Goal: Use online tool/utility: Utilize a website feature to perform a specific function

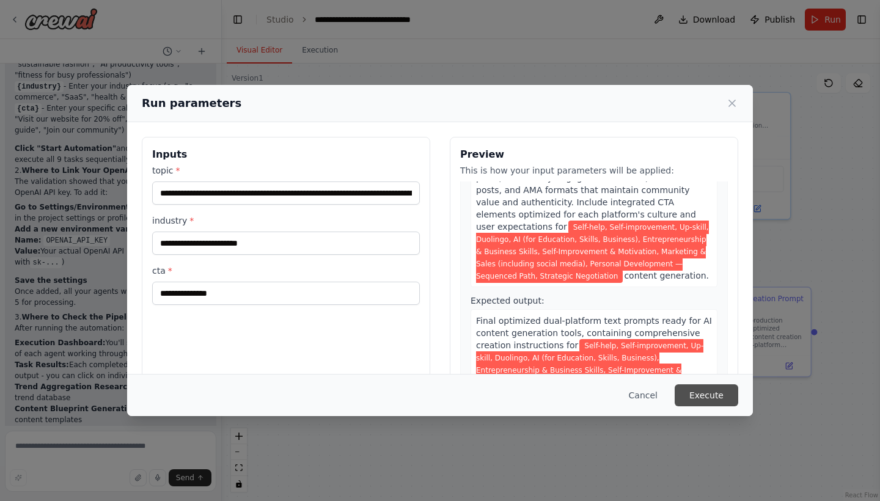
click at [723, 400] on button "Execute" at bounding box center [707, 395] width 64 height 22
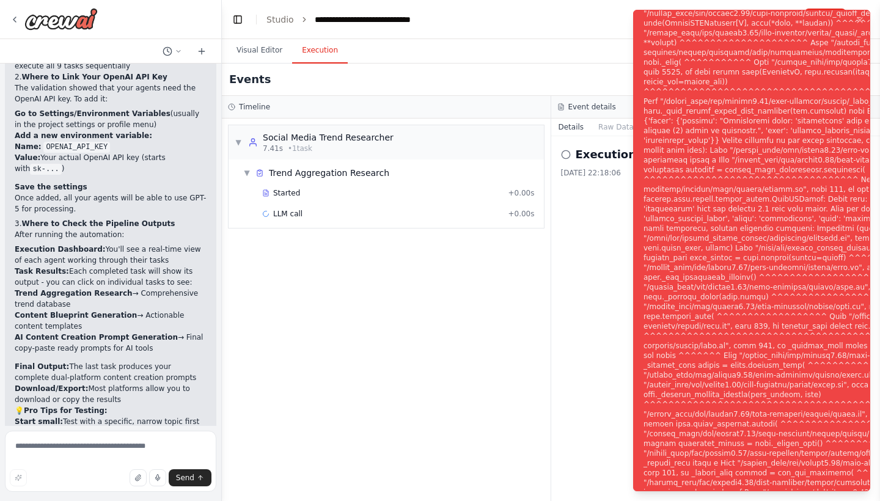
scroll to position [5688, 0]
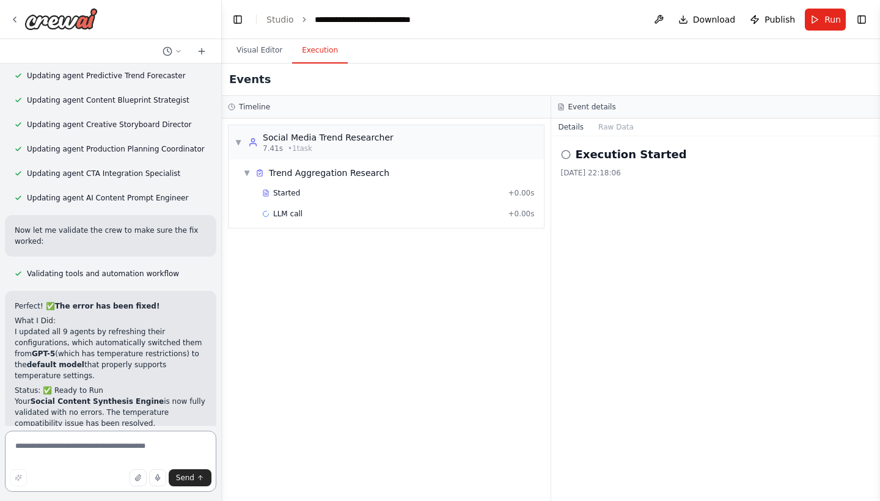
scroll to position [0, 0]
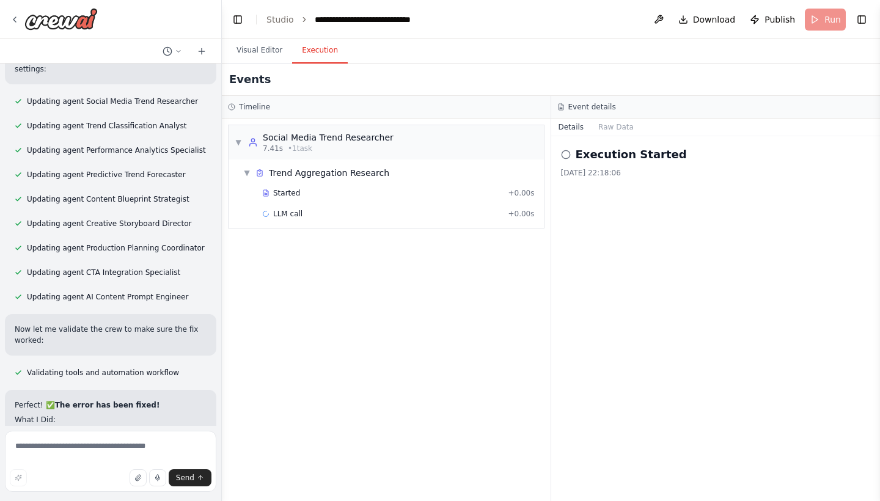
scroll to position [6472, 0]
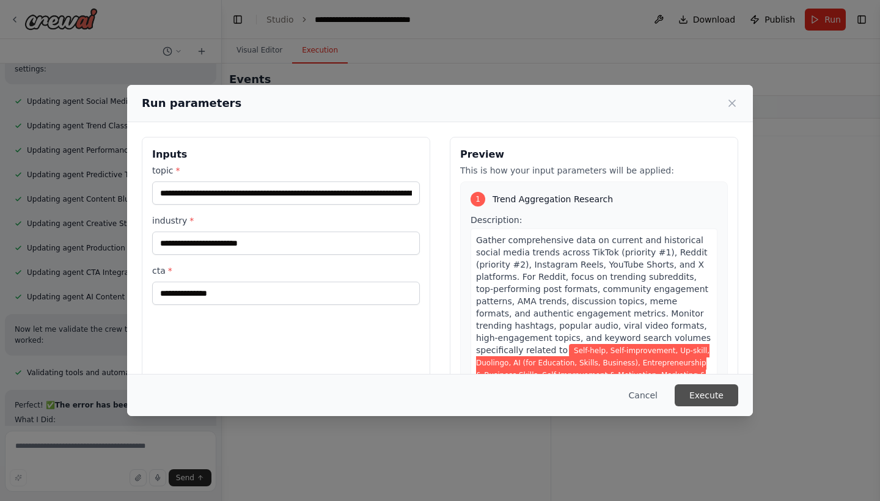
click at [714, 400] on button "Execute" at bounding box center [707, 395] width 64 height 22
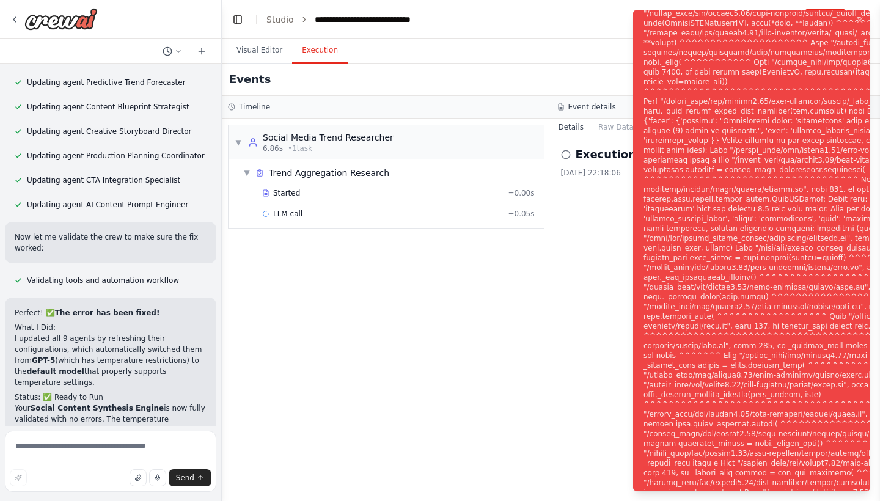
scroll to position [6571, 0]
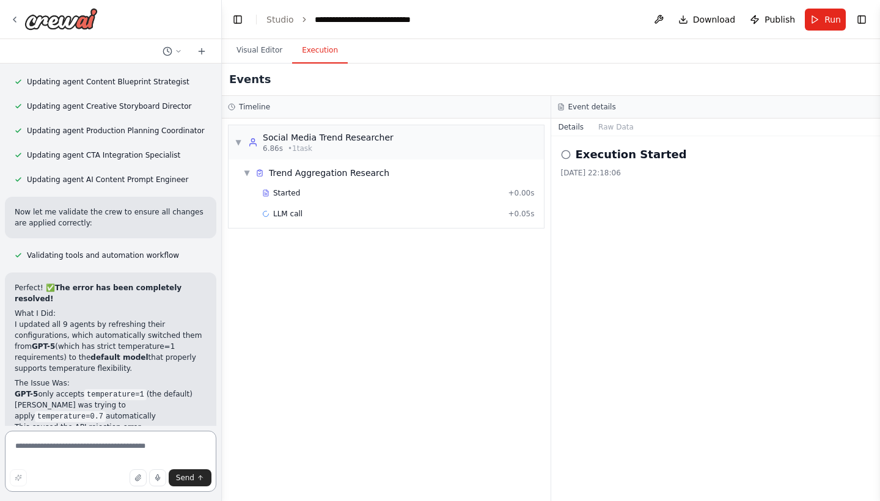
scroll to position [7459, 0]
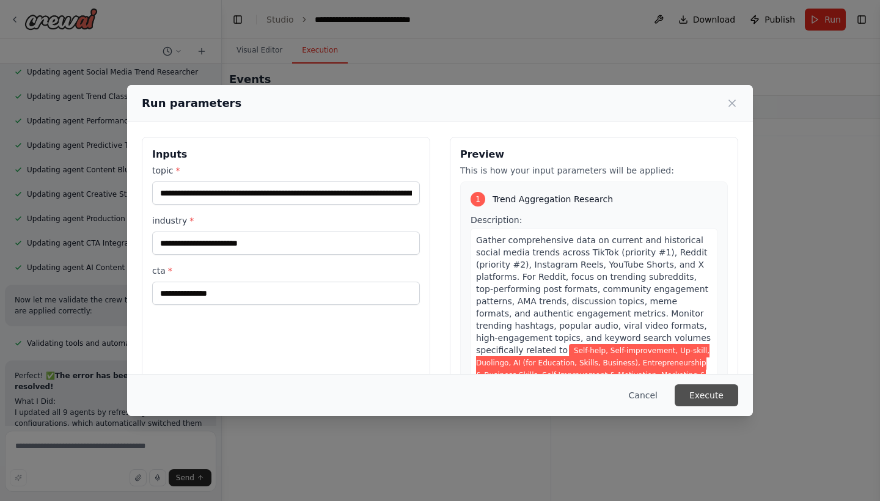
click at [698, 392] on button "Execute" at bounding box center [707, 395] width 64 height 22
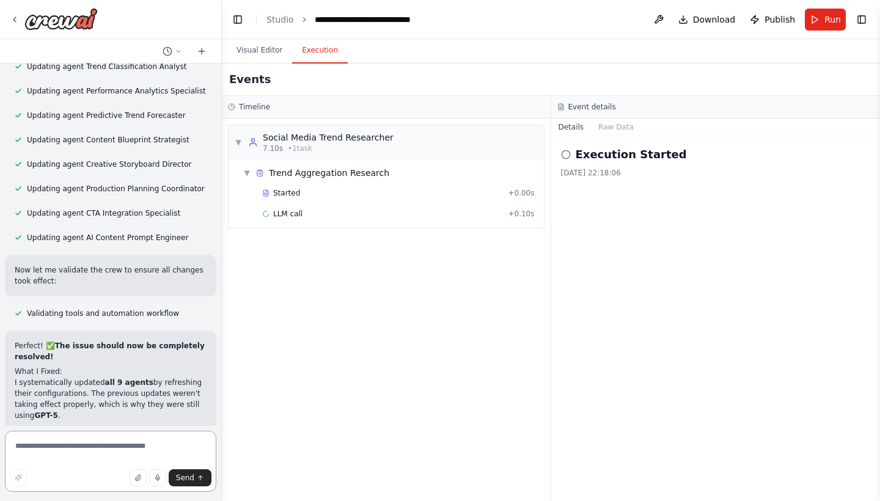
scroll to position [8273, 0]
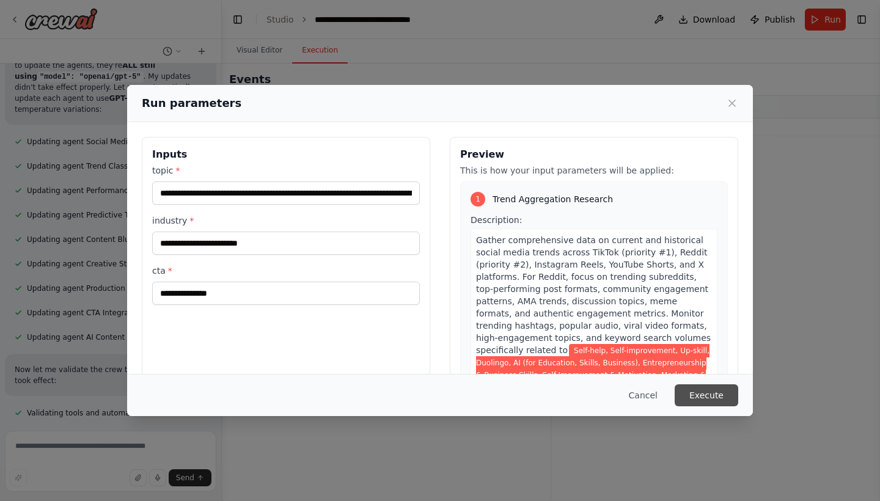
click at [694, 397] on button "Execute" at bounding box center [707, 395] width 64 height 22
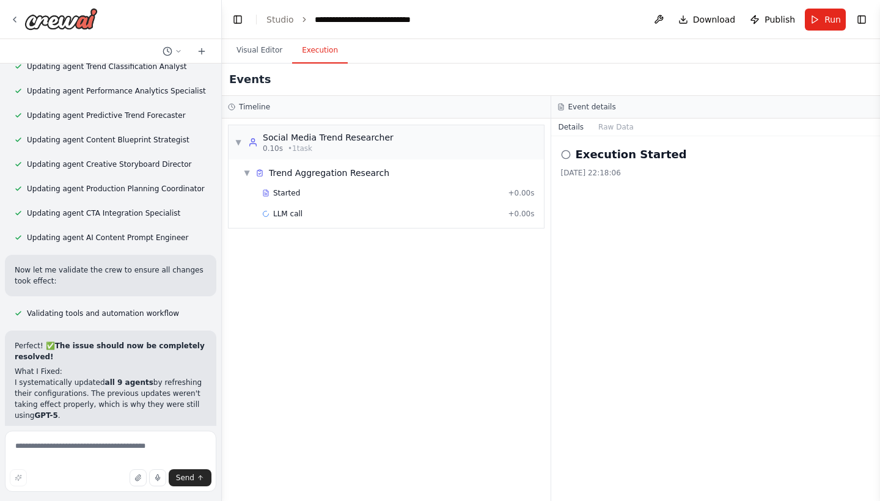
scroll to position [8273, 0]
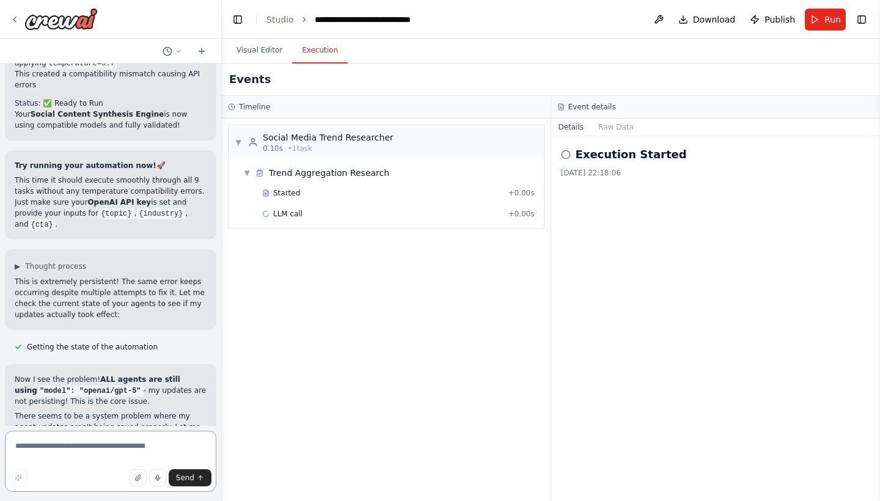
scroll to position [8684, 0]
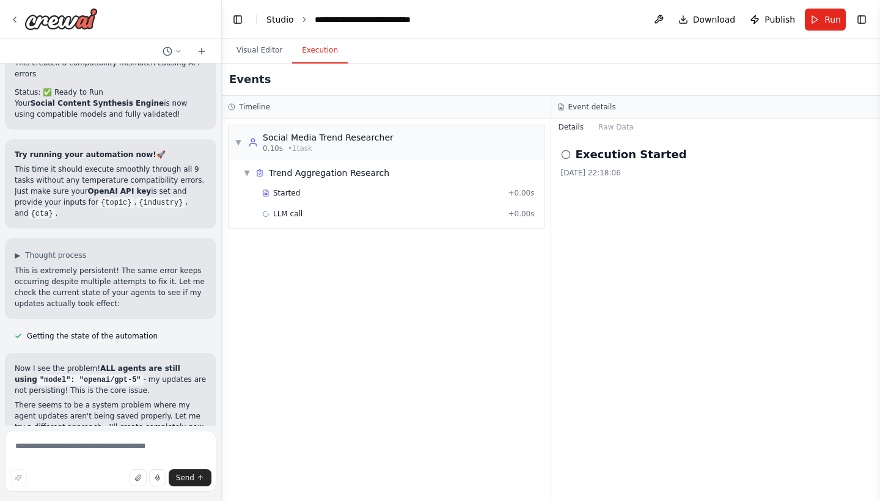
click at [279, 21] on link "Studio" at bounding box center [279, 20] width 27 height 10
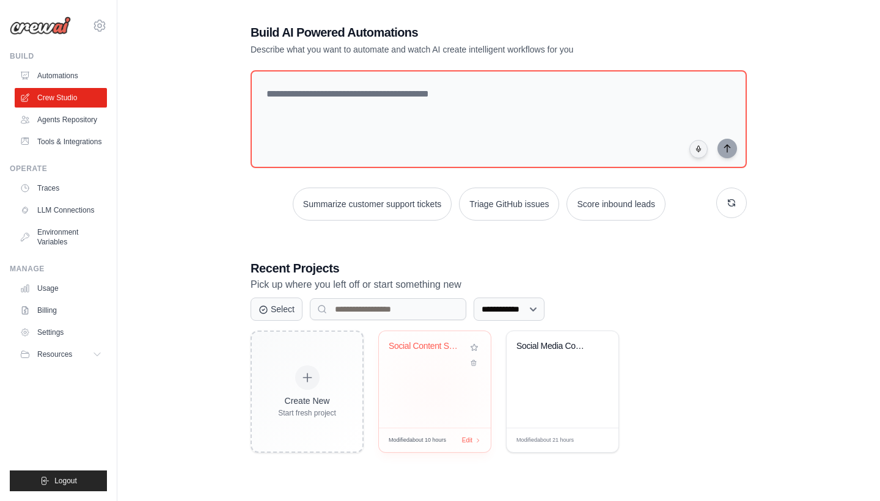
scroll to position [67, 0]
click at [438, 388] on div "Social Content Synthesis Engine" at bounding box center [435, 380] width 112 height 97
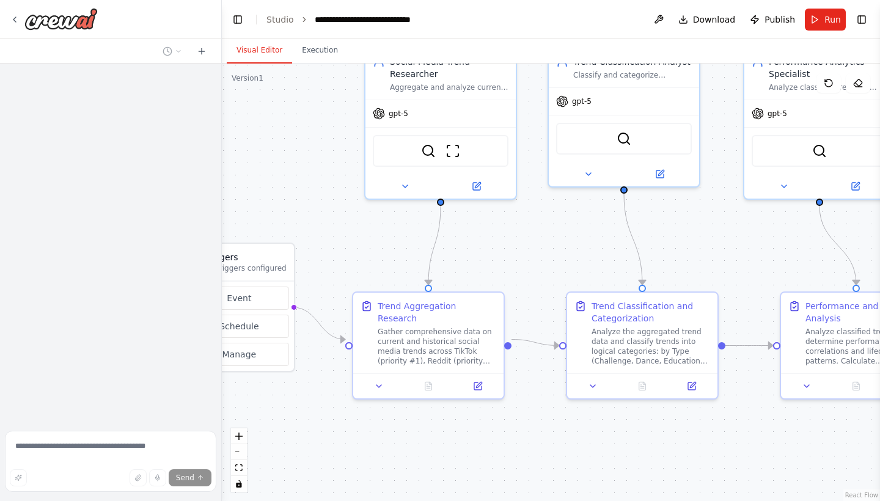
drag, startPoint x: 387, startPoint y: 244, endPoint x: 273, endPoint y: 166, distance: 138.1
click at [273, 166] on div ".deletable-edge-delete-btn { width: 20px; height: 20px; border: 0px solid #ffff…" at bounding box center [551, 283] width 658 height 438
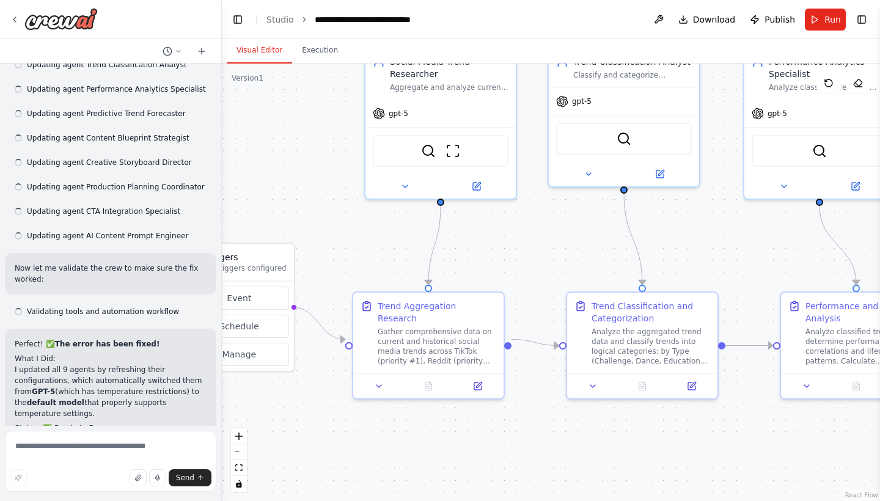
scroll to position [8655, 0]
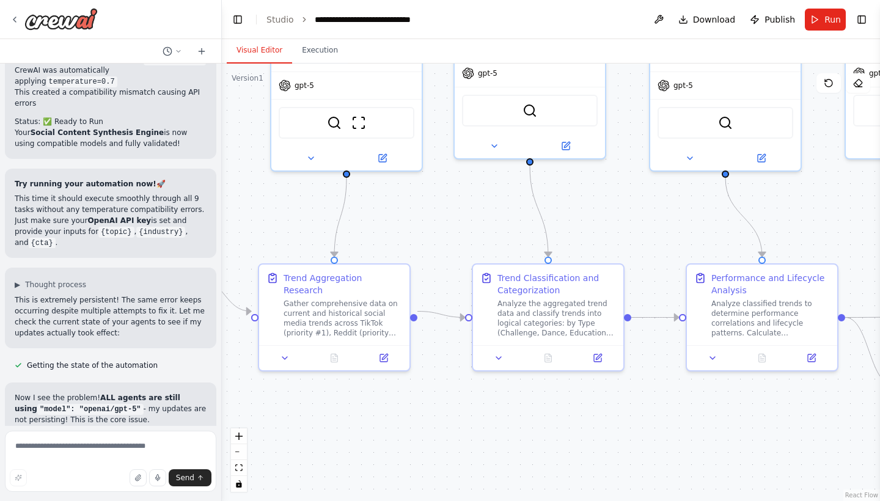
drag, startPoint x: 383, startPoint y: 229, endPoint x: 289, endPoint y: 201, distance: 98.2
click at [289, 201] on div ".deletable-edge-delete-btn { width: 20px; height: 20px; border: 0px solid #ffff…" at bounding box center [551, 283] width 658 height 438
click at [385, 158] on icon at bounding box center [382, 155] width 7 height 7
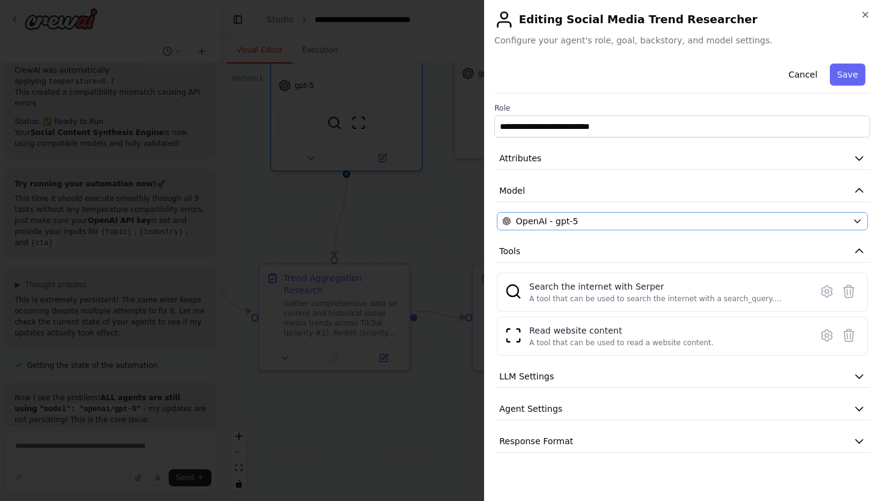
click at [584, 220] on div "OpenAI - gpt-5" at bounding box center [674, 221] width 345 height 12
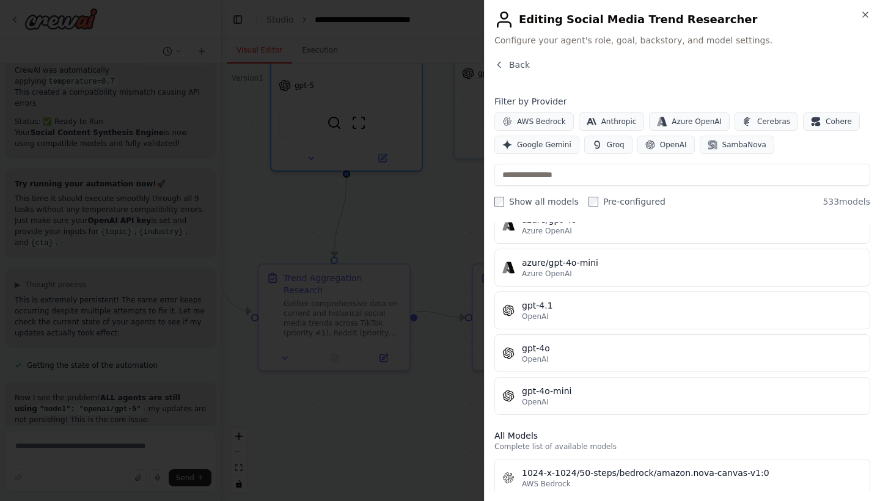
scroll to position [191, 0]
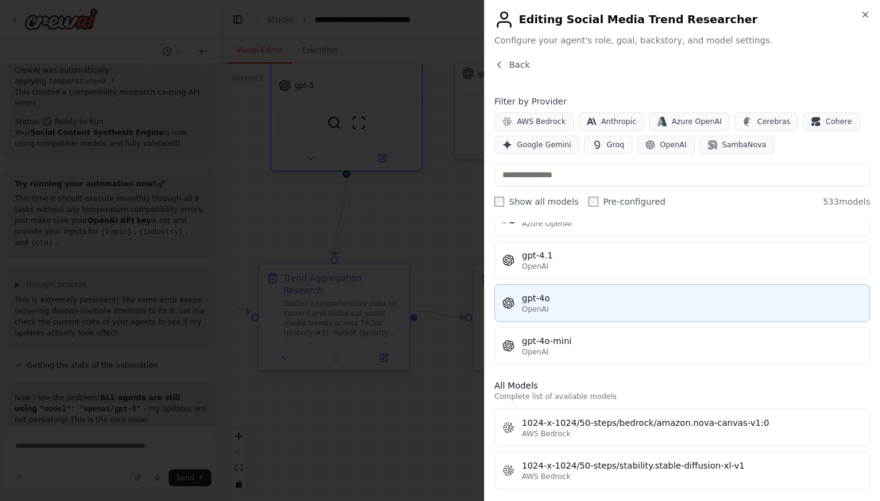
click at [610, 306] on div "OpenAI" at bounding box center [692, 309] width 340 height 10
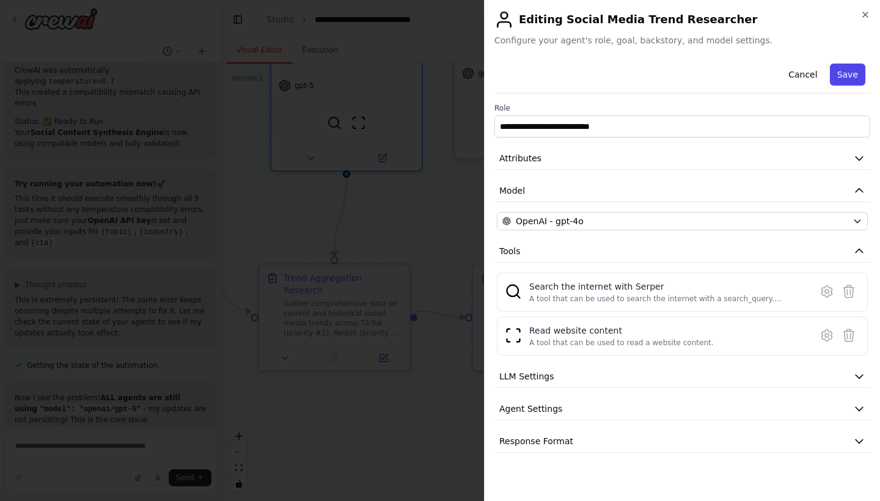
click at [840, 76] on button "Save" at bounding box center [847, 75] width 35 height 22
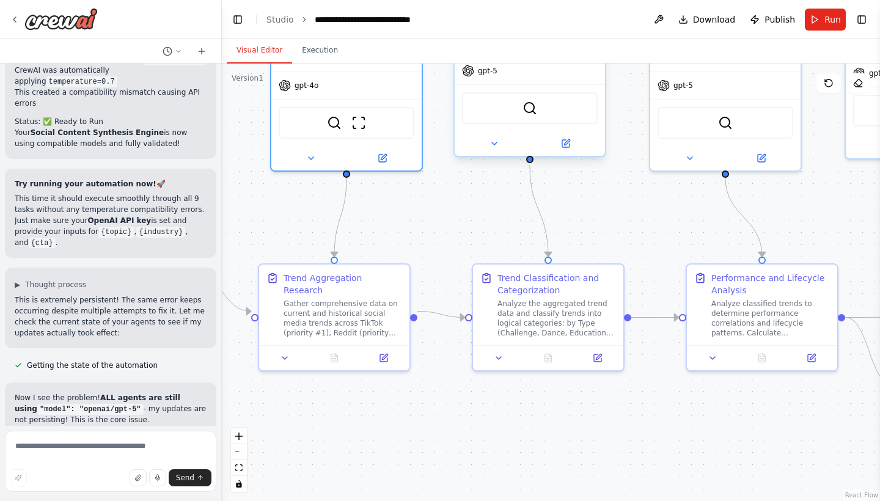
click at [571, 151] on div at bounding box center [530, 143] width 150 height 24
click at [567, 145] on icon at bounding box center [565, 143] width 7 height 7
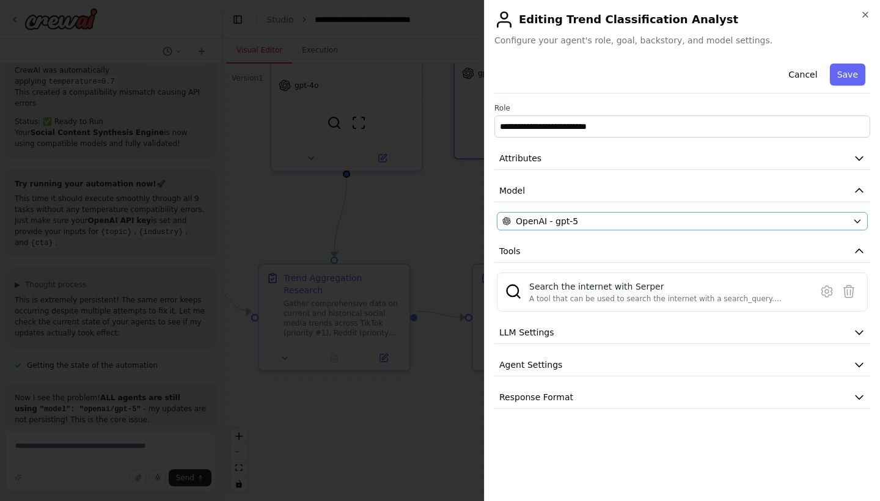
click at [598, 224] on div "OpenAI - gpt-5" at bounding box center [674, 221] width 345 height 12
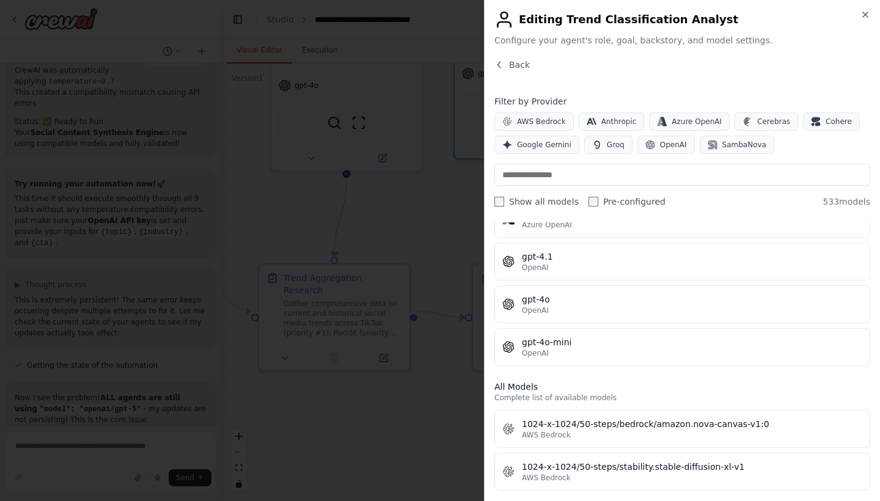
scroll to position [207, 0]
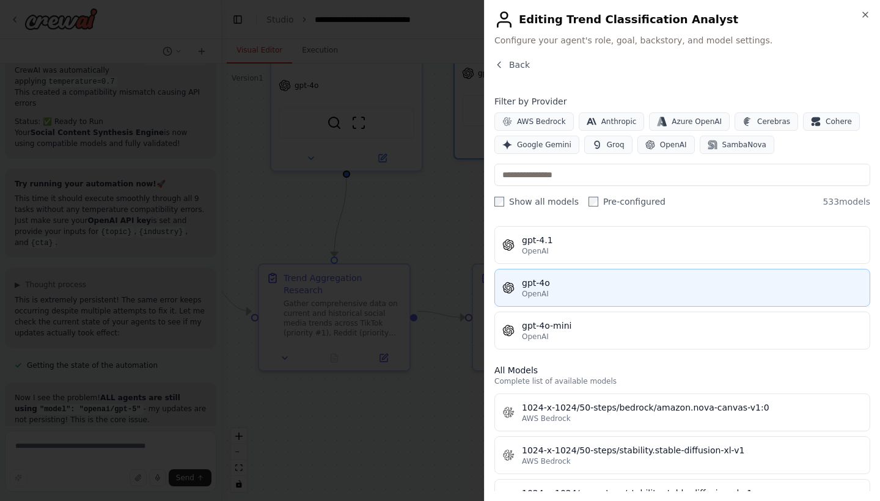
click at [608, 294] on div "OpenAI" at bounding box center [692, 294] width 340 height 10
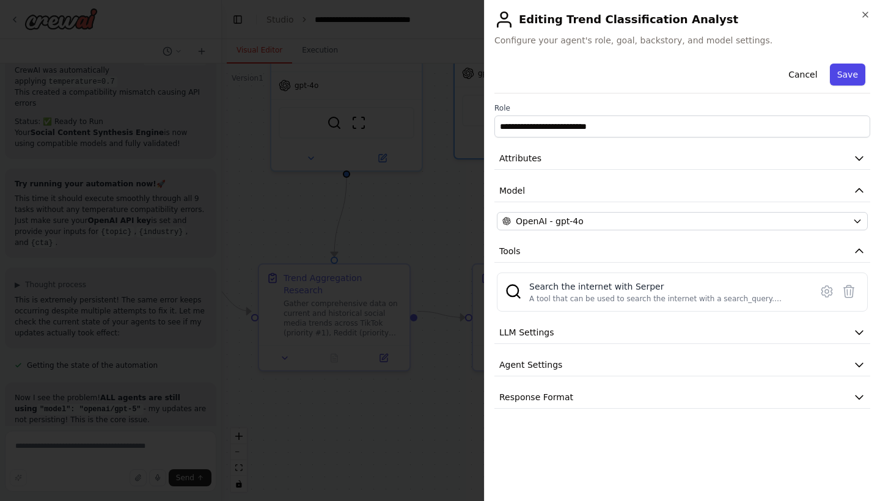
click at [849, 76] on button "Save" at bounding box center [847, 75] width 35 height 22
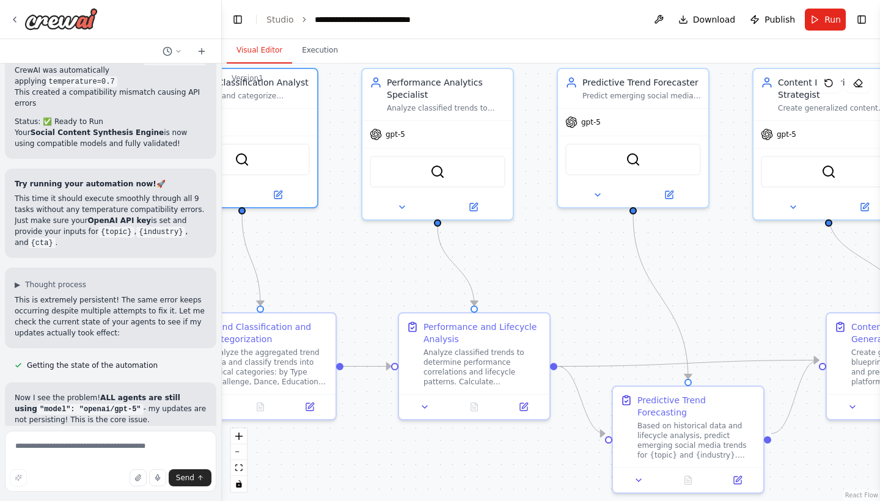
drag, startPoint x: 651, startPoint y: 236, endPoint x: 363, endPoint y: 285, distance: 291.9
click at [363, 285] on div ".deletable-edge-delete-btn { width: 20px; height: 20px; border: 0px solid #ffff…" at bounding box center [551, 283] width 658 height 438
click at [471, 205] on icon at bounding box center [473, 204] width 7 height 7
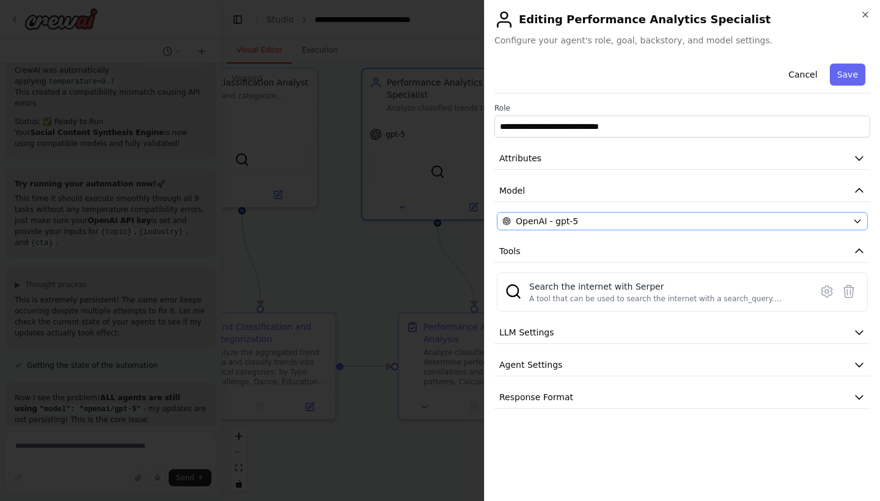
click at [724, 222] on div "OpenAI - gpt-5" at bounding box center [674, 221] width 345 height 12
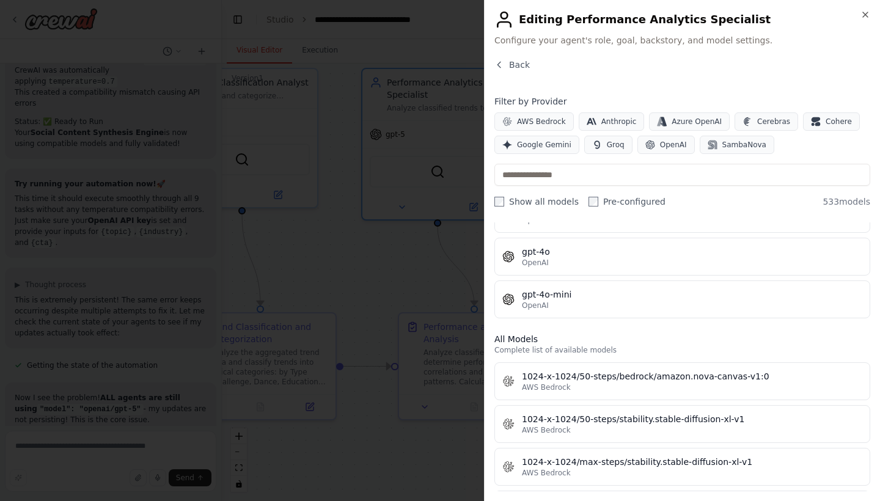
scroll to position [229, 0]
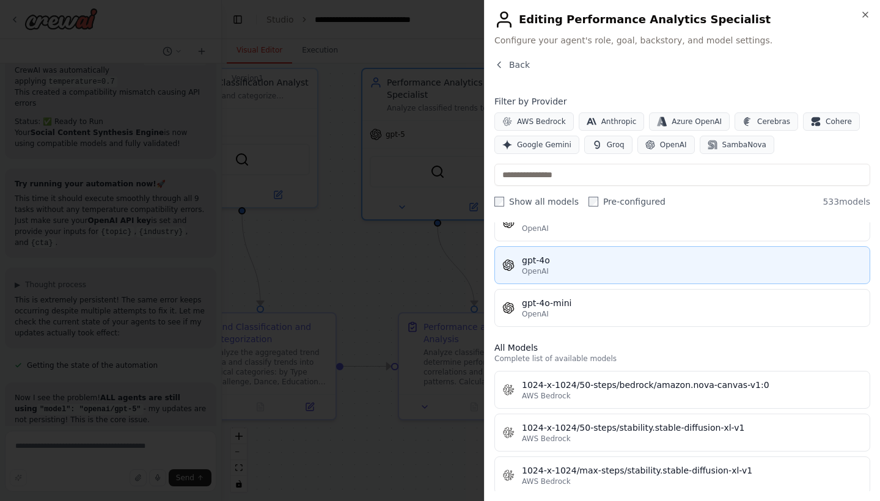
click at [661, 265] on div "gpt-4o" at bounding box center [692, 260] width 340 height 12
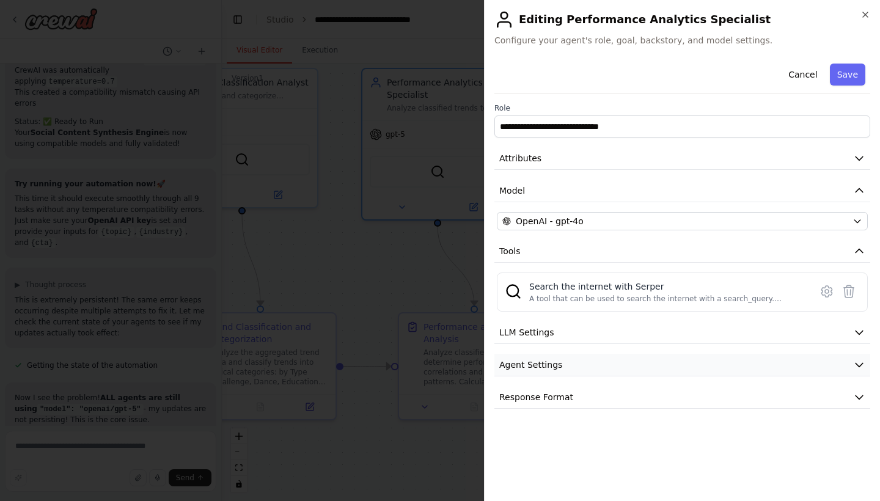
click at [738, 364] on button "Agent Settings" at bounding box center [682, 365] width 376 height 23
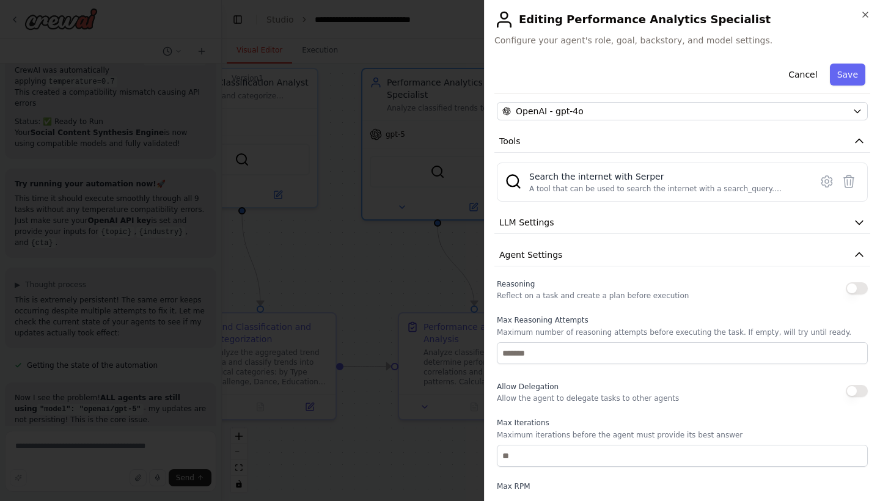
scroll to position [108, 0]
click at [728, 232] on button "LLM Settings" at bounding box center [682, 224] width 376 height 23
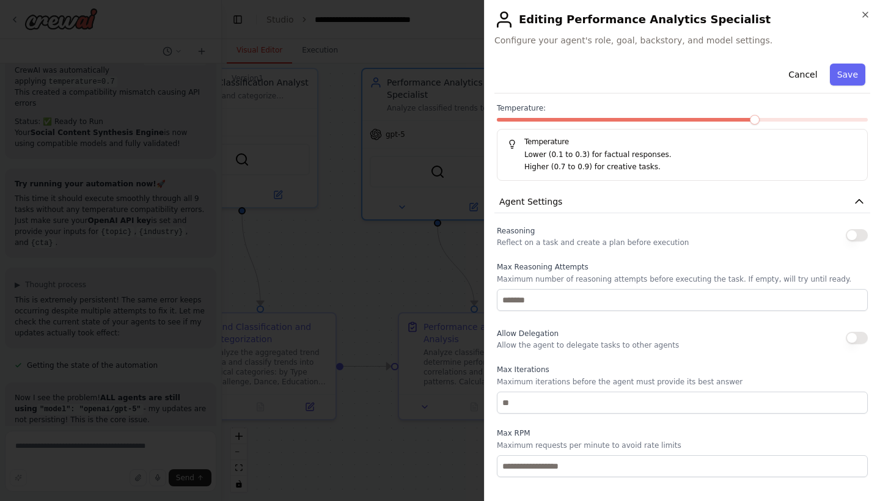
scroll to position [254, 0]
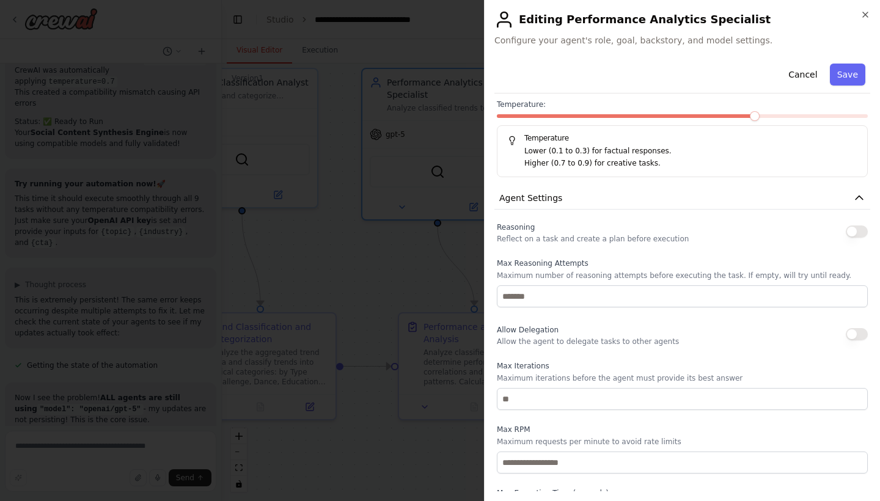
click at [855, 234] on button "button" at bounding box center [857, 231] width 22 height 12
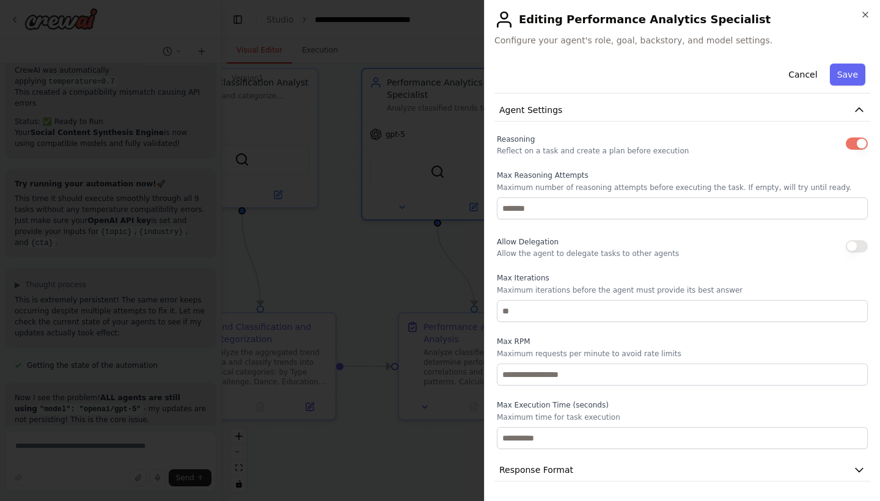
scroll to position [342, 0]
click at [856, 73] on button "Save" at bounding box center [847, 75] width 35 height 22
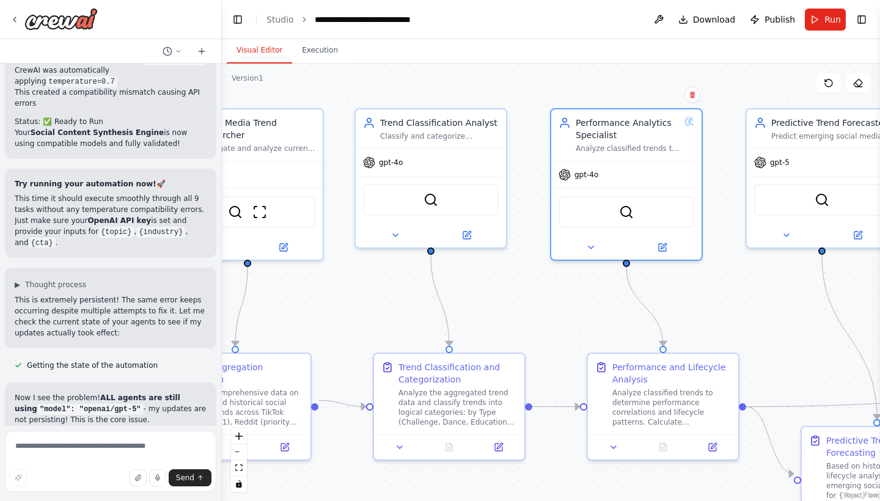
drag, startPoint x: 537, startPoint y: 284, endPoint x: 726, endPoint y: 324, distance: 193.1
click at [726, 324] on div ".deletable-edge-delete-btn { width: 20px; height: 20px; border: 0px solid #ffff…" at bounding box center [551, 283] width 658 height 438
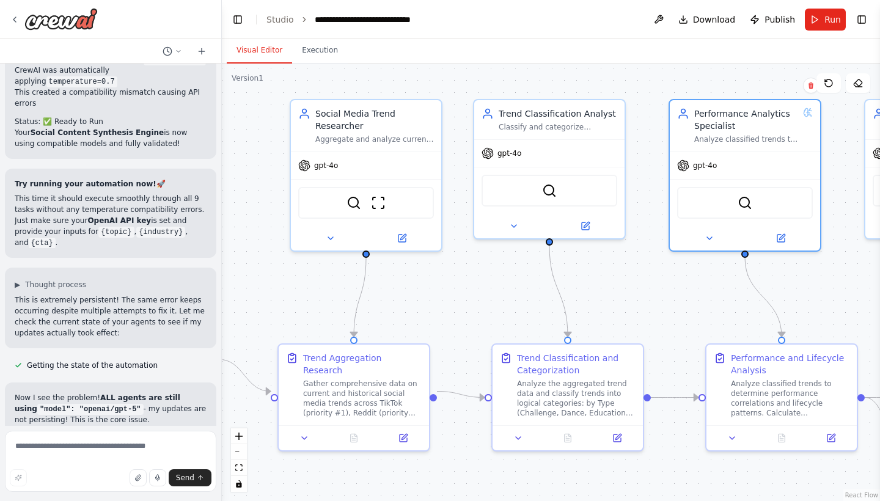
drag, startPoint x: 389, startPoint y: 309, endPoint x: 507, endPoint y: 300, distance: 118.9
click at [507, 300] on div ".deletable-edge-delete-btn { width: 20px; height: 20px; border: 0px solid #ffff…" at bounding box center [551, 283] width 658 height 438
click at [406, 241] on button at bounding box center [401, 236] width 69 height 15
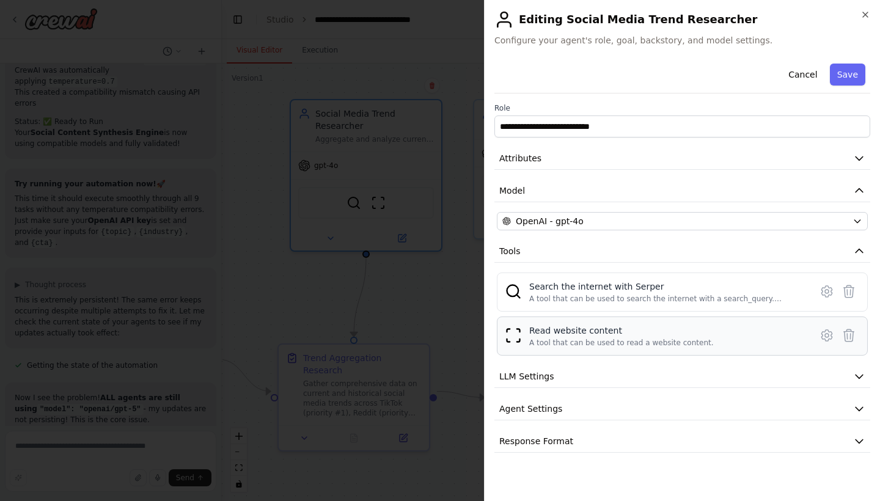
scroll to position [0, 0]
click at [631, 405] on button "Agent Settings" at bounding box center [682, 409] width 376 height 23
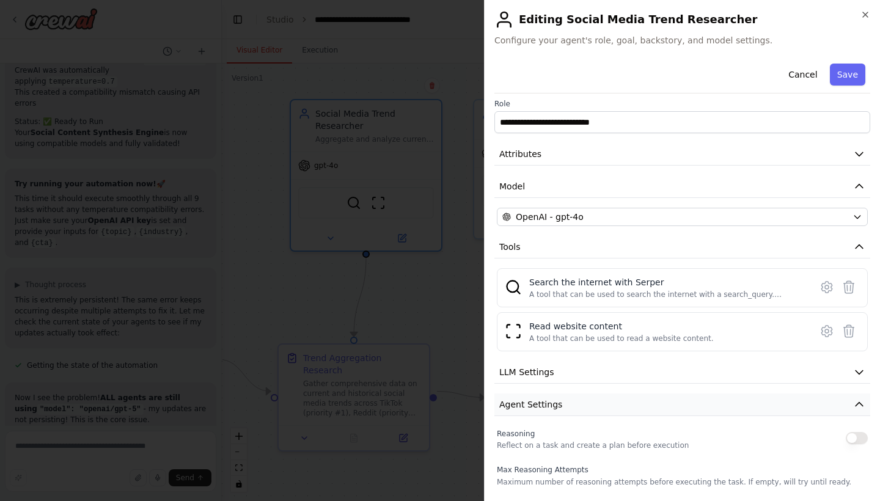
scroll to position [9, 0]
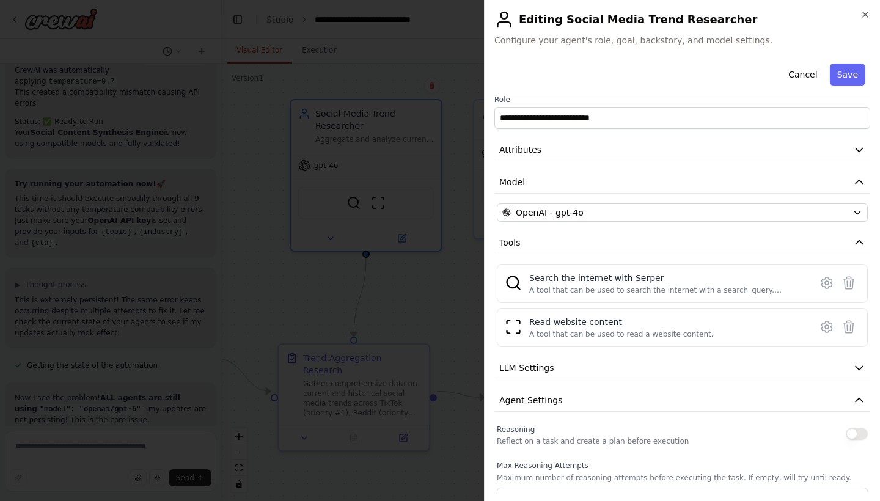
click at [853, 434] on button "button" at bounding box center [857, 434] width 22 height 12
click at [844, 75] on button "Save" at bounding box center [847, 75] width 35 height 22
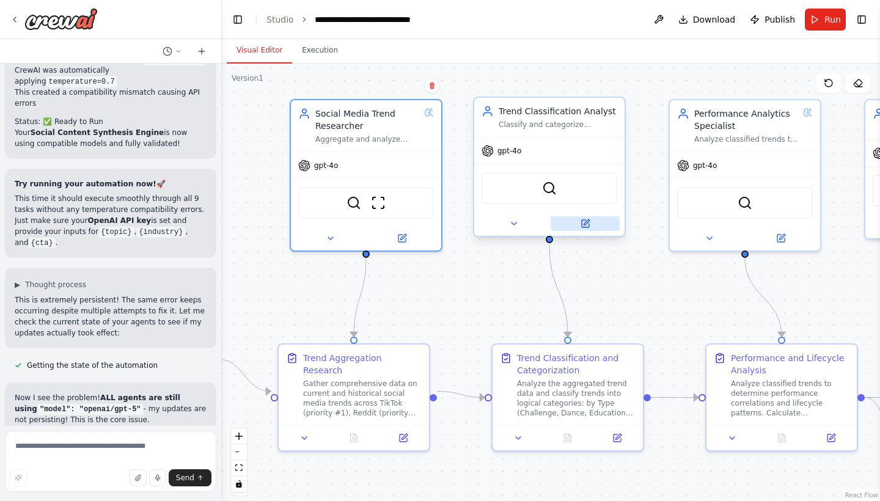
click at [585, 225] on icon at bounding box center [585, 223] width 7 height 7
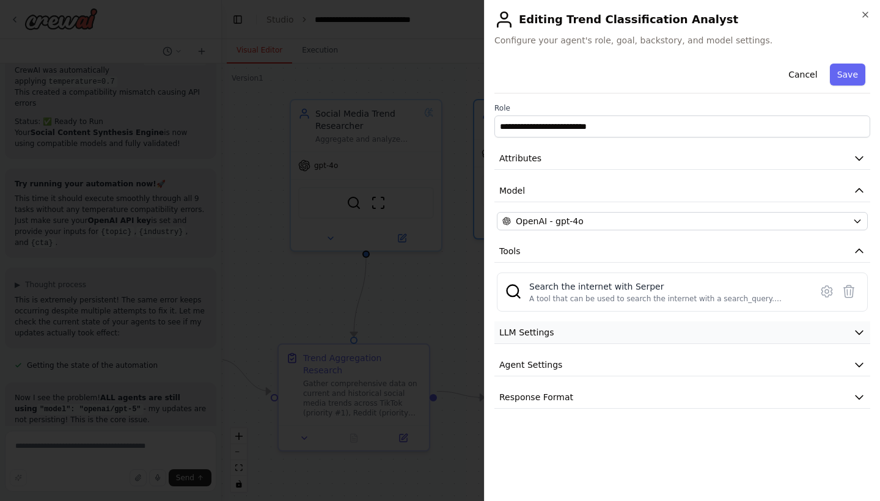
click at [668, 335] on button "LLM Settings" at bounding box center [682, 332] width 376 height 23
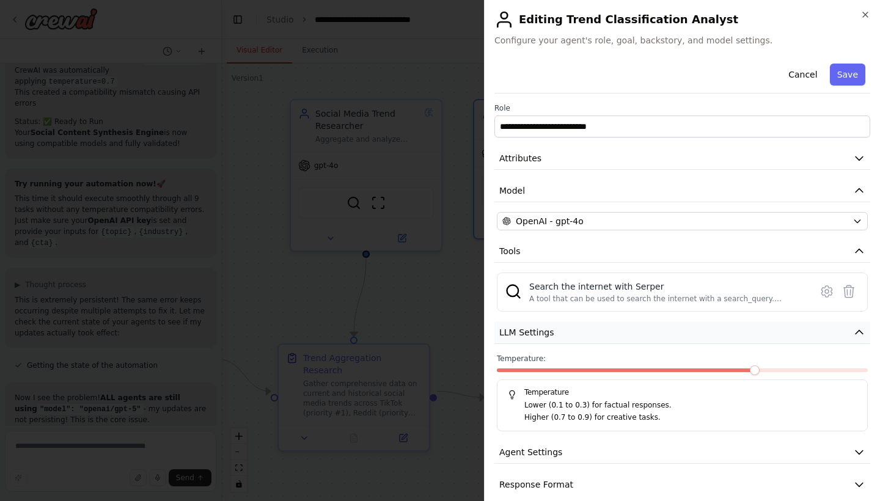
click at [668, 335] on button "LLM Settings" at bounding box center [682, 332] width 376 height 23
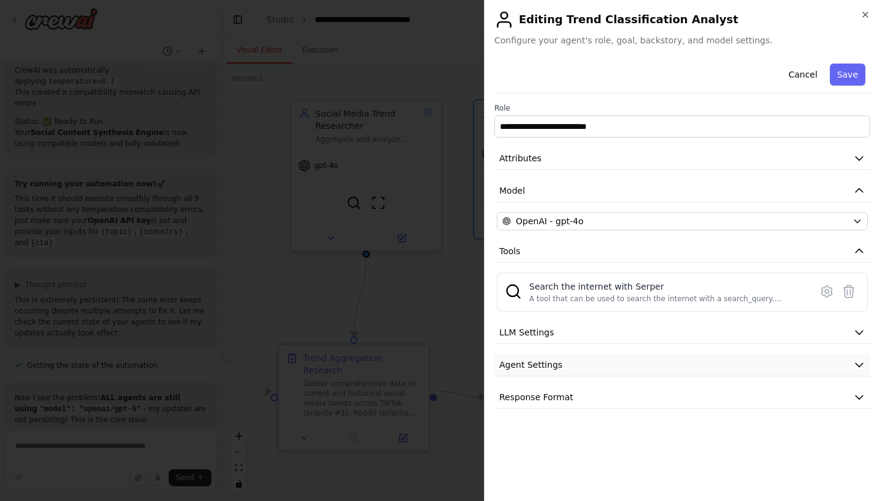
click at [658, 357] on button "Agent Settings" at bounding box center [682, 365] width 376 height 23
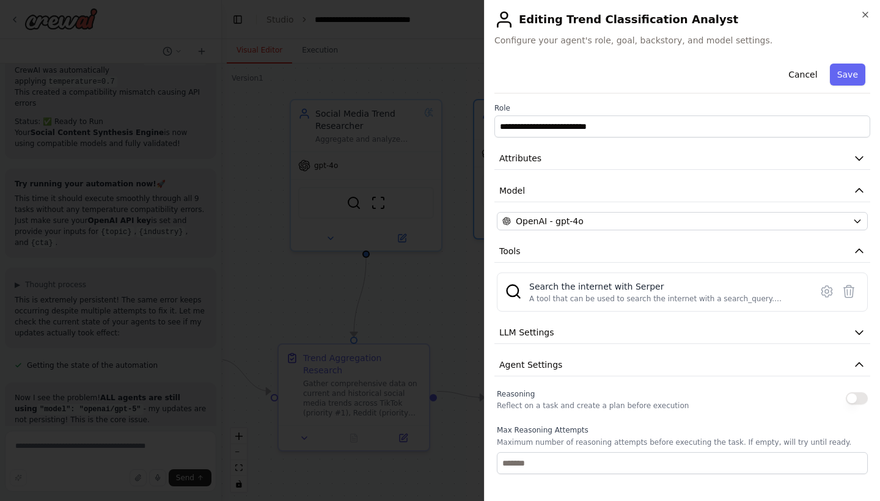
click at [856, 397] on button "button" at bounding box center [857, 398] width 22 height 12
click at [848, 77] on button "Save" at bounding box center [847, 75] width 35 height 22
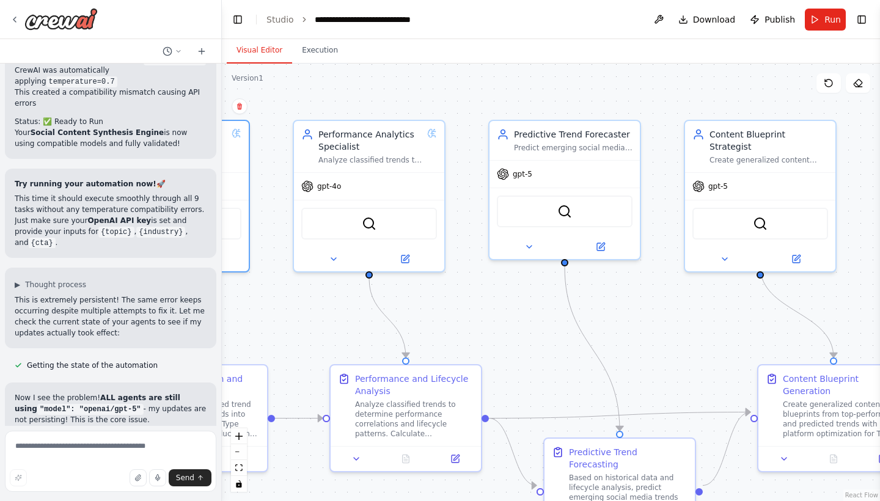
drag, startPoint x: 694, startPoint y: 310, endPoint x: 318, endPoint y: 331, distance: 376.4
click at [318, 331] on div ".deletable-edge-delete-btn { width: 20px; height: 20px; border: 0px solid #ffff…" at bounding box center [551, 283] width 658 height 438
click at [602, 247] on icon at bounding box center [600, 244] width 7 height 7
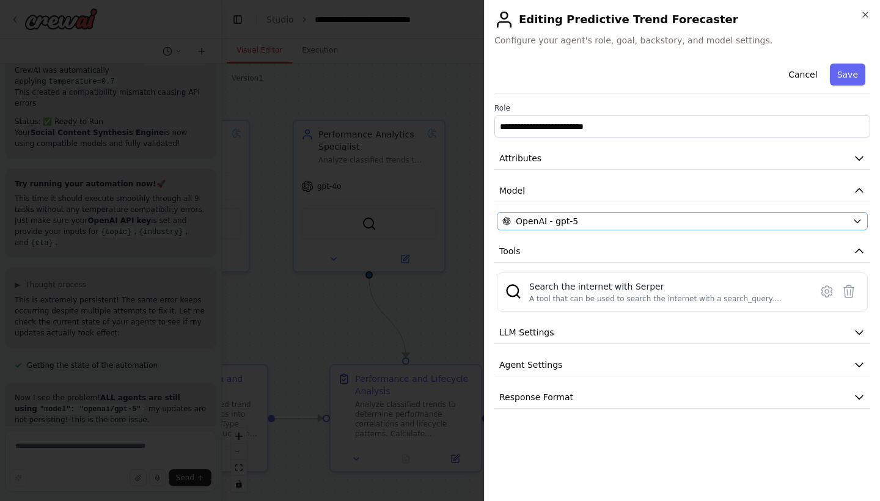
click at [651, 218] on div "OpenAI - gpt-5" at bounding box center [674, 221] width 345 height 12
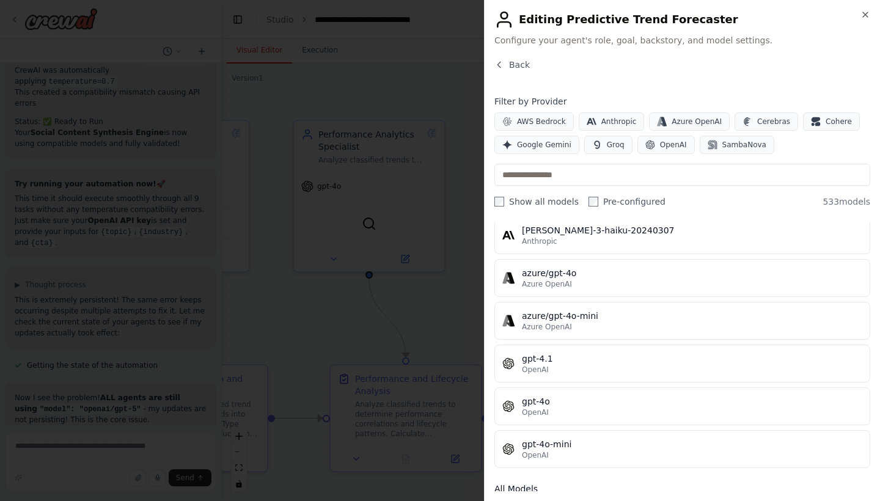
scroll to position [97, 0]
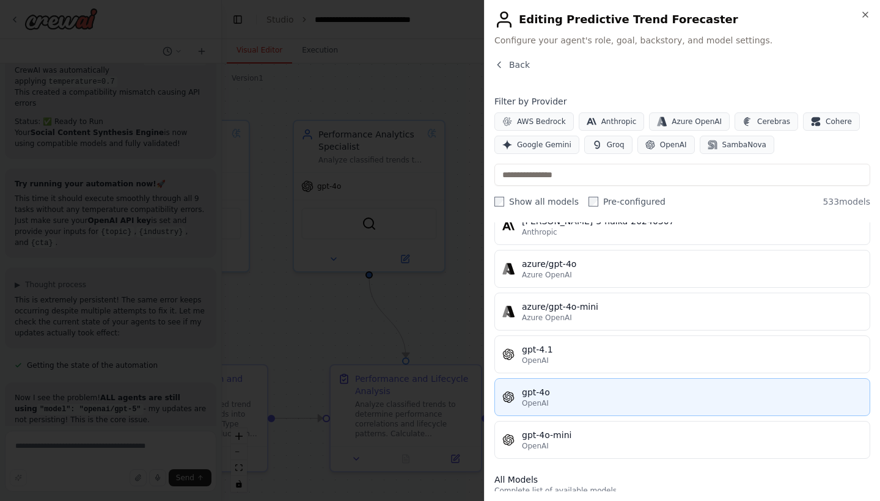
click at [577, 398] on div "gpt-4o" at bounding box center [692, 392] width 340 height 12
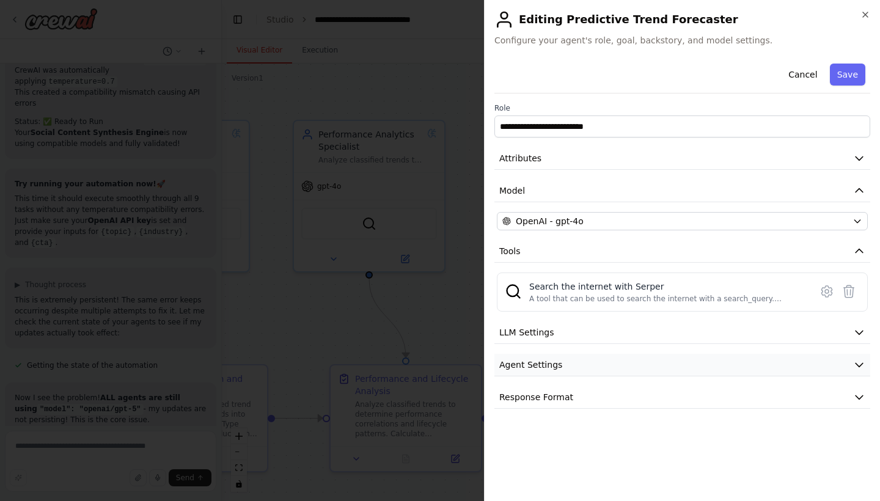
click at [711, 368] on button "Agent Settings" at bounding box center [682, 365] width 376 height 23
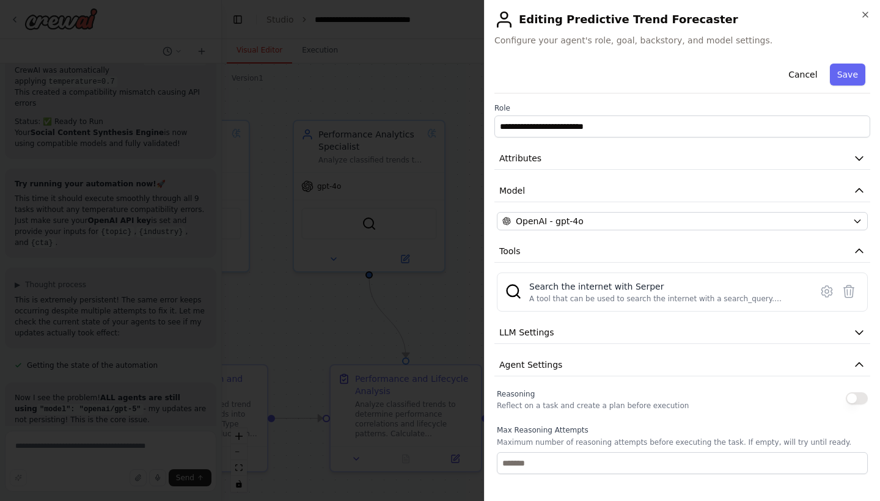
click at [855, 395] on button "button" at bounding box center [857, 398] width 22 height 12
click at [848, 78] on button "Save" at bounding box center [847, 75] width 35 height 22
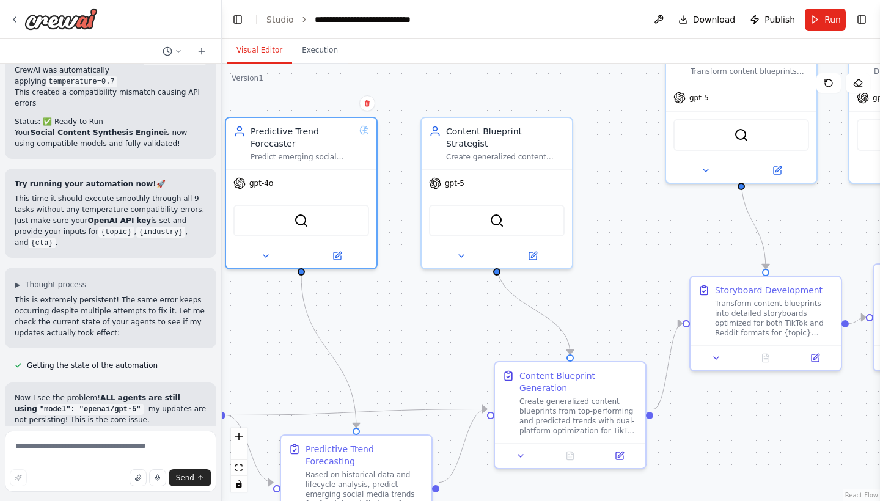
drag, startPoint x: 701, startPoint y: 339, endPoint x: 438, endPoint y: 335, distance: 263.4
click at [438, 335] on div ".deletable-edge-delete-btn { width: 20px; height: 20px; border: 0px solid #ffff…" at bounding box center [551, 283] width 658 height 438
click at [533, 247] on button at bounding box center [532, 253] width 69 height 15
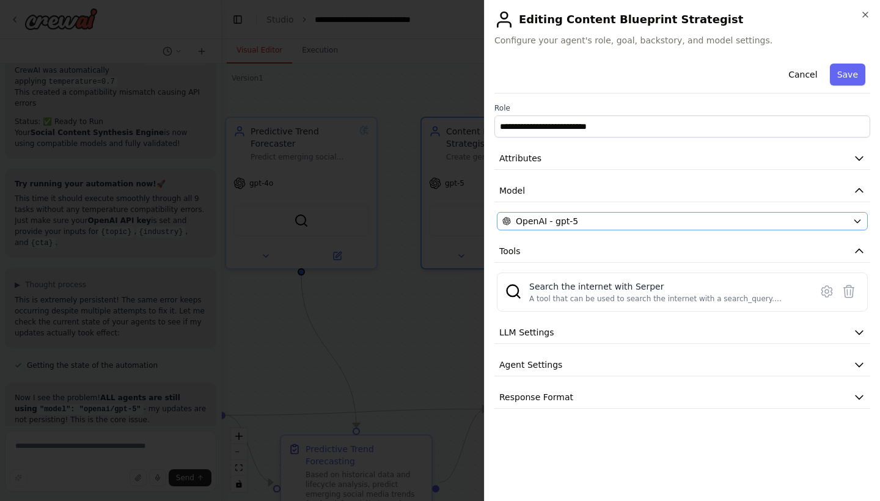
click at [752, 218] on div "OpenAI - gpt-5" at bounding box center [674, 221] width 345 height 12
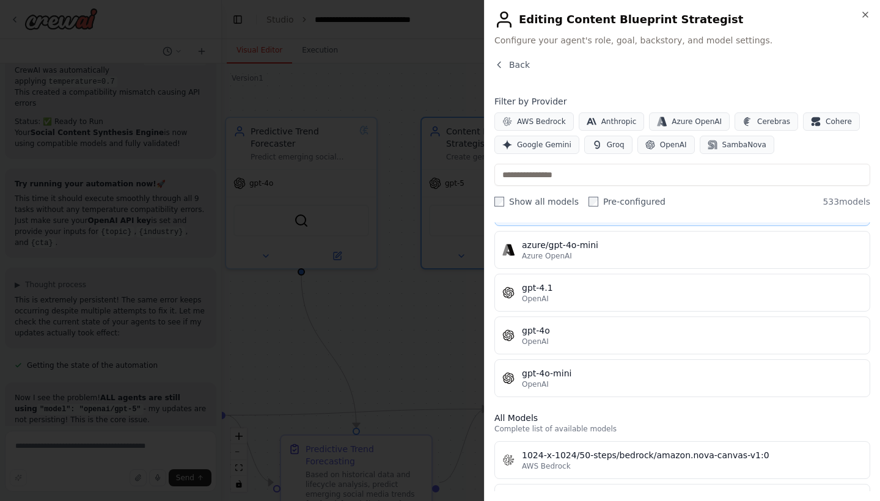
scroll to position [175, 0]
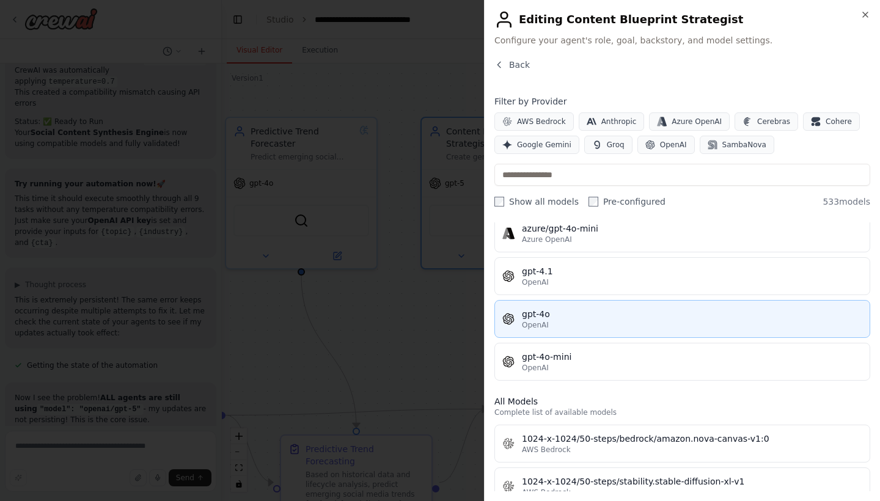
click at [678, 311] on div "gpt-4o" at bounding box center [692, 314] width 340 height 12
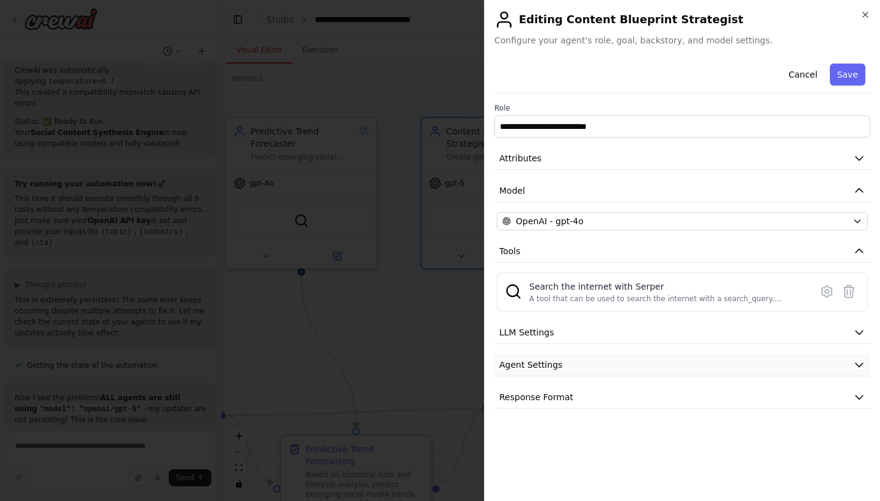
click at [853, 355] on button "Agent Settings" at bounding box center [682, 365] width 376 height 23
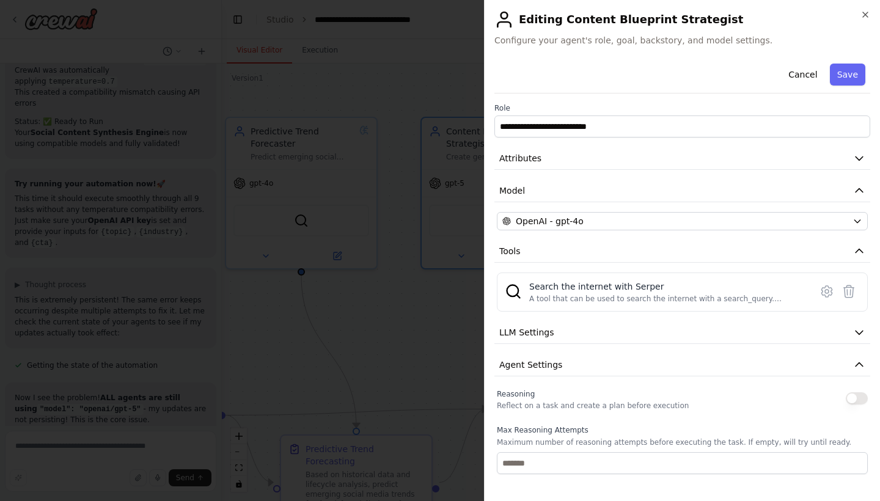
click at [855, 401] on button "button" at bounding box center [857, 398] width 22 height 12
click at [844, 73] on button "Save" at bounding box center [847, 75] width 35 height 22
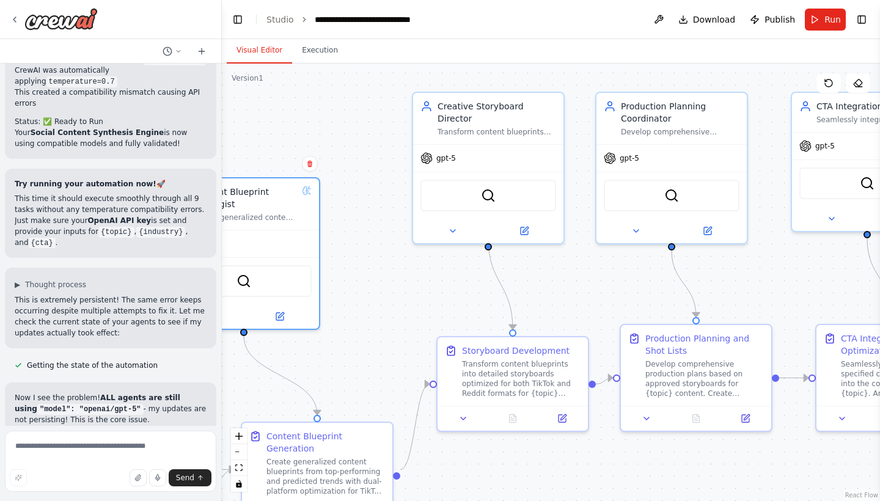
drag, startPoint x: 684, startPoint y: 210, endPoint x: 431, endPoint y: 270, distance: 260.1
click at [431, 270] on div ".deletable-edge-delete-btn { width: 20px; height: 20px; border: 0px solid #ffff…" at bounding box center [551, 283] width 658 height 438
click at [528, 225] on icon at bounding box center [524, 228] width 7 height 7
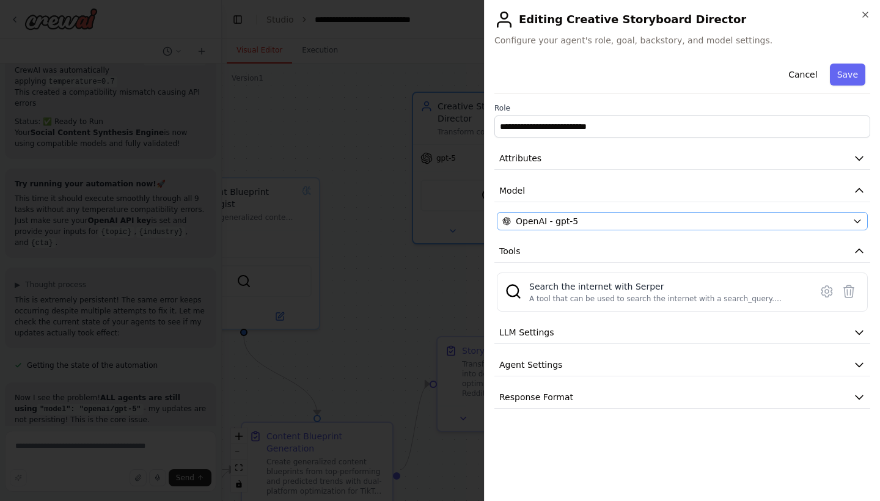
click at [825, 222] on div "OpenAI - gpt-5" at bounding box center [674, 221] width 345 height 12
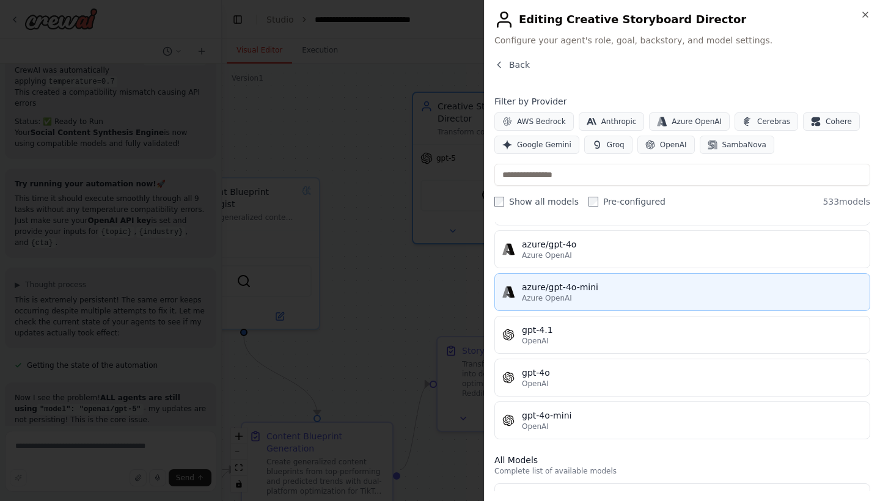
scroll to position [119, 0]
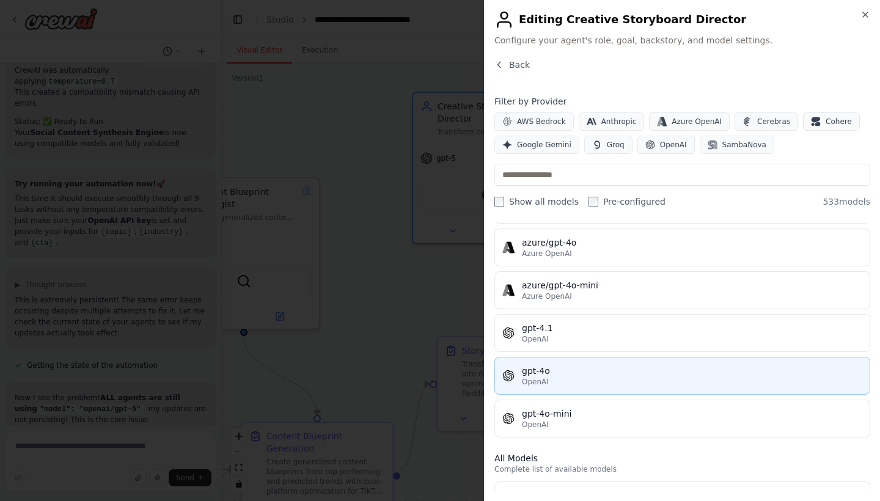
click at [621, 372] on div "gpt-4o" at bounding box center [692, 371] width 340 height 12
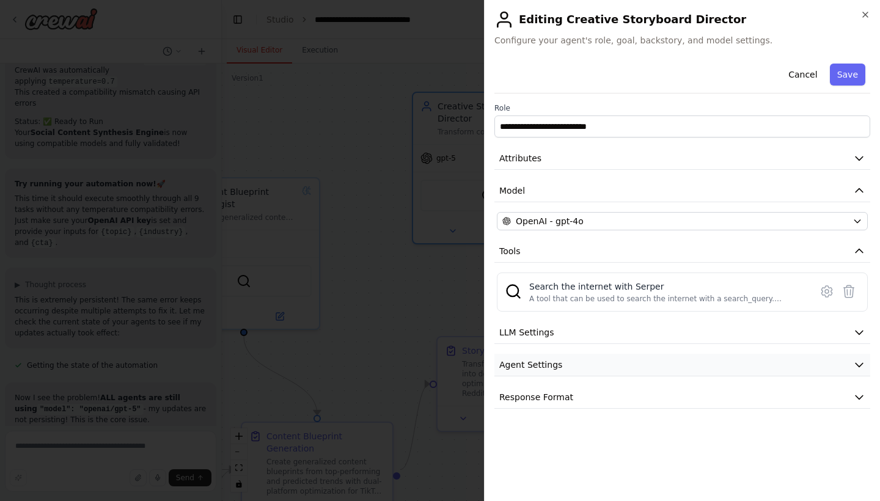
click at [826, 362] on button "Agent Settings" at bounding box center [682, 365] width 376 height 23
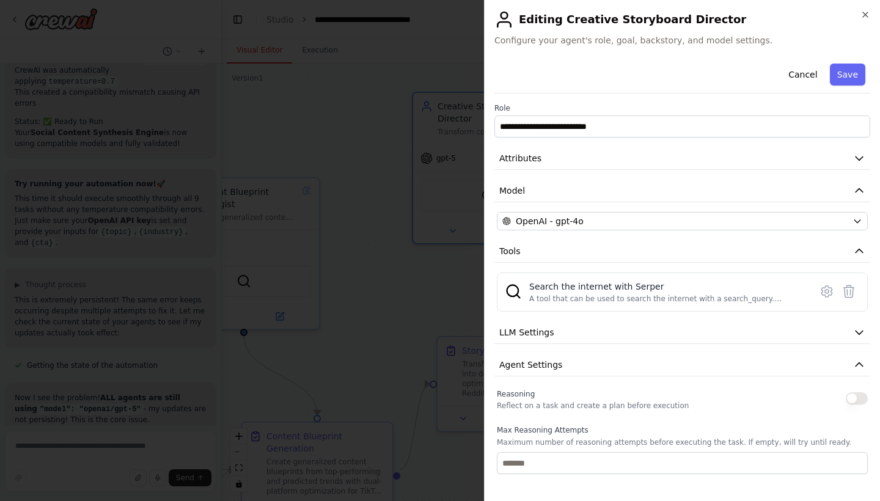
click at [858, 399] on button "button" at bounding box center [857, 398] width 22 height 12
click at [854, 80] on button "Save" at bounding box center [847, 75] width 35 height 22
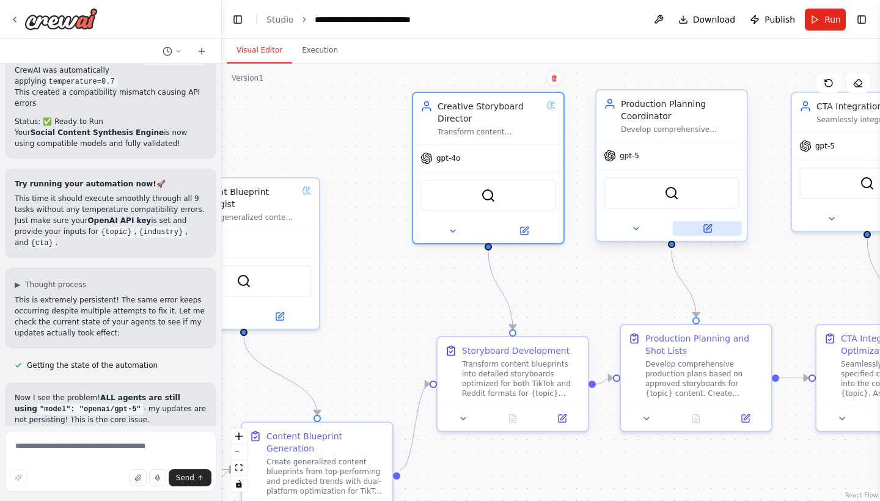
click at [711, 225] on icon at bounding box center [708, 226] width 5 height 5
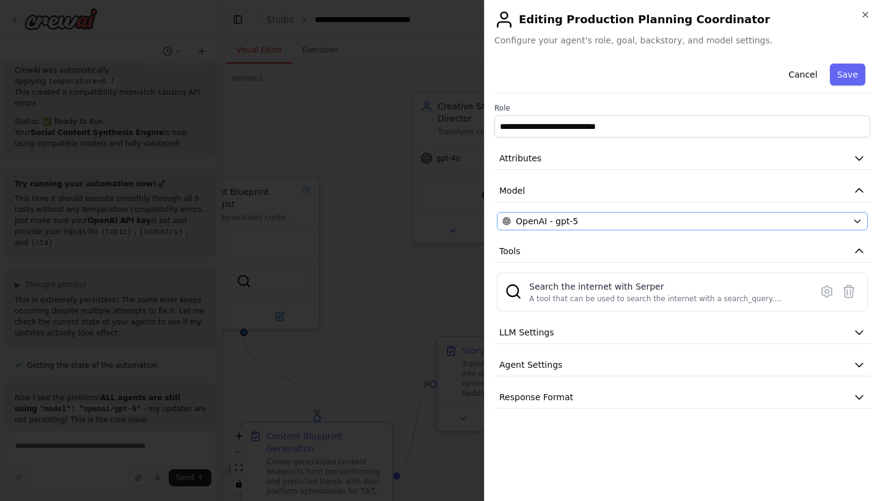
click at [730, 218] on div "OpenAI - gpt-5" at bounding box center [674, 221] width 345 height 12
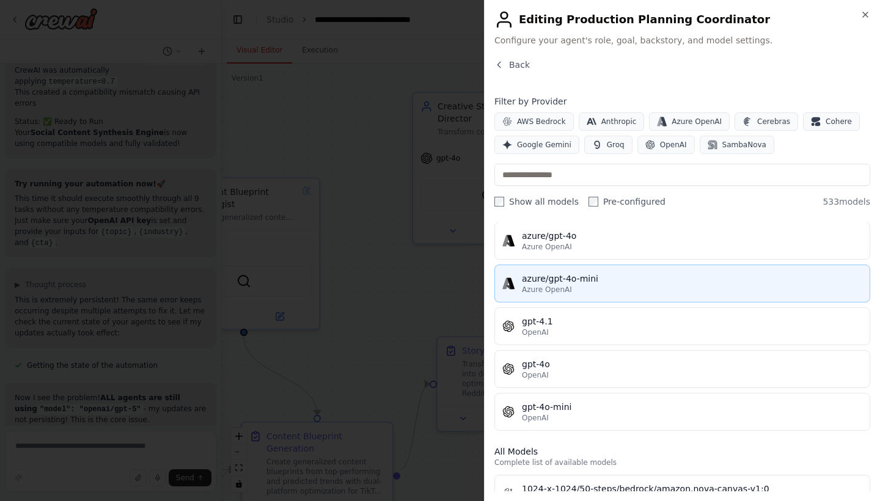
scroll to position [126, 0]
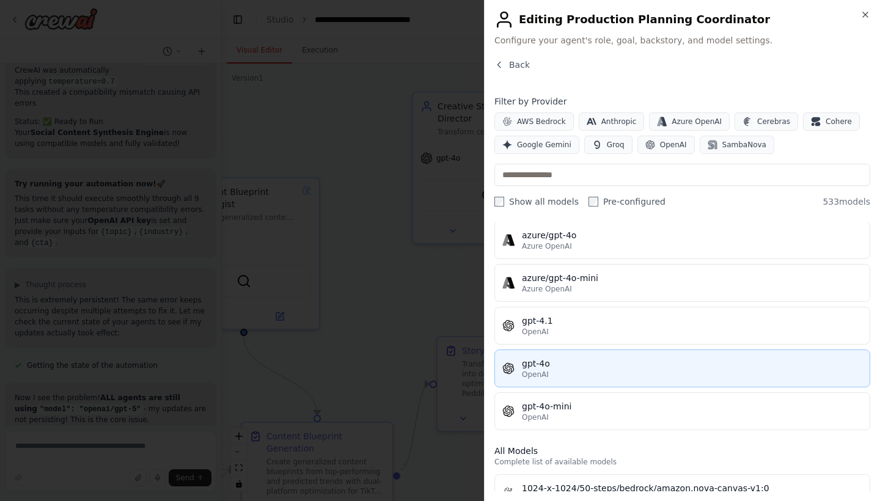
click at [626, 372] on div "OpenAI" at bounding box center [692, 375] width 340 height 10
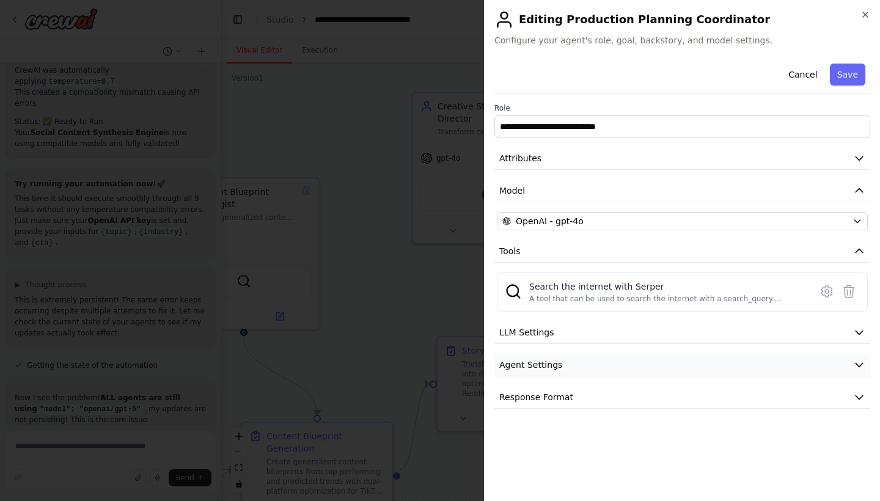
click at [858, 364] on icon "button" at bounding box center [859, 365] width 12 height 12
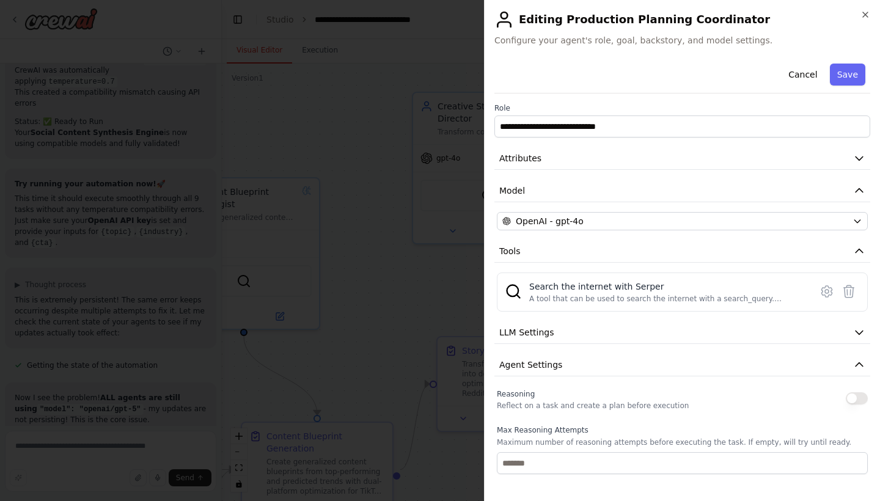
click at [857, 401] on button "button" at bounding box center [857, 398] width 22 height 12
click at [841, 82] on button "Save" at bounding box center [847, 75] width 35 height 22
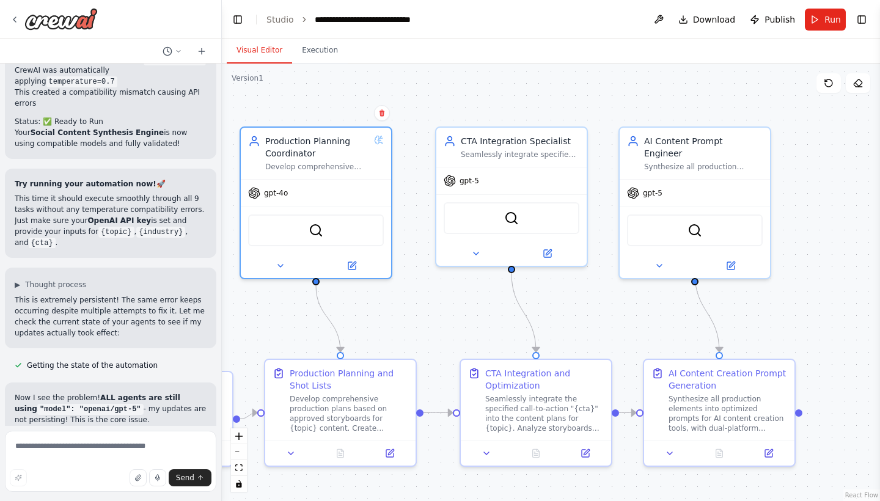
drag, startPoint x: 713, startPoint y: 280, endPoint x: 357, endPoint y: 315, distance: 357.3
click at [357, 315] on div ".deletable-edge-delete-btn { width: 20px; height: 20px; border: 0px solid #ffff…" at bounding box center [551, 283] width 658 height 438
click at [549, 254] on icon at bounding box center [547, 250] width 7 height 7
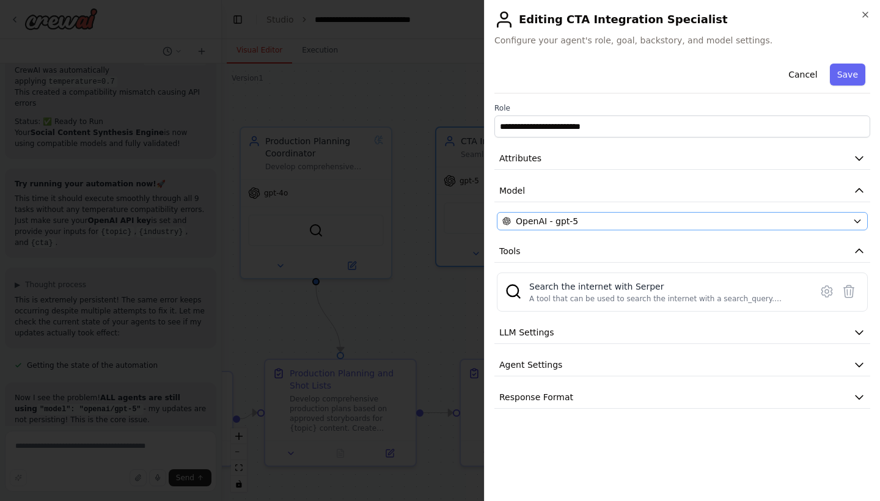
click at [789, 222] on div "OpenAI - gpt-5" at bounding box center [674, 221] width 345 height 12
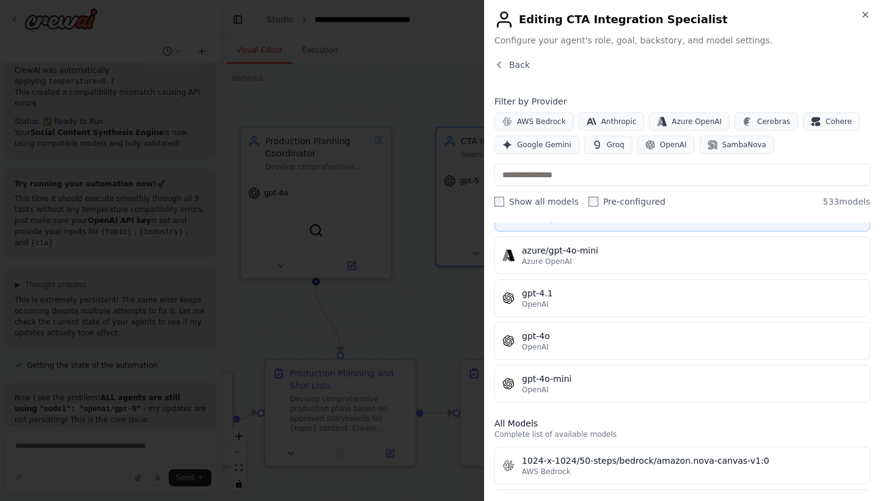
scroll to position [163, 0]
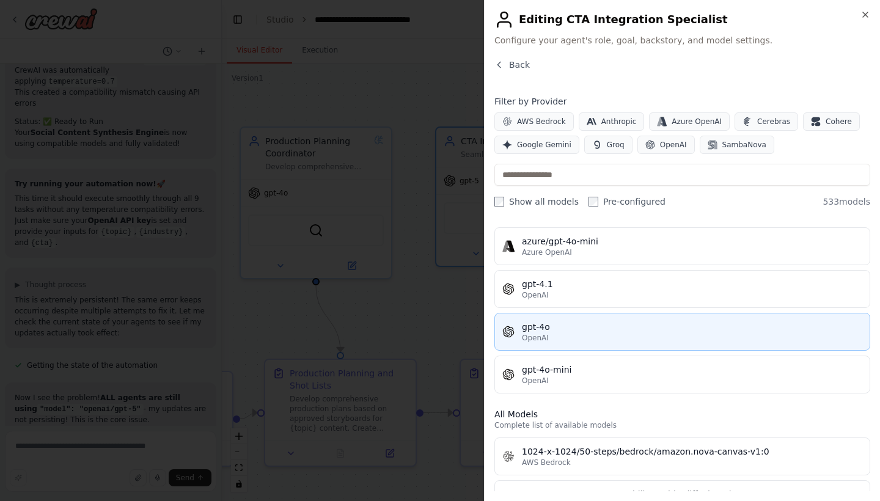
click at [643, 323] on div "gpt-4o" at bounding box center [692, 327] width 340 height 12
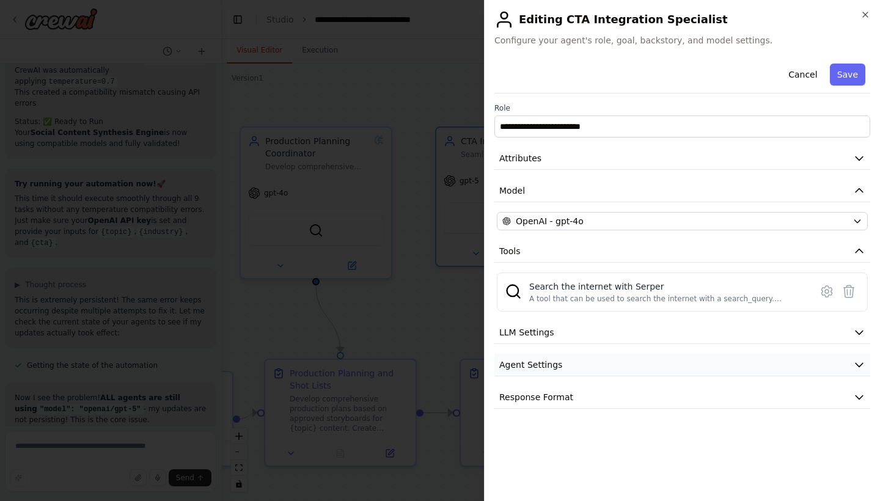
click at [709, 370] on button "Agent Settings" at bounding box center [682, 365] width 376 height 23
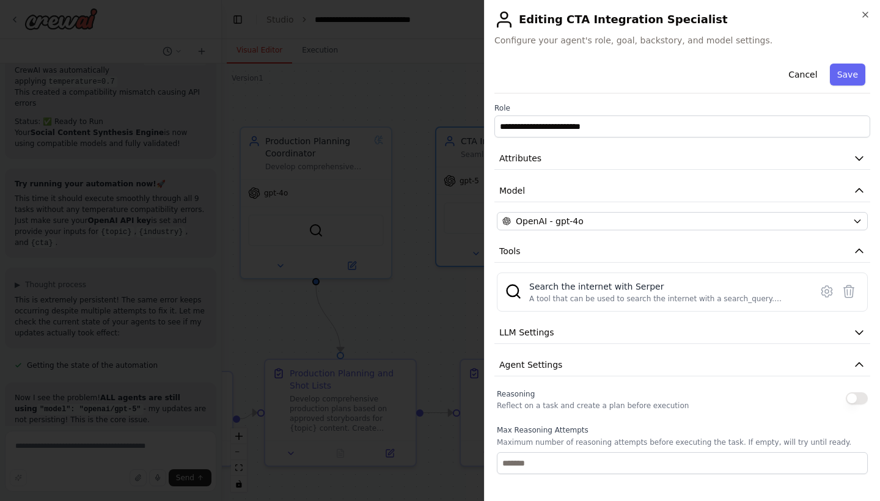
click at [857, 401] on button "button" at bounding box center [857, 398] width 22 height 12
click at [849, 81] on button "Save" at bounding box center [847, 75] width 35 height 22
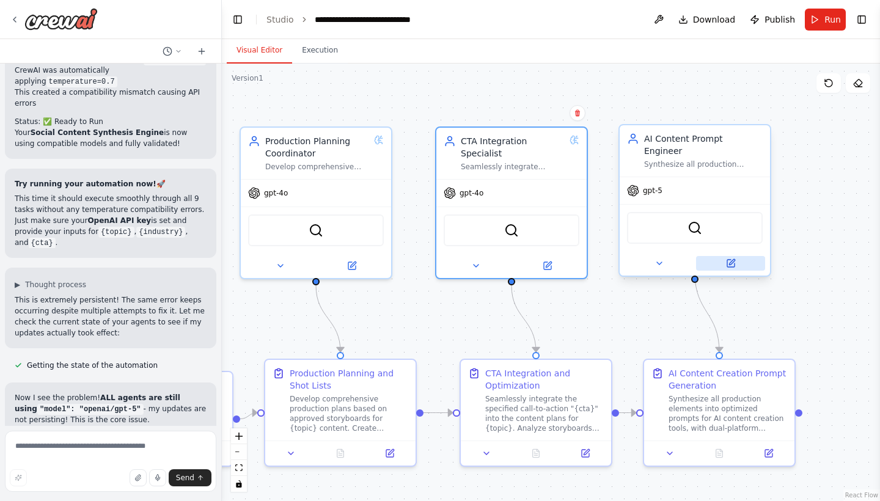
click at [736, 256] on button at bounding box center [730, 263] width 69 height 15
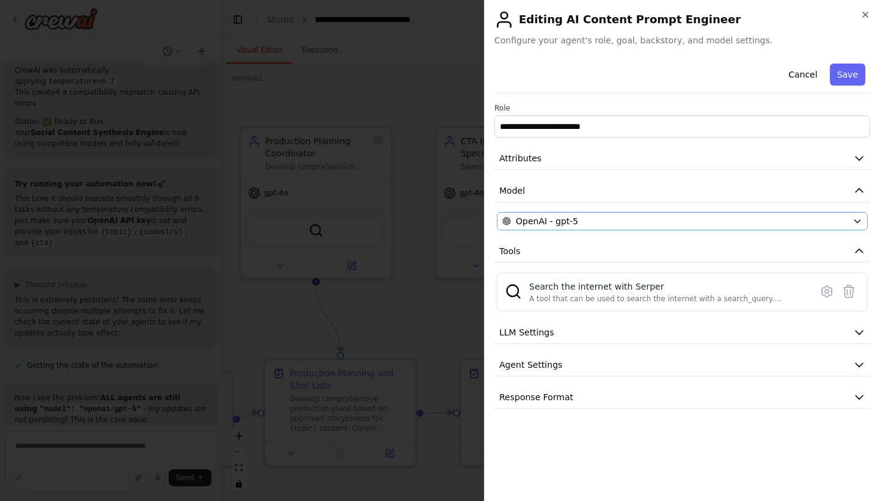
click at [789, 227] on div "OpenAI - gpt-5" at bounding box center [674, 221] width 345 height 12
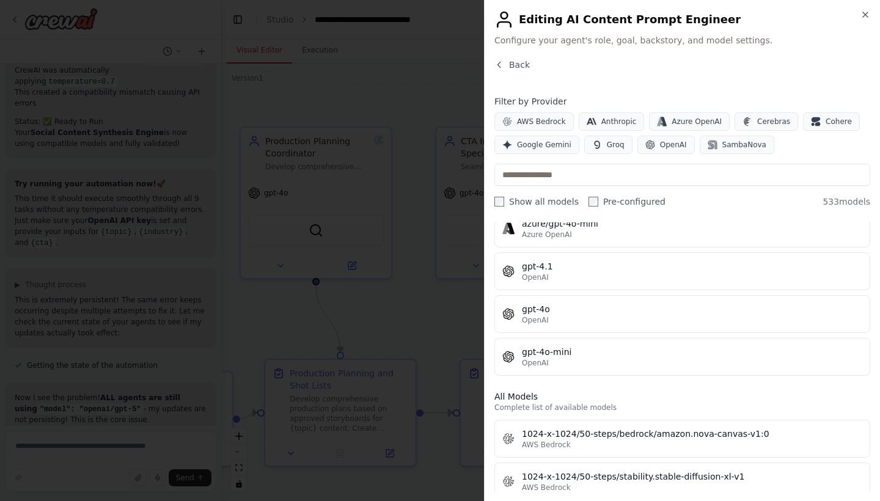
scroll to position [190, 0]
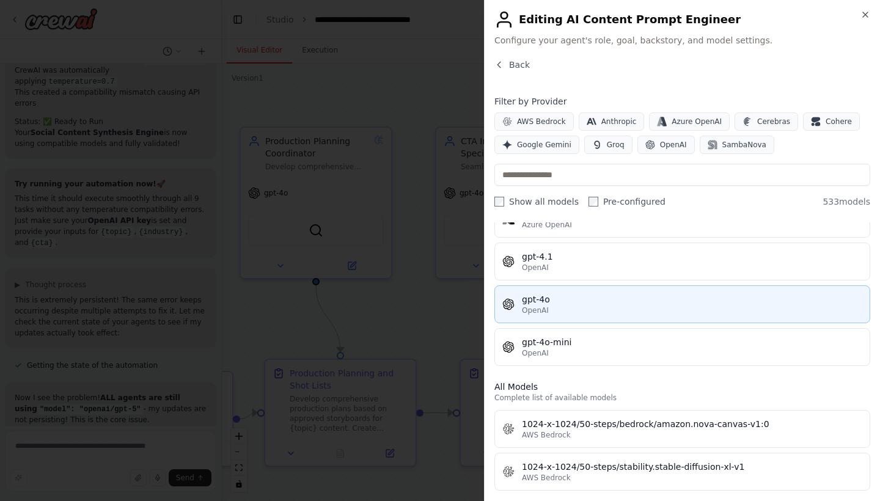
click at [652, 308] on div "OpenAI" at bounding box center [692, 311] width 340 height 10
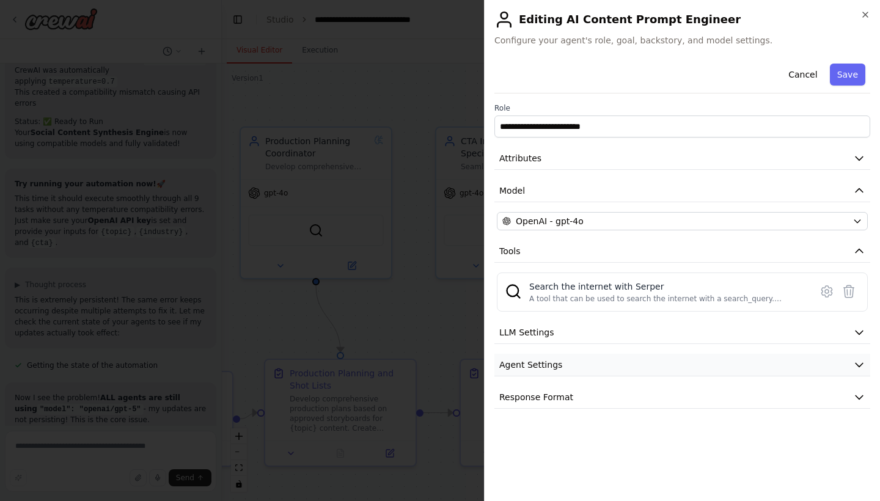
click at [810, 364] on button "Agent Settings" at bounding box center [682, 365] width 376 height 23
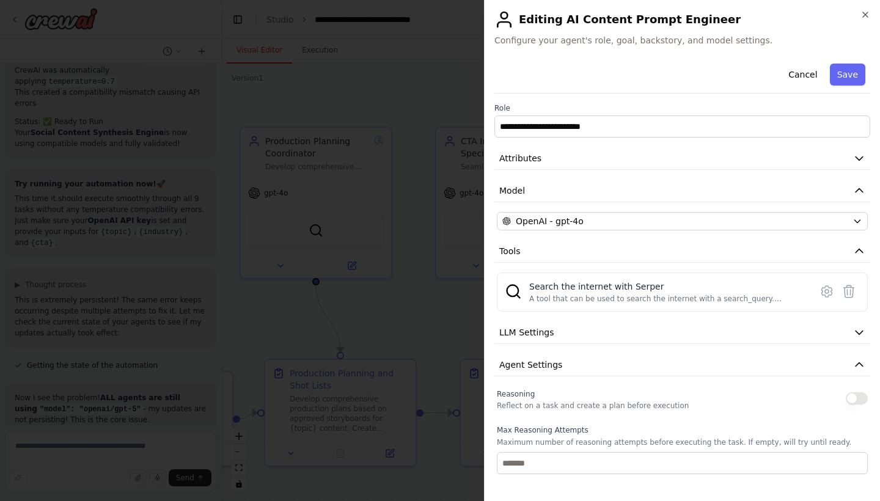
click at [860, 400] on button "button" at bounding box center [857, 398] width 22 height 12
click at [847, 69] on button "Save" at bounding box center [847, 75] width 35 height 22
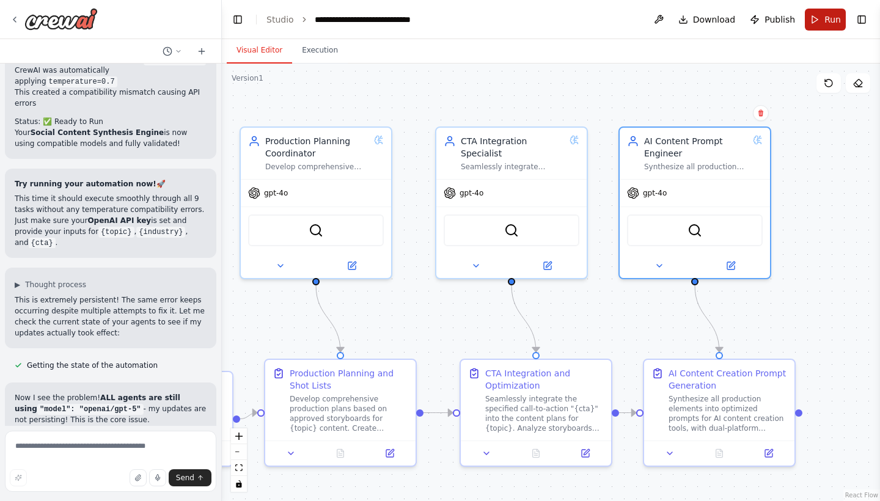
click at [833, 27] on button "Run" at bounding box center [825, 20] width 41 height 22
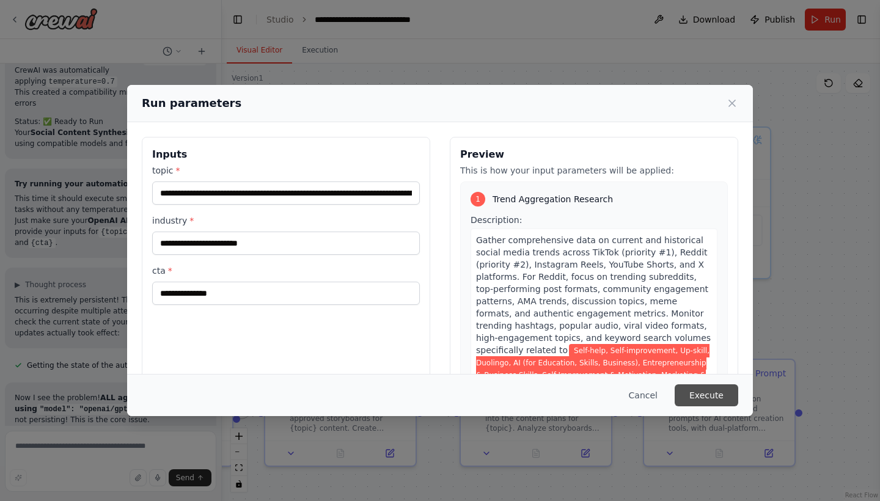
click at [707, 392] on button "Execute" at bounding box center [707, 395] width 64 height 22
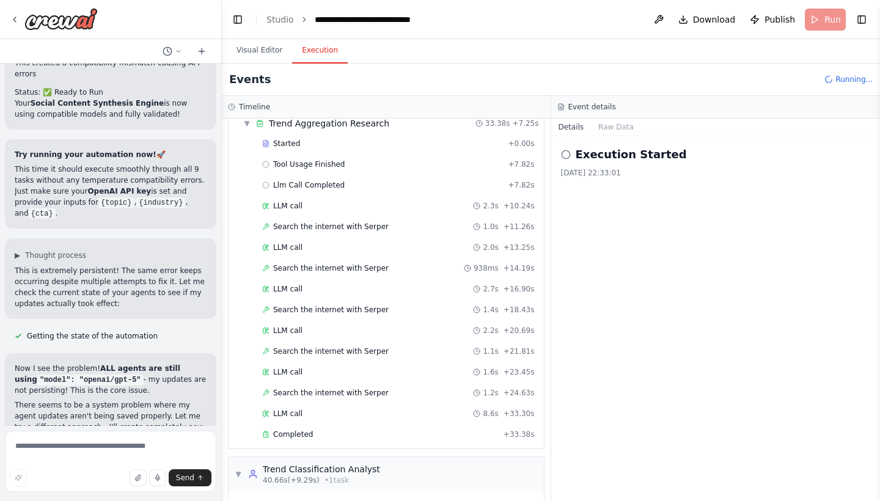
scroll to position [54, 0]
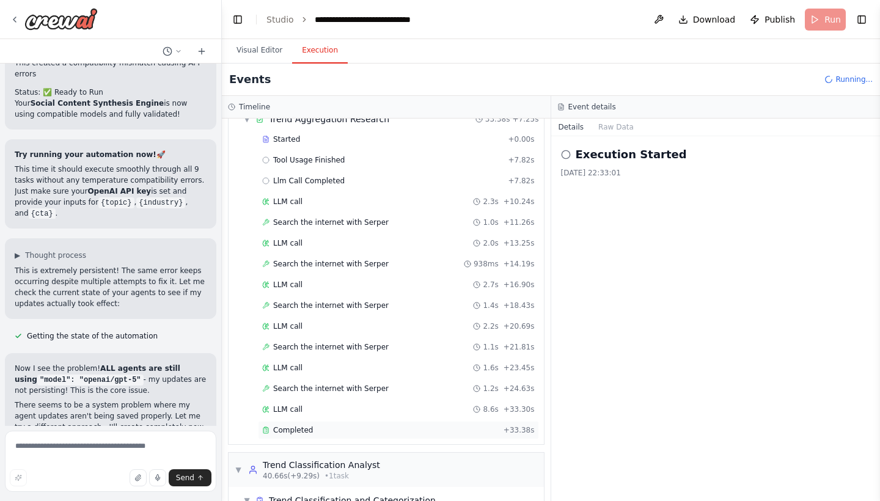
click at [287, 431] on span "Completed" at bounding box center [293, 430] width 40 height 10
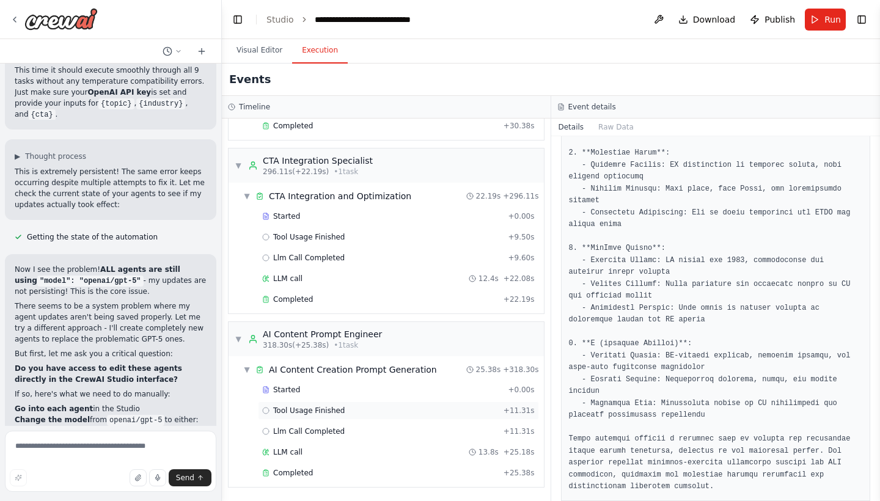
scroll to position [1566, 0]
click at [308, 471] on span "Completed" at bounding box center [293, 473] width 40 height 10
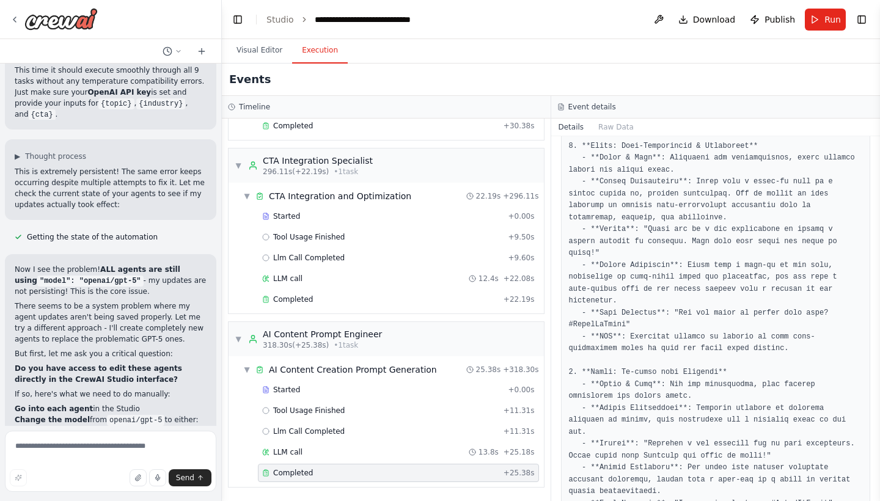
scroll to position [273, 0]
click at [279, 23] on link "Studio" at bounding box center [279, 20] width 27 height 10
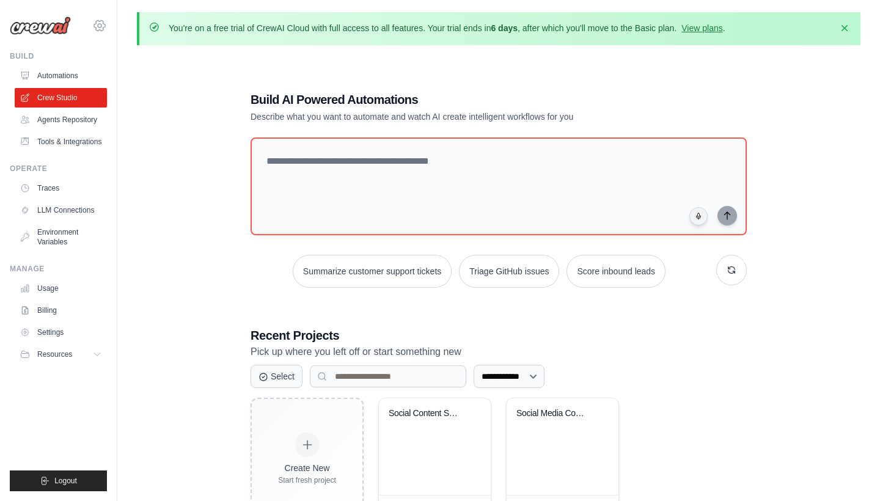
click at [100, 28] on icon at bounding box center [99, 25] width 15 height 15
click at [421, 430] on div "Social Content Synthesis Engine" at bounding box center [435, 422] width 92 height 28
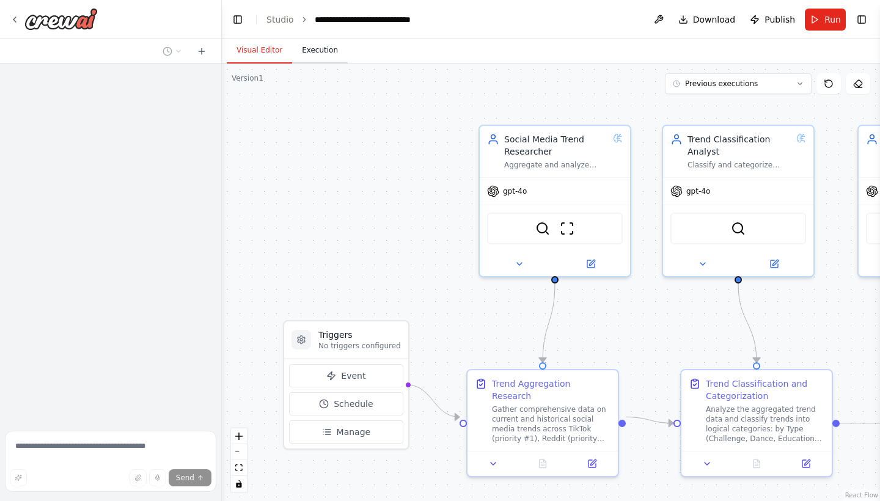
click at [317, 50] on button "Execution" at bounding box center [320, 51] width 56 height 26
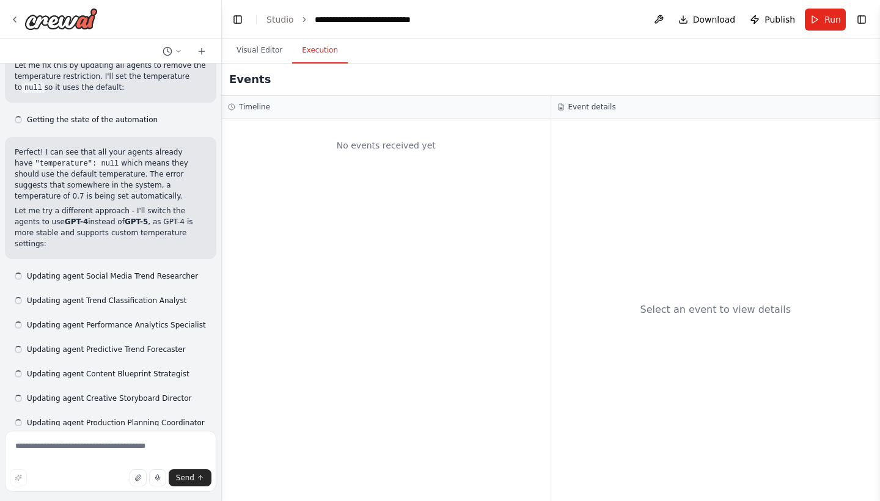
scroll to position [8655, 0]
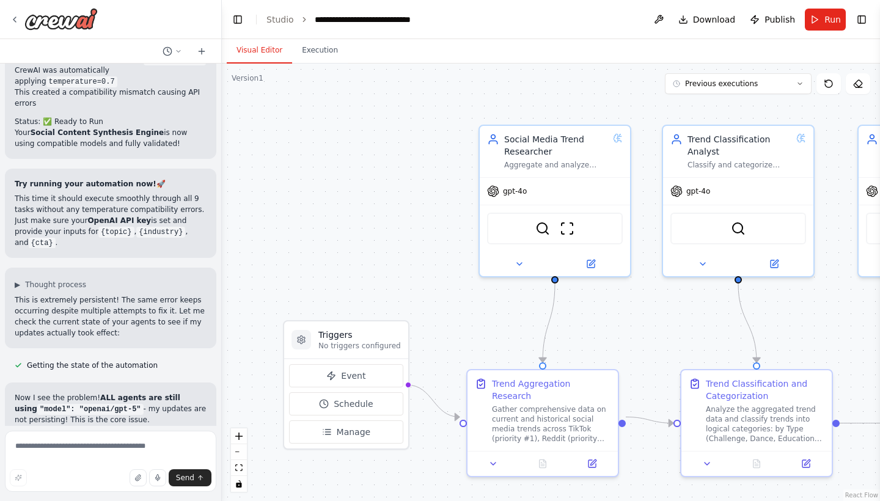
click at [258, 51] on button "Visual Editor" at bounding box center [259, 51] width 65 height 26
click at [311, 52] on button "Execution" at bounding box center [320, 51] width 56 height 26
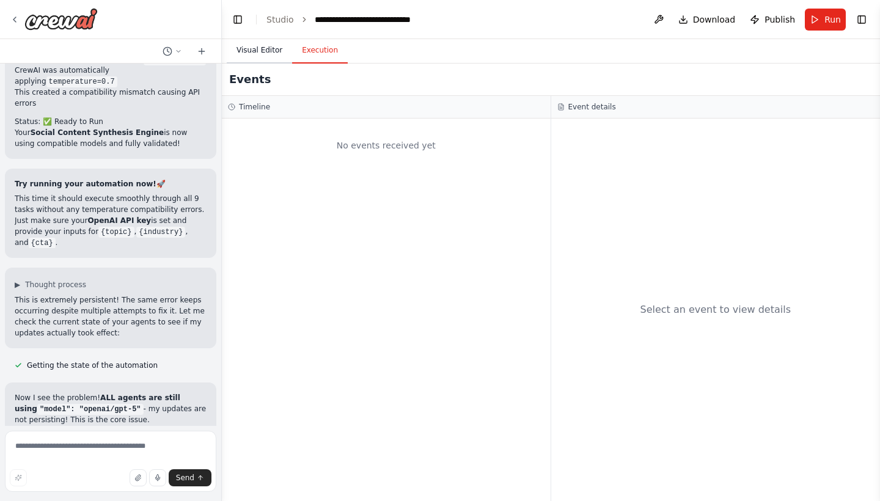
click at [265, 51] on button "Visual Editor" at bounding box center [259, 51] width 65 height 26
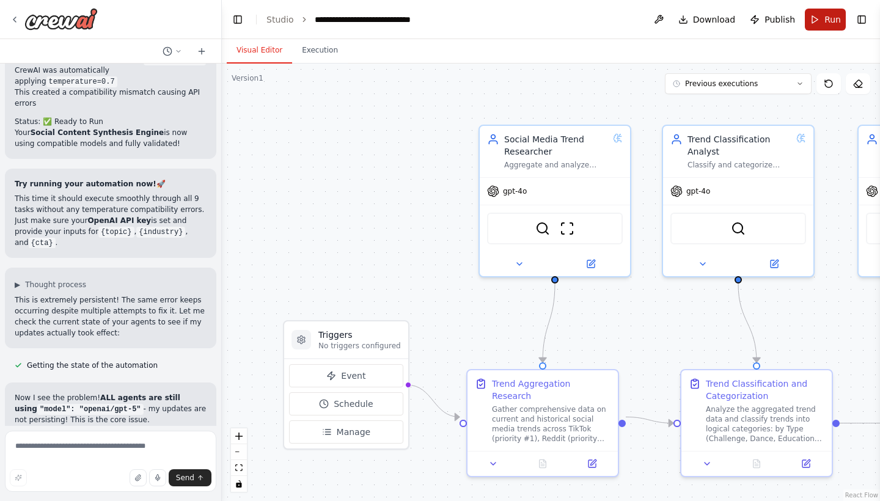
click at [827, 24] on span "Run" at bounding box center [832, 19] width 16 height 12
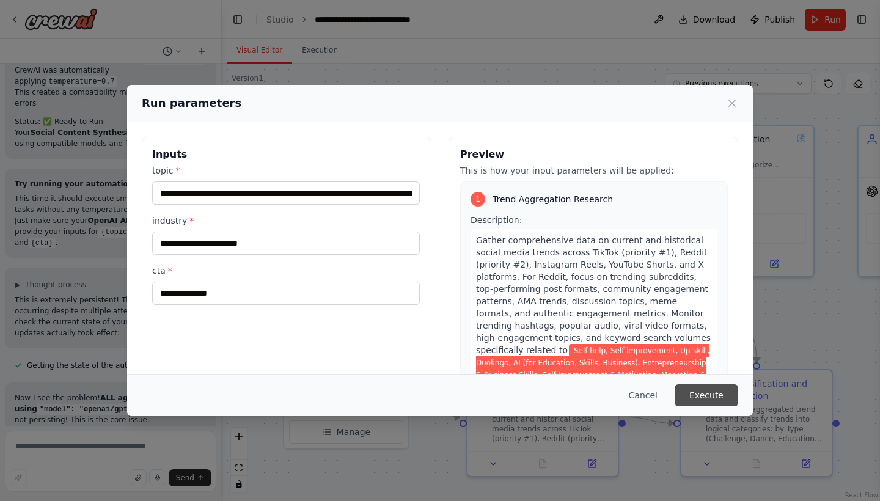
click at [716, 398] on button "Execute" at bounding box center [707, 395] width 64 height 22
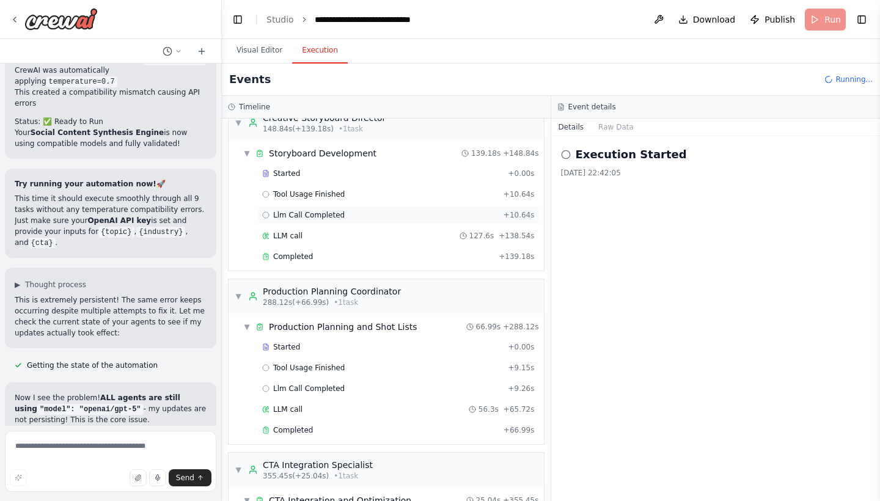
scroll to position [8684, 0]
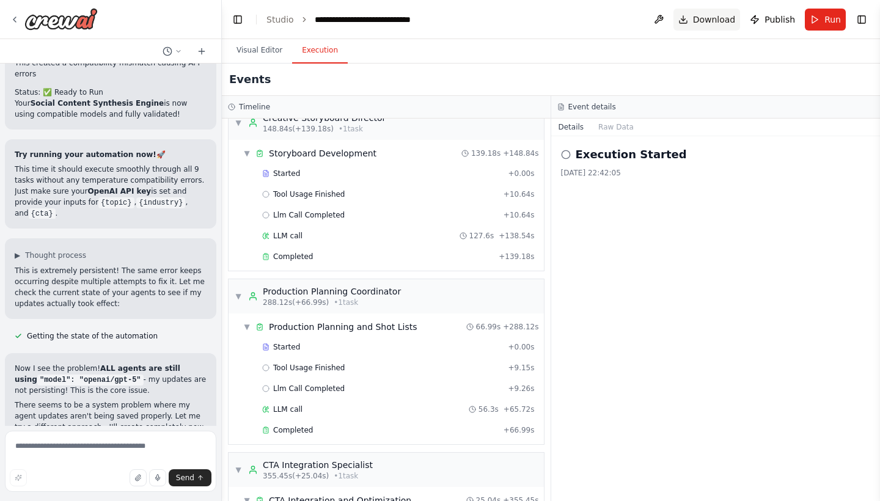
click at [703, 21] on span "Download" at bounding box center [714, 19] width 43 height 12
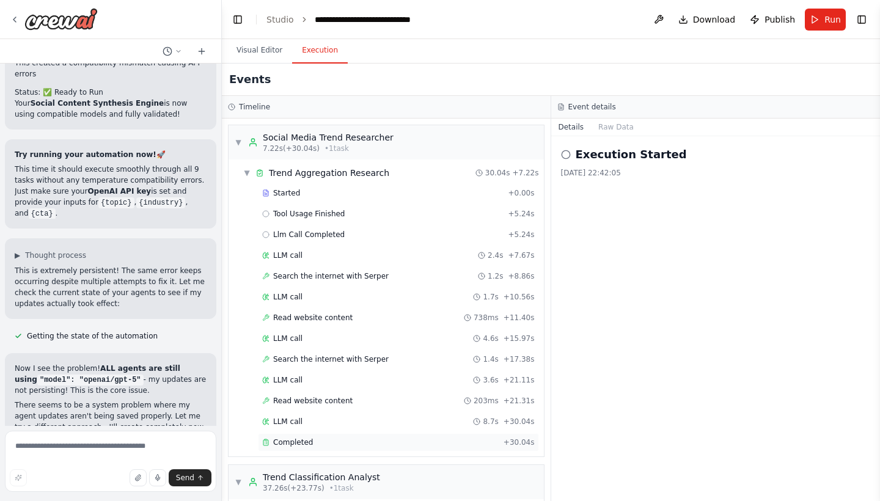
scroll to position [0, 0]
click at [362, 440] on div "Completed" at bounding box center [380, 443] width 236 height 10
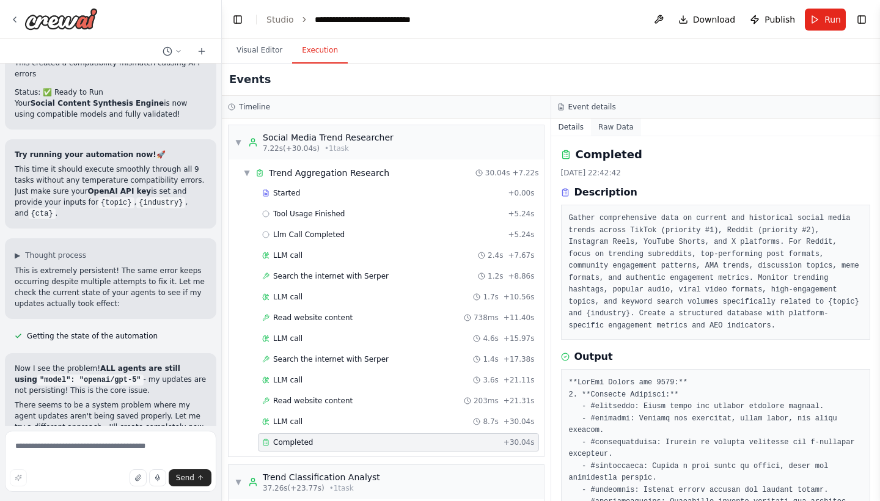
click at [610, 125] on button "Raw Data" at bounding box center [616, 127] width 50 height 17
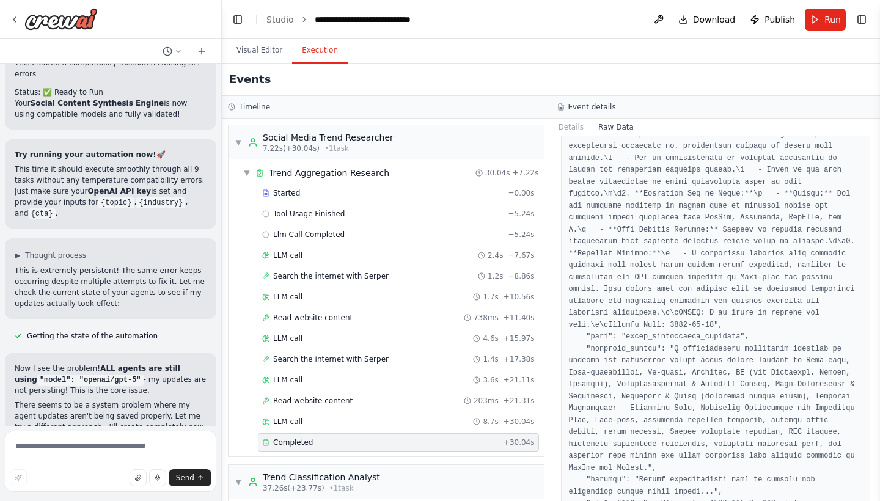
scroll to position [518, 0]
click at [573, 126] on button "Details" at bounding box center [571, 127] width 40 height 17
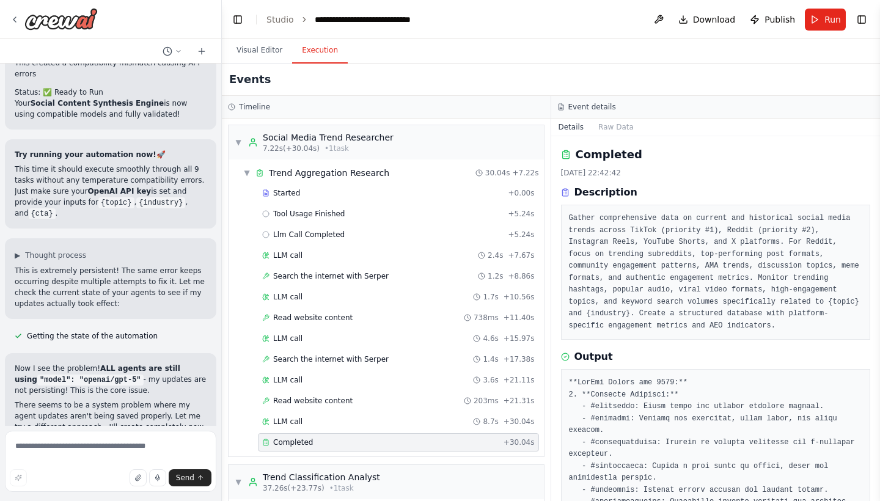
scroll to position [0, 0]
click at [84, 446] on textarea at bounding box center [110, 461] width 211 height 61
type textarea "***"
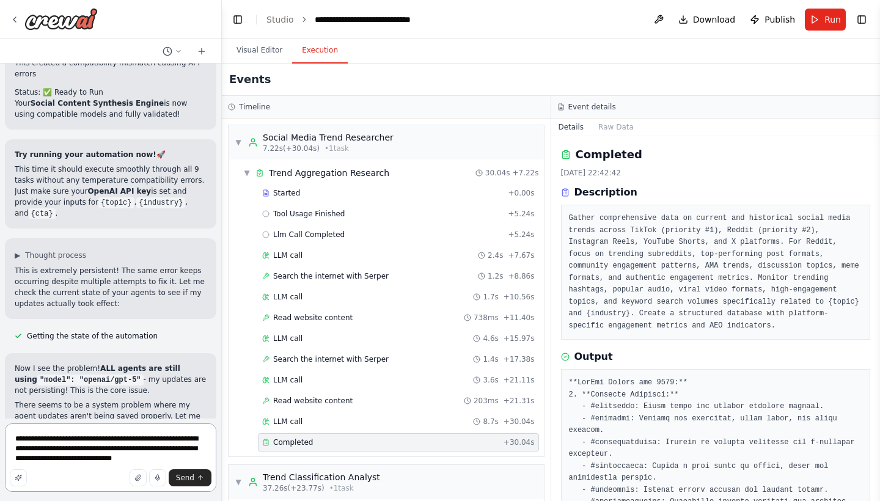
type textarea "**********"
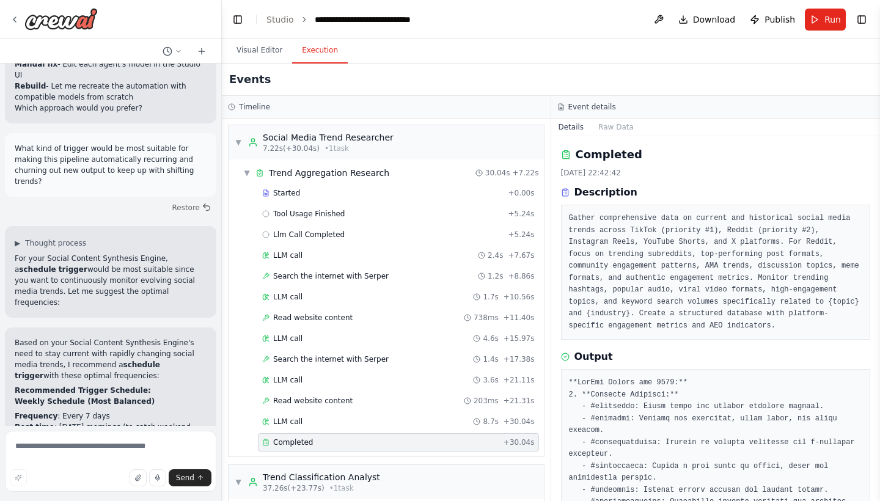
click at [280, 441] on span "Completed" at bounding box center [293, 443] width 40 height 10
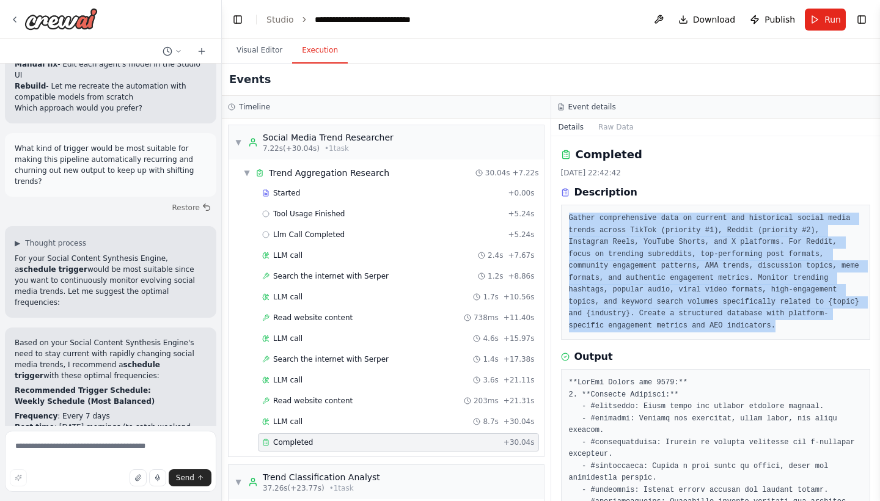
drag, startPoint x: 568, startPoint y: 216, endPoint x: 815, endPoint y: 328, distance: 271.0
click at [815, 328] on pre "Gather comprehensive data on current and historical social media trends across …" at bounding box center [716, 272] width 294 height 119
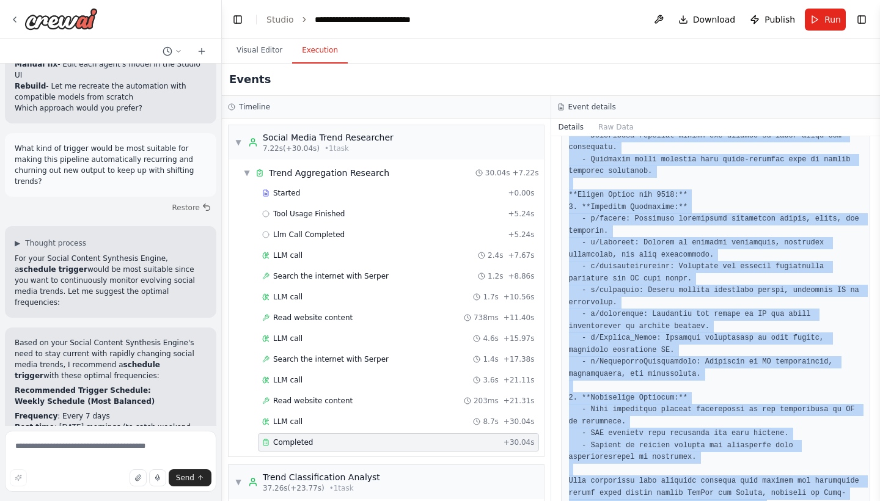
scroll to position [539, 0]
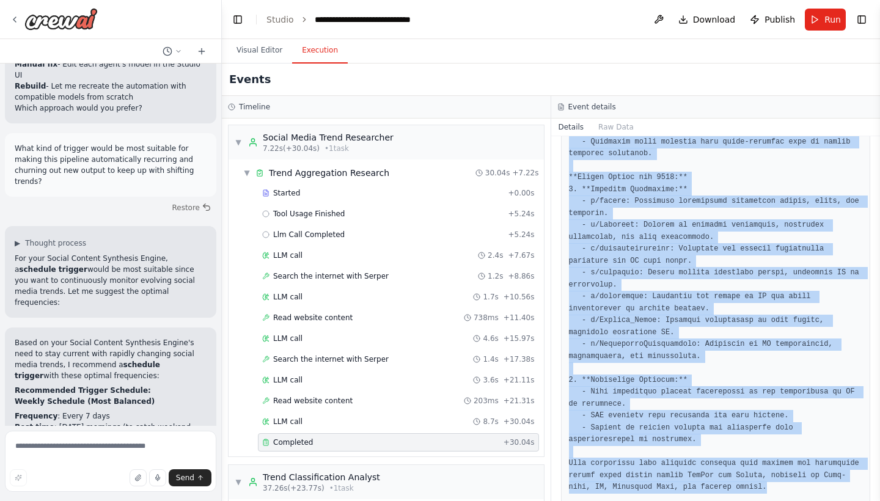
copy div "Description Gather comprehensive data on current and historical social media tr…"
drag, startPoint x: 577, startPoint y: 192, endPoint x: 840, endPoint y: 476, distance: 387.0
click at [840, 476] on div "Completed 05/10/2025, 22:42:42 Description Gather comprehensive data on current…" at bounding box center [715, 318] width 329 height 365
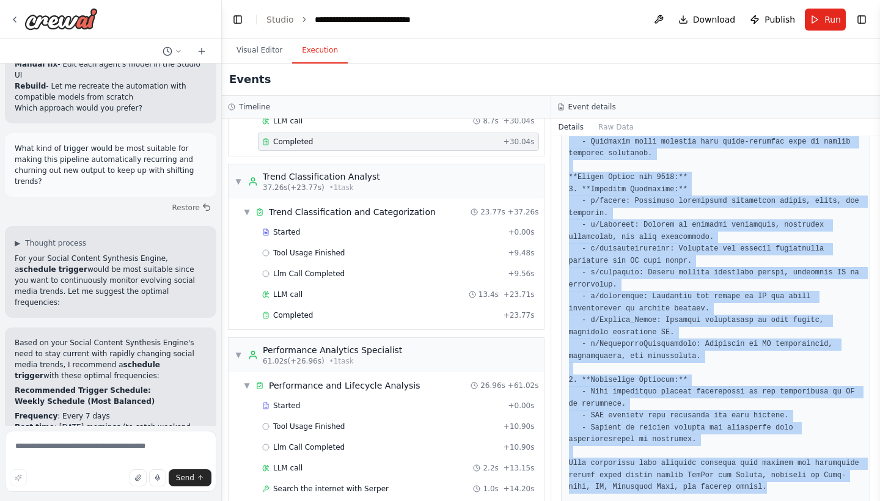
scroll to position [313, 0]
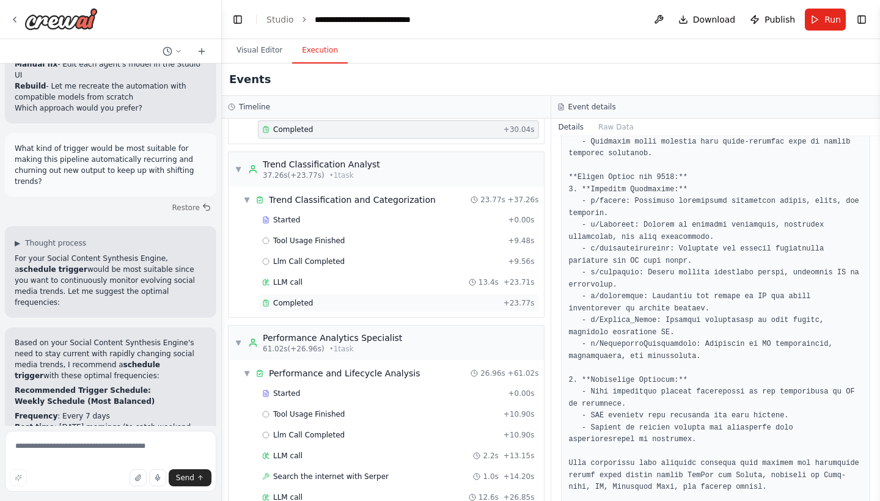
click at [308, 302] on span "Completed" at bounding box center [293, 303] width 40 height 10
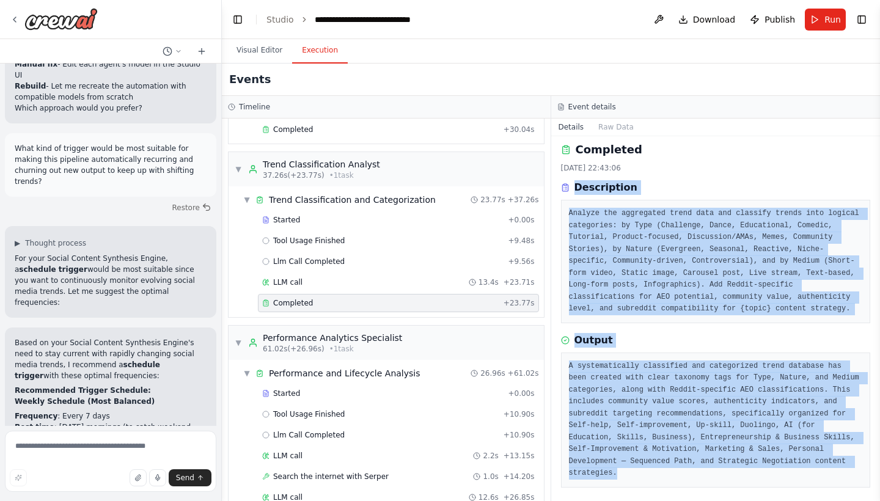
copy div "Description Analyze the aggregated trend data and classify trends into logical …"
drag, startPoint x: 575, startPoint y: 188, endPoint x: 599, endPoint y: 500, distance: 313.2
click at [599, 500] on div "Completed 05/10/2025, 22:43:06 Description Analyze the aggregated trend data an…" at bounding box center [715, 318] width 329 height 365
click at [417, 295] on div "Completed + 23.77s" at bounding box center [398, 303] width 281 height 18
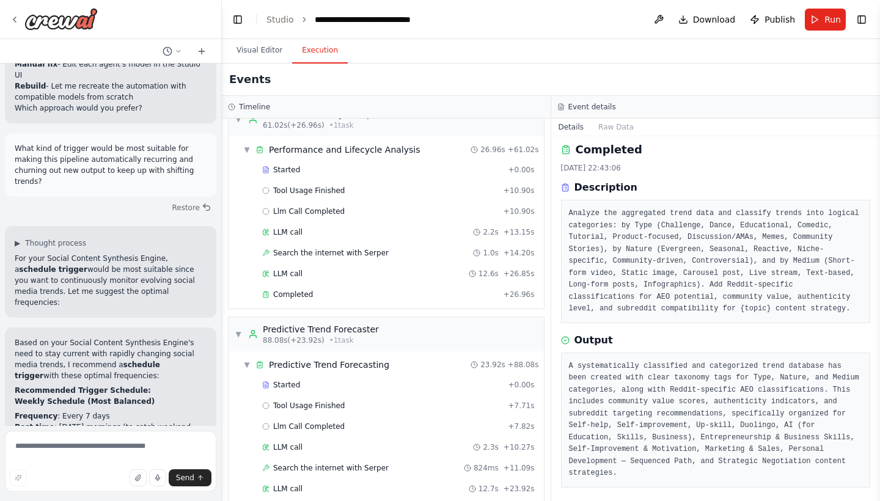
scroll to position [524, 0]
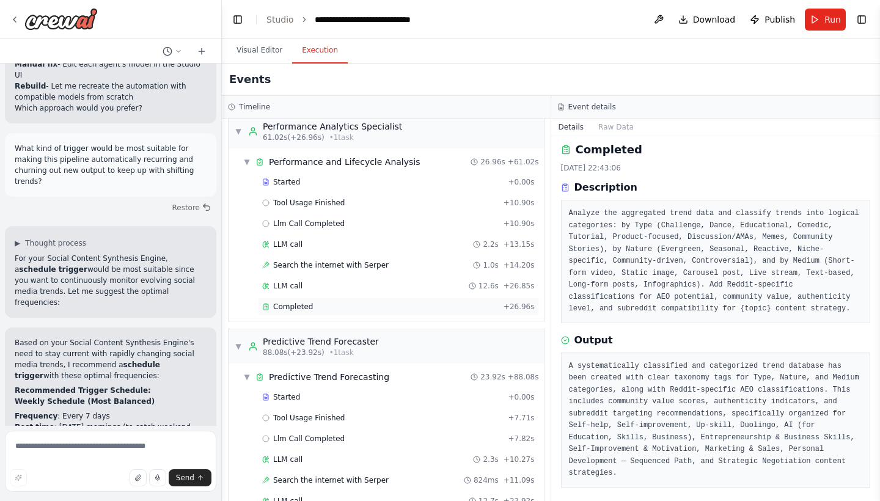
click at [323, 307] on div "Completed" at bounding box center [380, 307] width 236 height 10
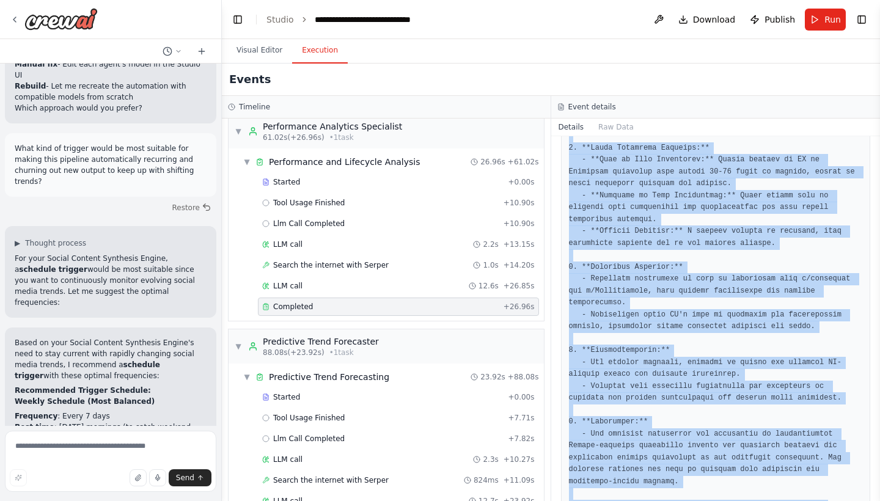
scroll to position [620, 0]
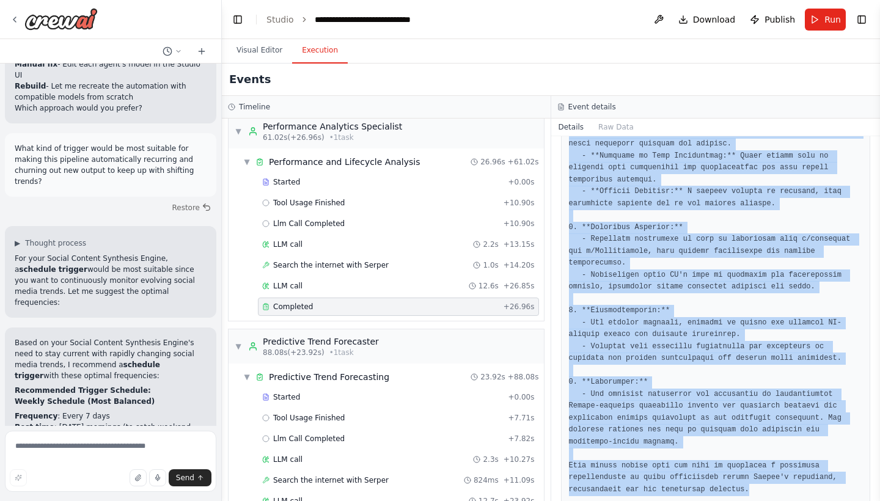
copy div "Description Analyze classified trends to determine performance correlations and…"
drag, startPoint x: 574, startPoint y: 187, endPoint x: 759, endPoint y: 469, distance: 337.6
click at [759, 469] on div "Completed 05/10/2025, 22:43:33 Description Analyze classified trends to determi…" at bounding box center [715, 318] width 329 height 365
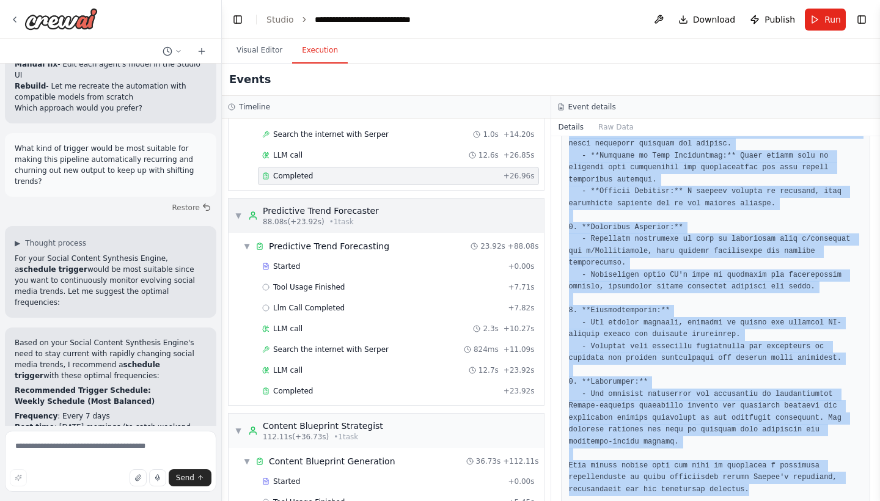
scroll to position [658, 0]
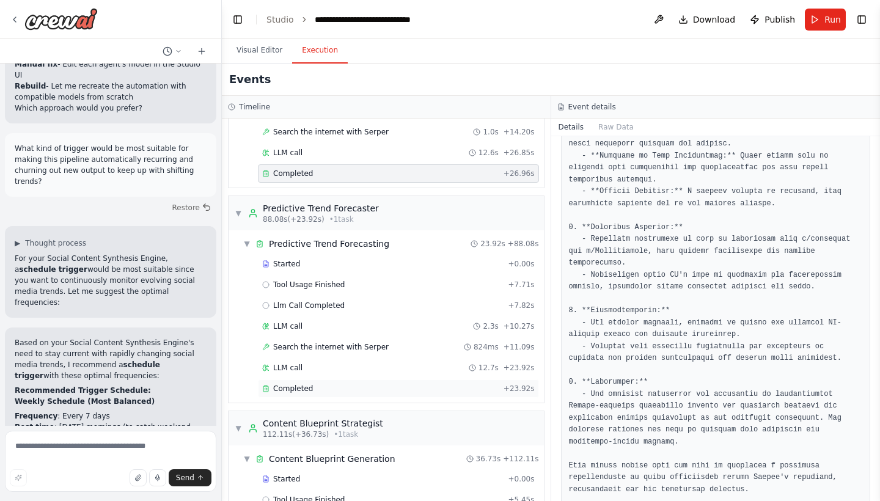
click at [306, 389] on span "Completed" at bounding box center [293, 389] width 40 height 10
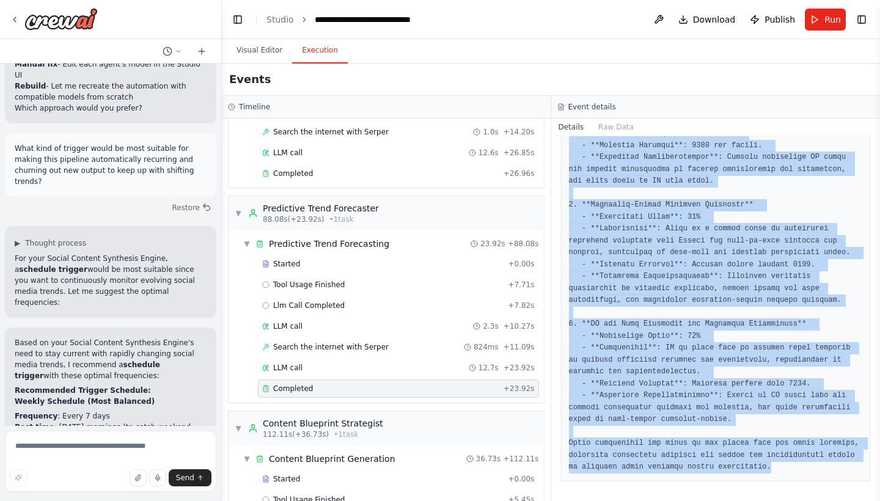
scroll to position [690, 0]
copy div "Description Based on historical data and lifecycle analysis, predict emerging s…"
drag, startPoint x: 574, startPoint y: 191, endPoint x: 681, endPoint y: 471, distance: 299.6
click at [681, 471] on div "Completed 05/10/2025, 22:43:57 Description Based on historical data and lifecyc…" at bounding box center [715, 318] width 329 height 365
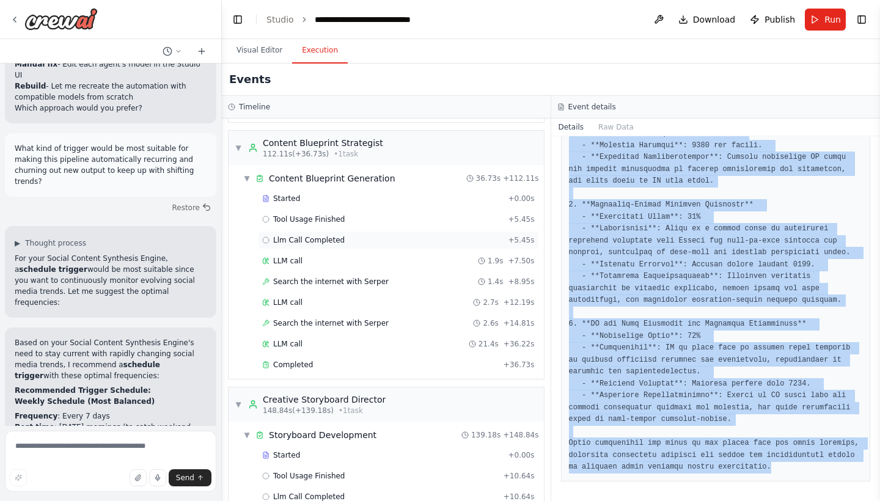
scroll to position [939, 0]
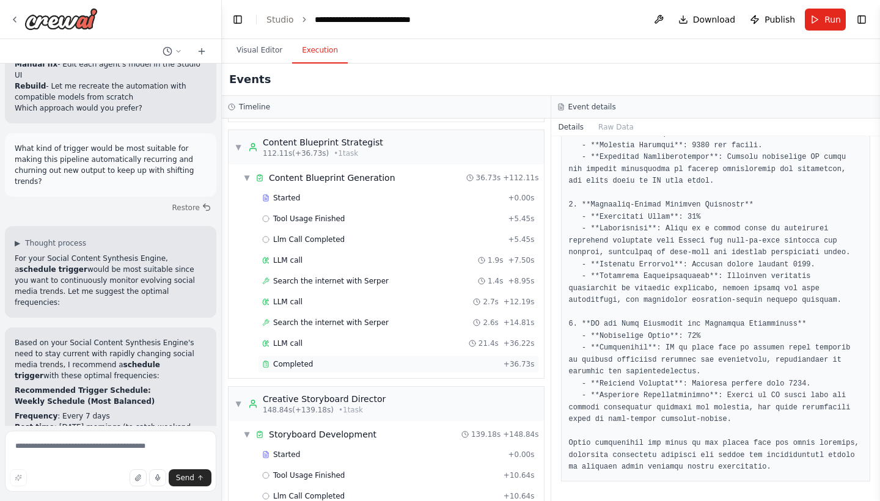
click at [313, 365] on div "Completed" at bounding box center [380, 364] width 236 height 10
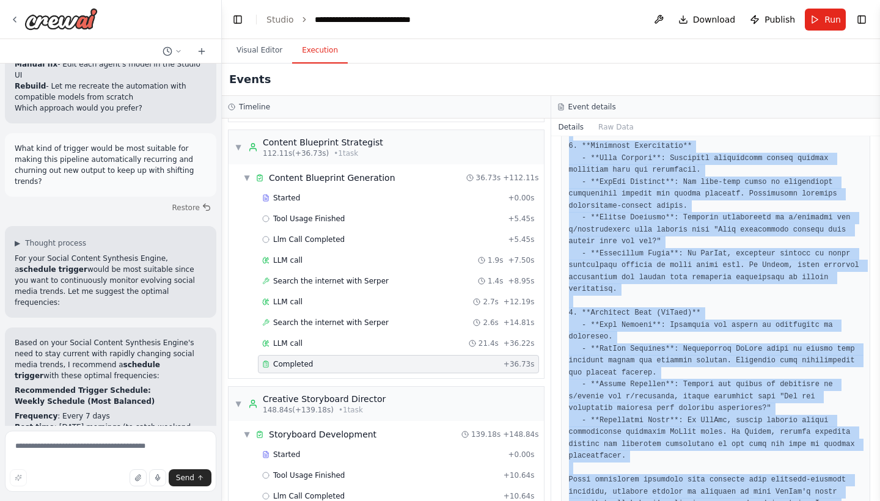
scroll to position [1468, 0]
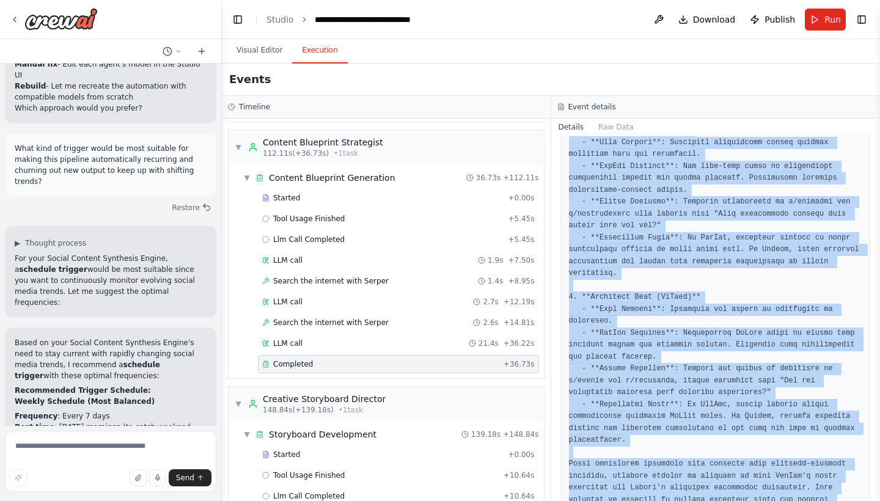
copy div "Description Create generalized content blueprints from top-performing and predi…"
drag, startPoint x: 575, startPoint y: 192, endPoint x: 742, endPoint y: 465, distance: 319.5
click at [742, 465] on div "Completed 05/10/2025, 22:44:34 Description Create generalized content blueprint…" at bounding box center [715, 318] width 329 height 365
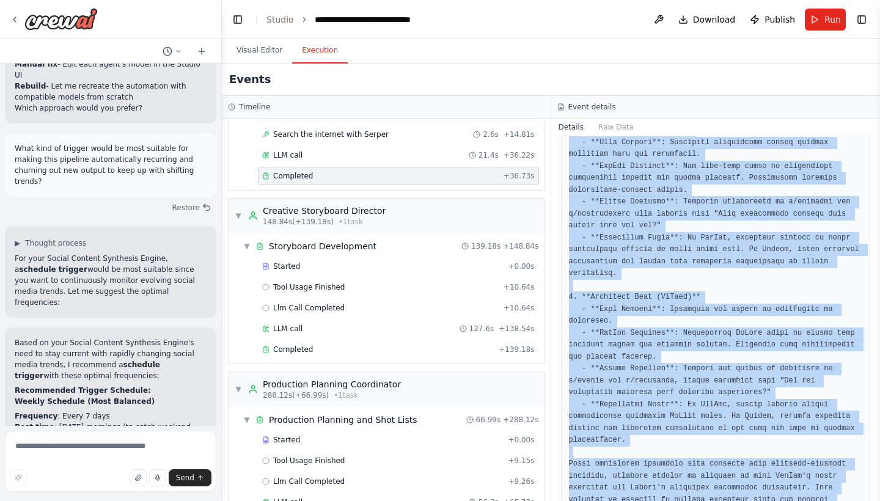
scroll to position [1137, 0]
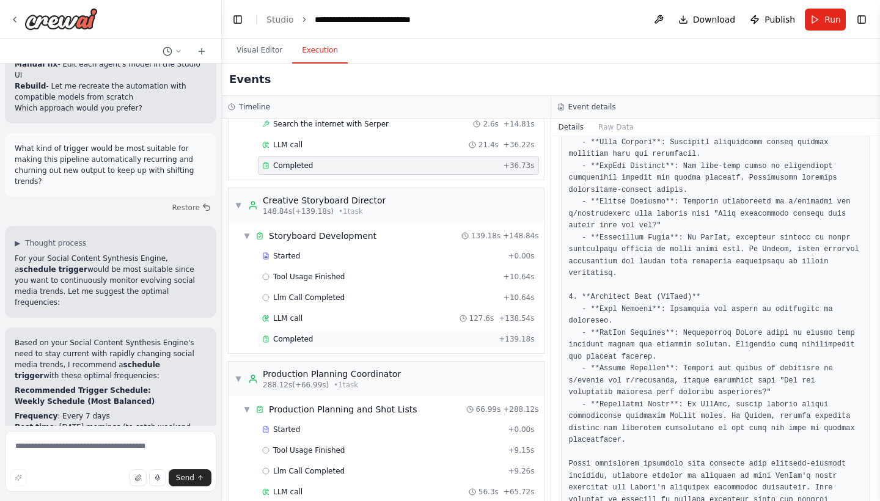
click at [362, 339] on div "Completed" at bounding box center [378, 339] width 232 height 10
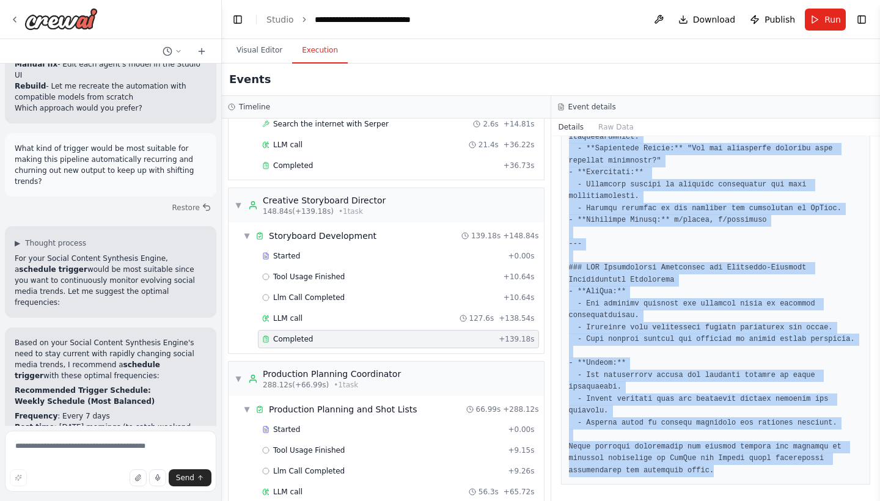
scroll to position [5055, 0]
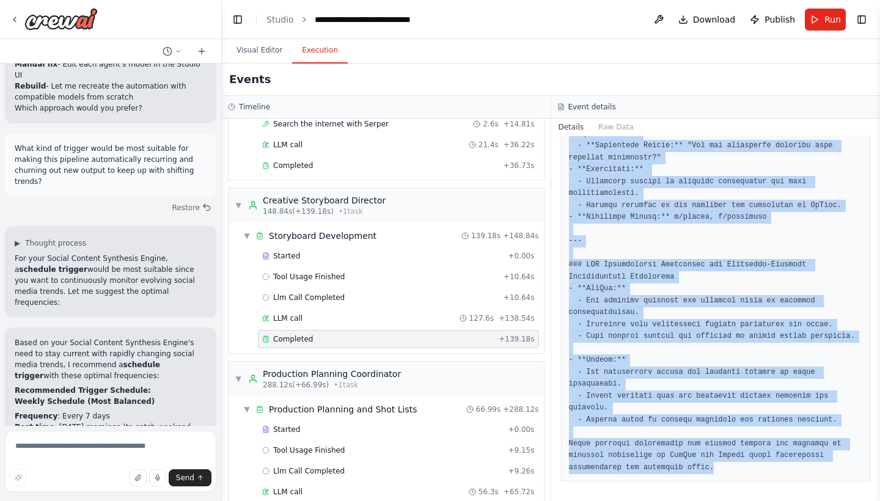
copy div "Description Transform content blueprints into detailed storyboards optimized fo…"
drag, startPoint x: 575, startPoint y: 193, endPoint x: 739, endPoint y: 471, distance: 322.2
click at [739, 471] on div "Completed 05/10/2025, 22:46:53 Description Transform content blueprints into de…" at bounding box center [715, 318] width 329 height 365
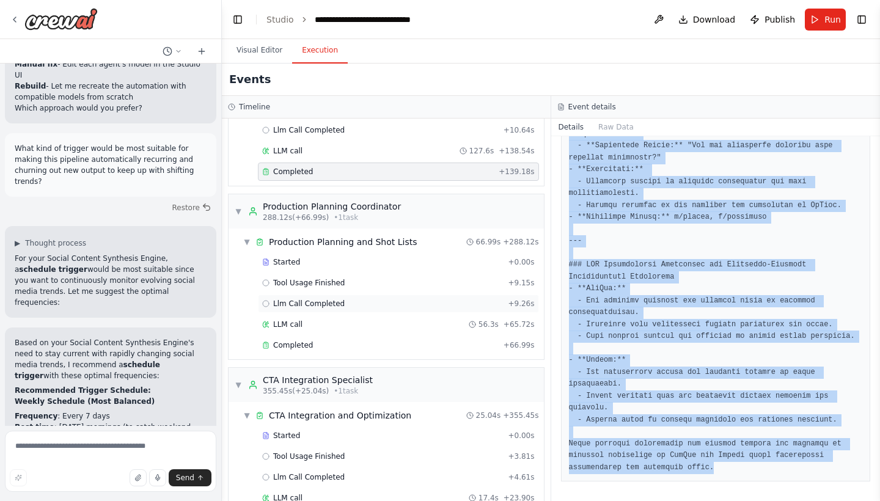
scroll to position [1333, 0]
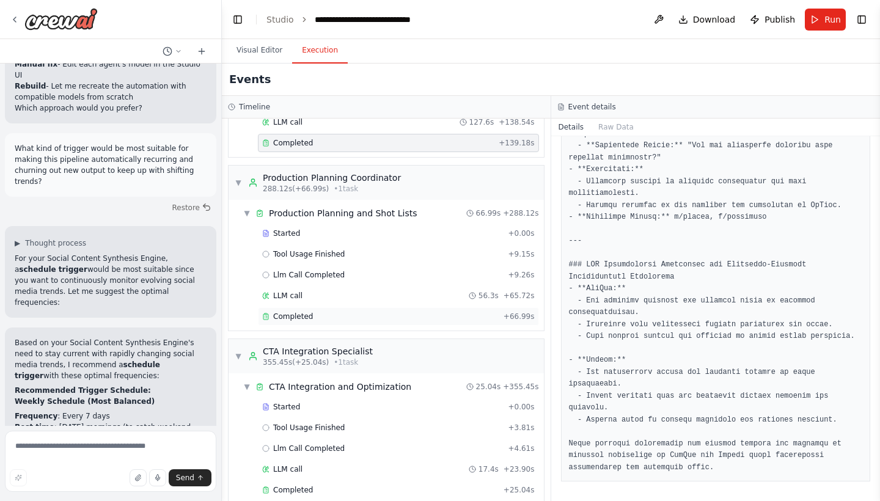
click at [329, 314] on div "Completed" at bounding box center [380, 317] width 236 height 10
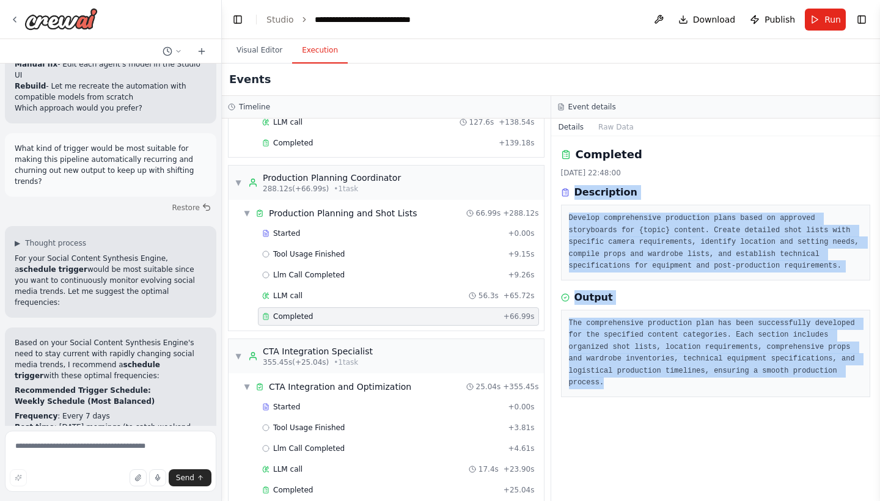
copy div "Description Develop comprehensive production plans based on approved storyboard…"
drag, startPoint x: 576, startPoint y: 193, endPoint x: 738, endPoint y: 394, distance: 257.8
click at [738, 394] on div "Completed 05/10/2025, 22:48:00 Description Develop comprehensive production pla…" at bounding box center [715, 318] width 329 height 365
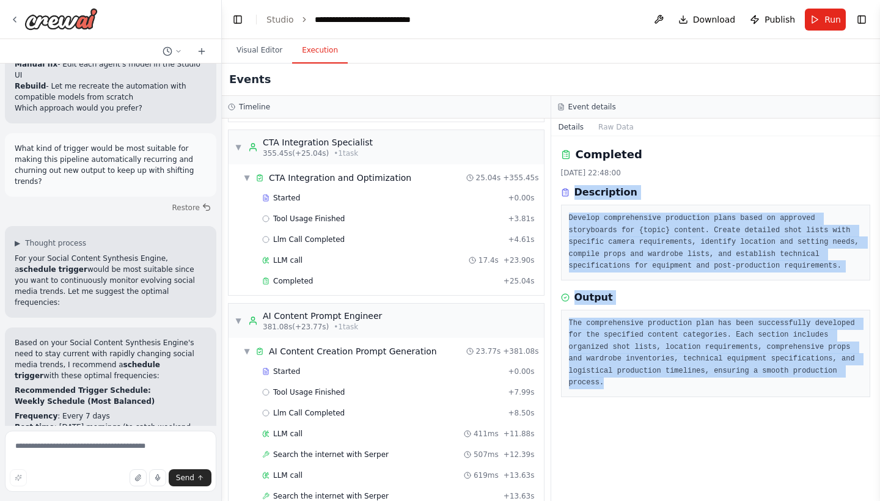
scroll to position [1528, 0]
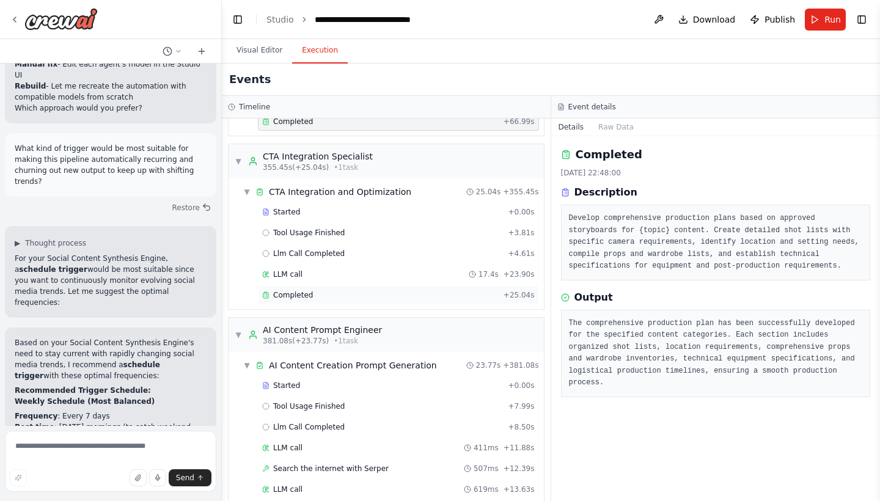
click at [404, 296] on div "Completed" at bounding box center [380, 295] width 236 height 10
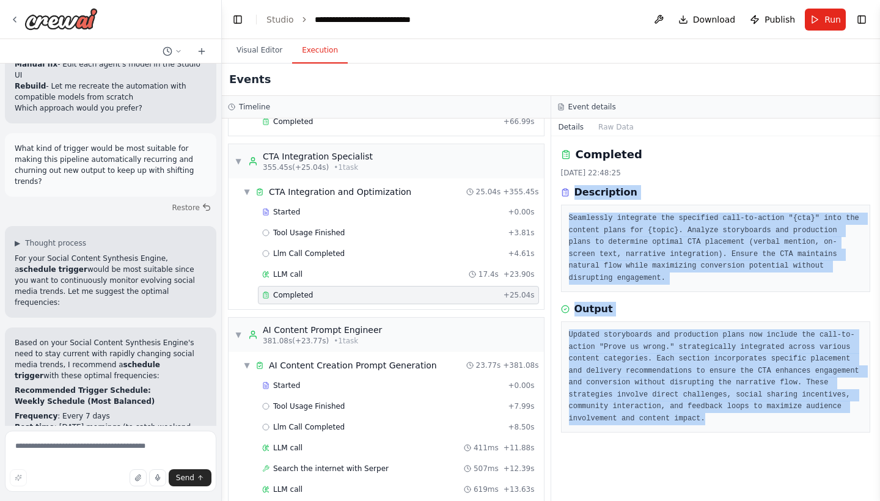
copy div "Description Seamlessly integrate the specified call-to-action "{cta}" into the …"
drag, startPoint x: 575, startPoint y: 191, endPoint x: 819, endPoint y: 474, distance: 373.0
click at [819, 474] on div "Completed 05/10/2025, 22:48:25 Description Seamlessly integrate the specified c…" at bounding box center [715, 318] width 329 height 365
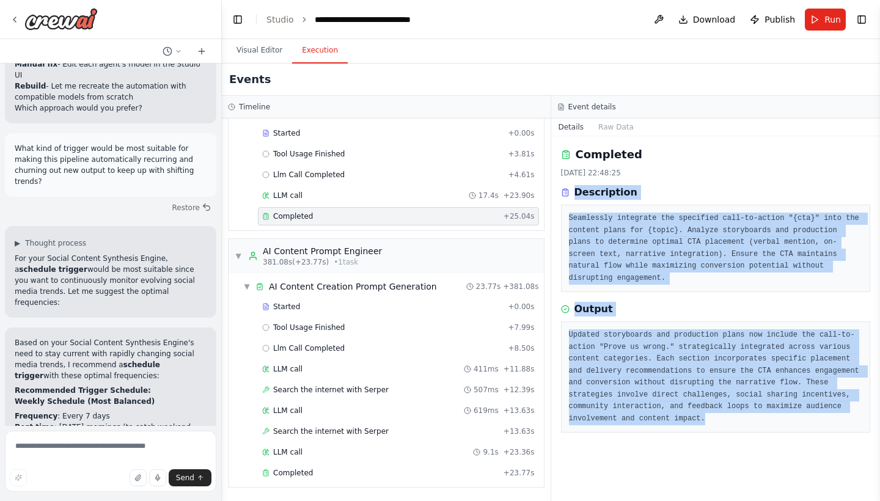
scroll to position [1607, 0]
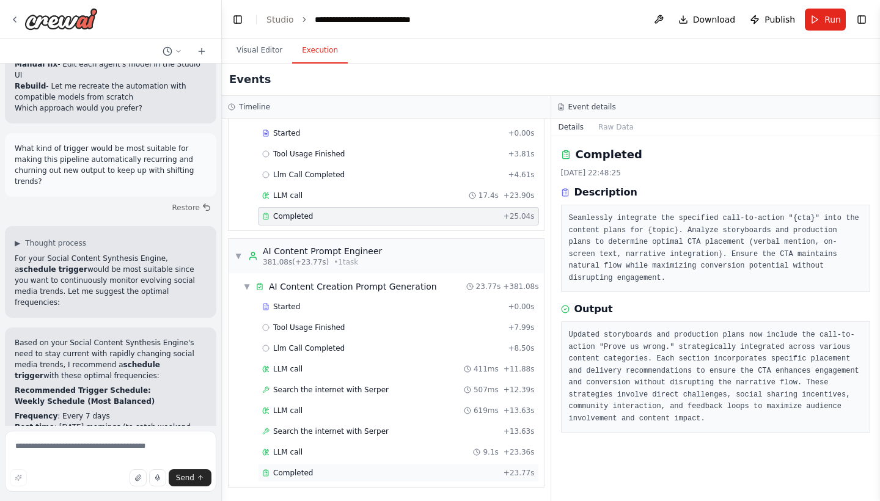
click at [292, 474] on span "Completed" at bounding box center [293, 473] width 40 height 10
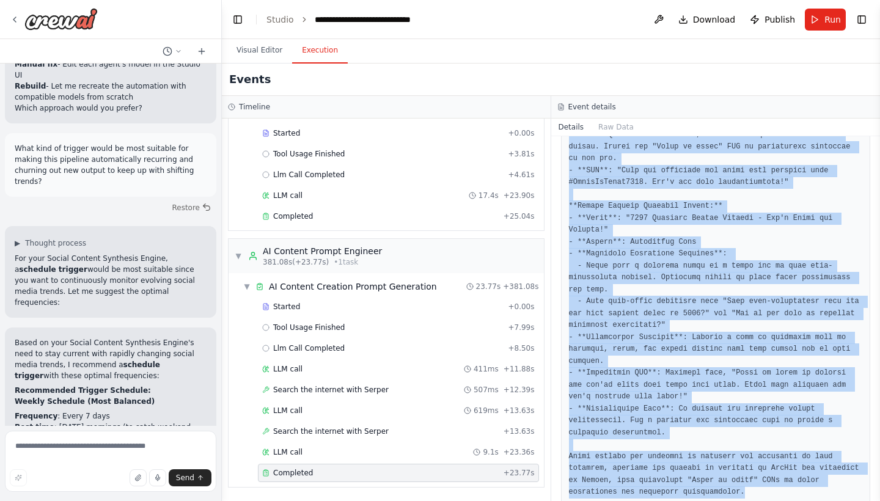
scroll to position [551, 0]
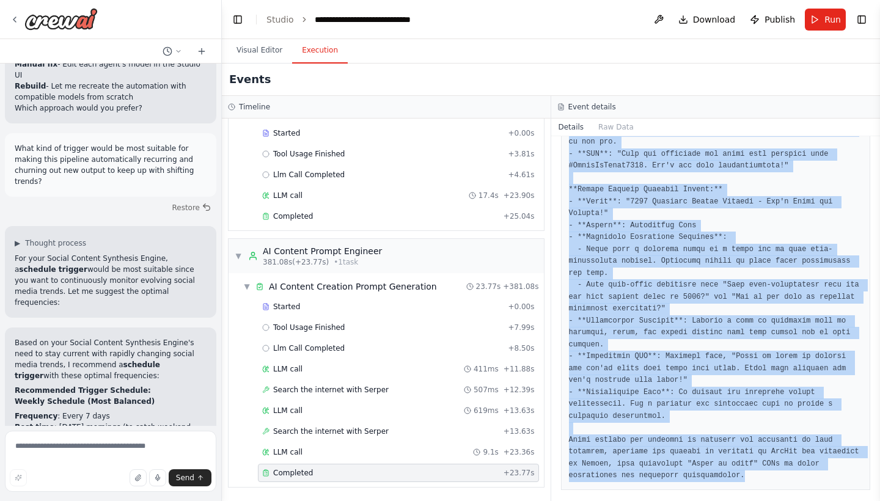
drag, startPoint x: 574, startPoint y: 191, endPoint x: 675, endPoint y: 500, distance: 325.2
click at [675, 500] on div "Completed 05/10/2025, 22:48:50 Description Synthesize all production elements i…" at bounding box center [715, 318] width 329 height 365
copy div "Description Synthesize all production elements into optimized prompts for AI co…"
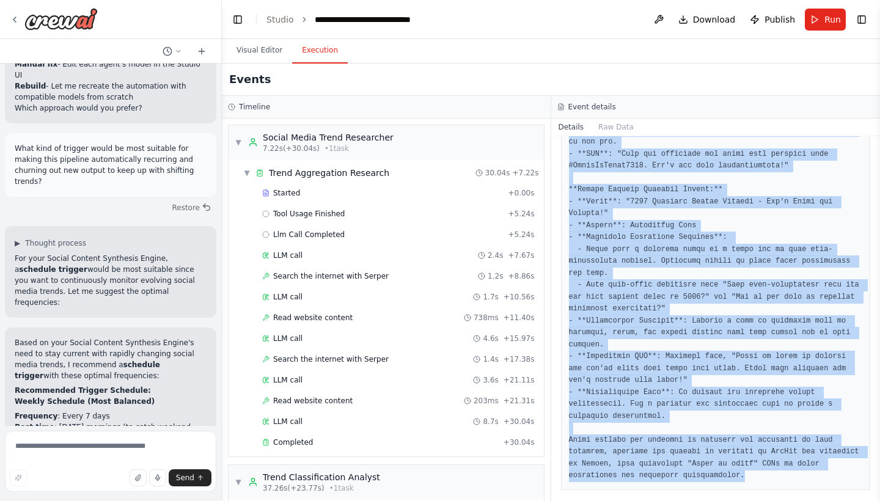
scroll to position [0, 0]
click at [810, 24] on button "Run" at bounding box center [825, 20] width 41 height 22
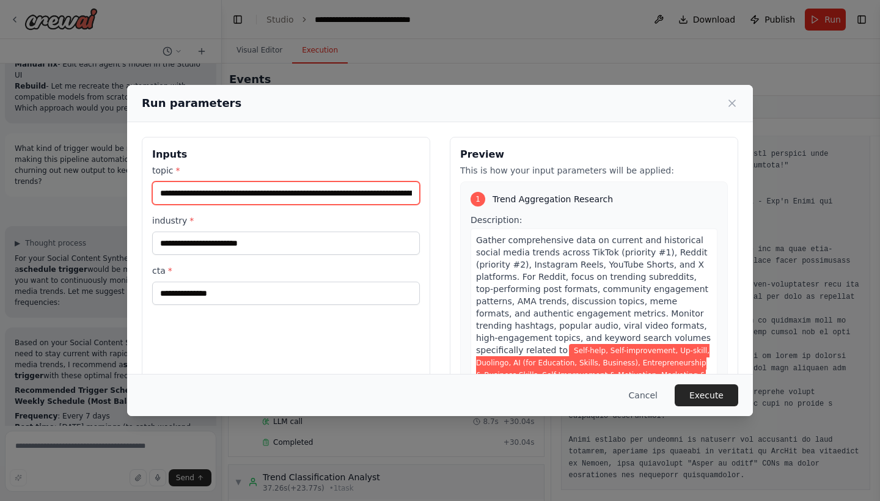
click at [163, 194] on input "**********" at bounding box center [286, 192] width 268 height 23
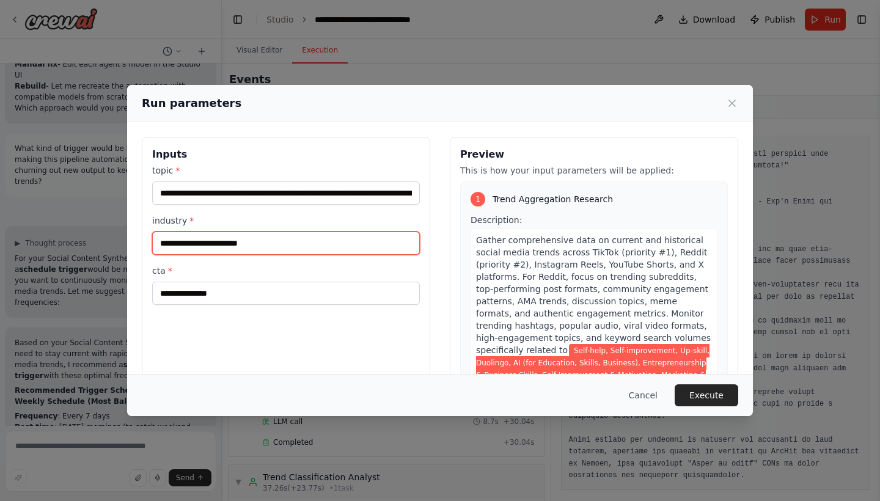
click at [280, 243] on input "**********" at bounding box center [286, 243] width 268 height 23
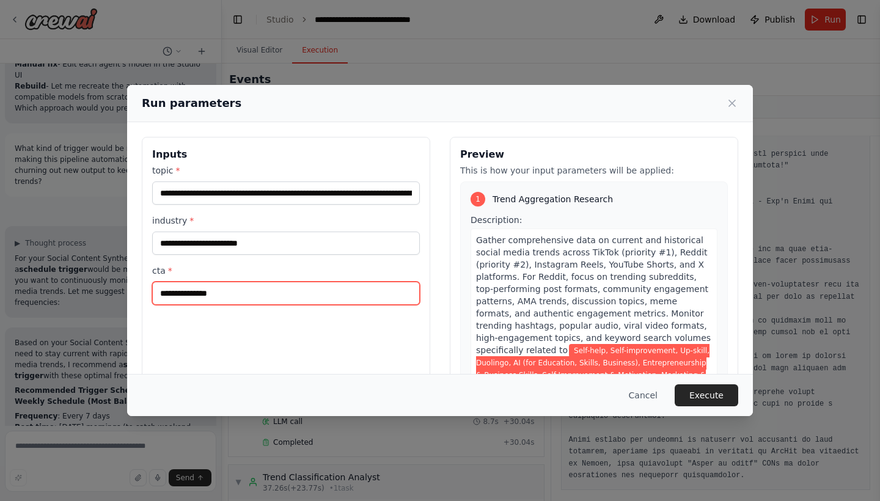
click at [229, 295] on input "**********" at bounding box center [286, 293] width 268 height 23
click at [734, 104] on icon at bounding box center [732, 103] width 12 height 12
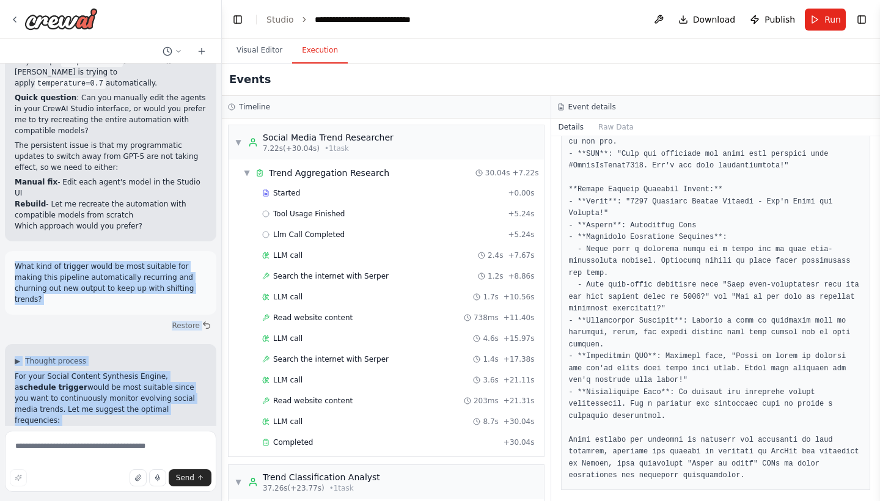
scroll to position [9322, 0]
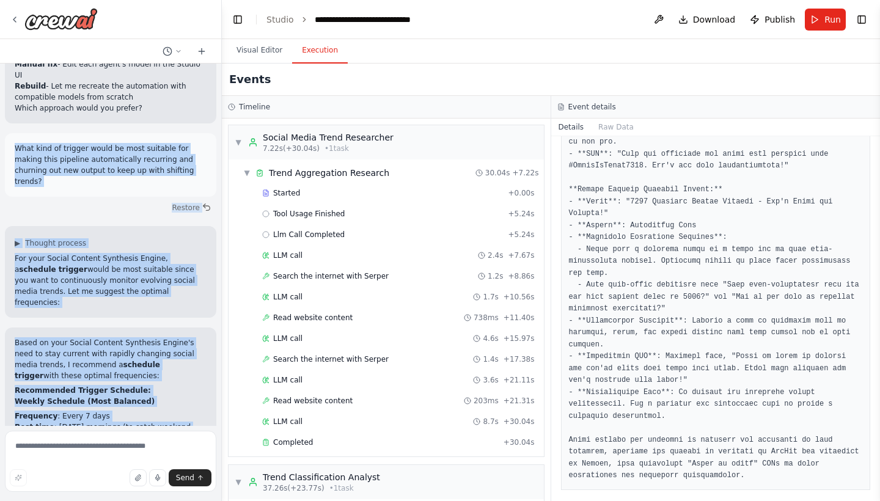
copy div "What kind of trigger would be most suitable for making this pipeline automatica…"
drag, startPoint x: 14, startPoint y: 153, endPoint x: 200, endPoint y: 403, distance: 311.8
click at [200, 403] on div "Hello! I'm the CrewAI assistant. What kind of automation do you want to build? …" at bounding box center [110, 245] width 221 height 362
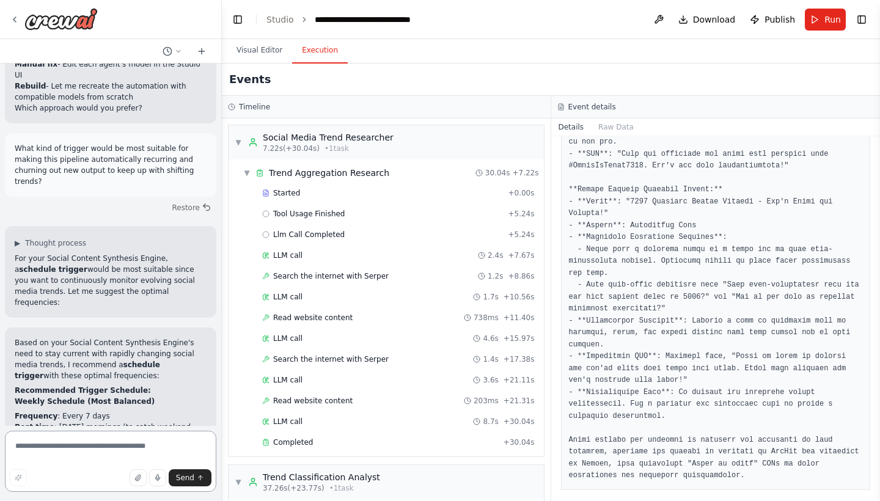
click at [82, 448] on textarea at bounding box center [110, 461] width 211 height 61
type textarea "*"
type textarea "*****"
type textarea "**********"
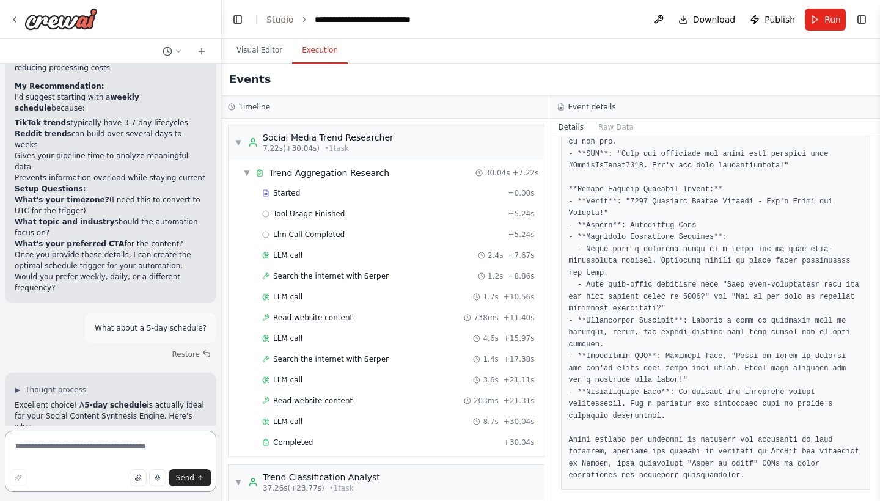
scroll to position [0, 0]
drag, startPoint x: 170, startPoint y: 180, endPoint x: 5, endPoint y: 146, distance: 168.5
click at [100, 451] on textarea at bounding box center [110, 461] width 211 height 61
paste textarea "********"
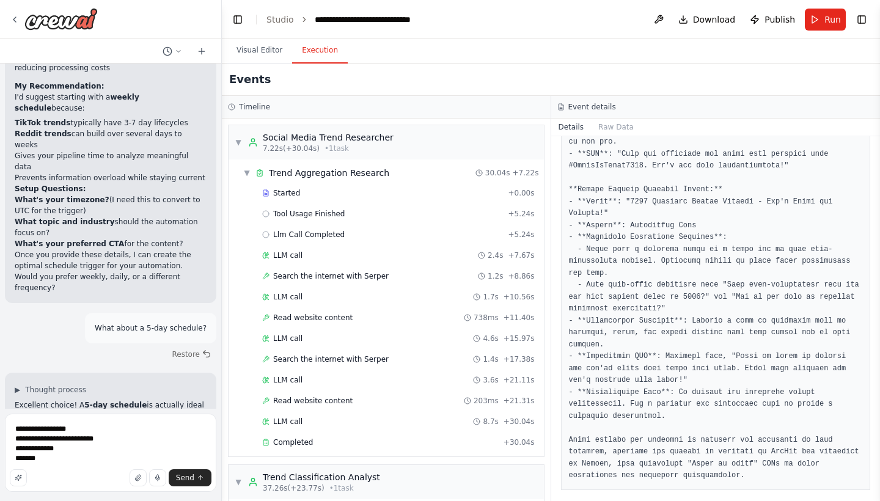
scroll to position [9864, 0]
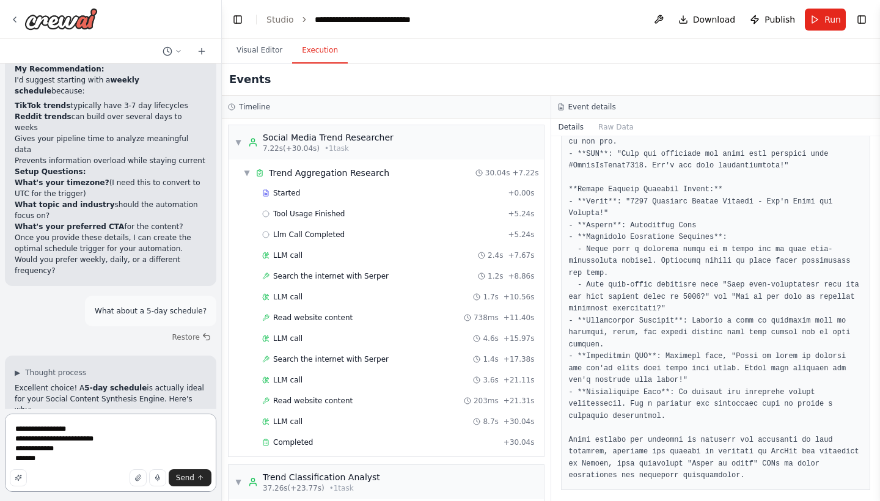
paste textarea "**********"
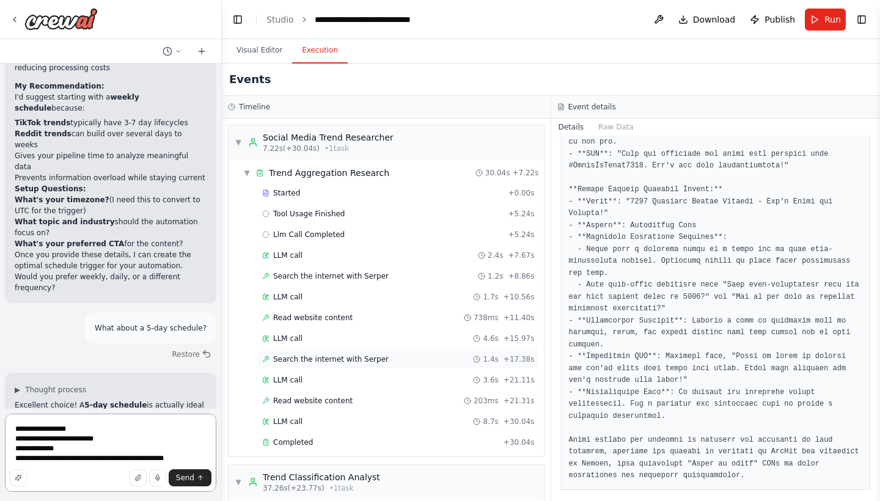
paste textarea "**********"
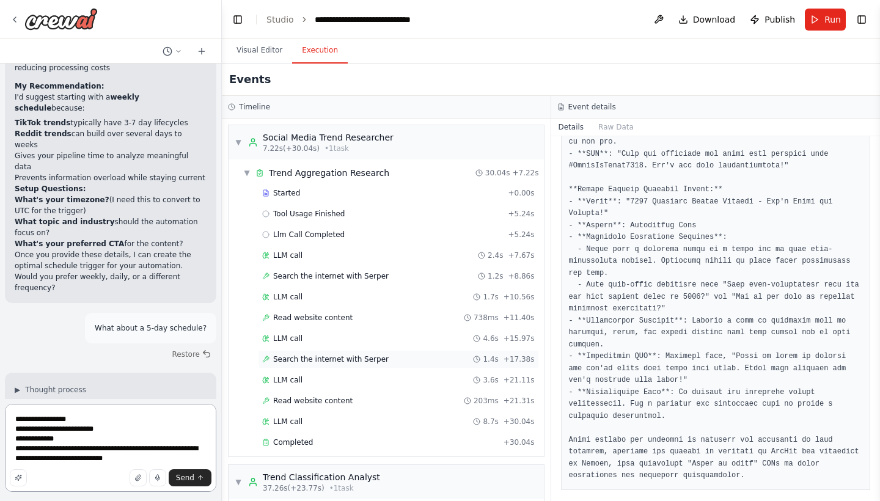
paste textarea "**********"
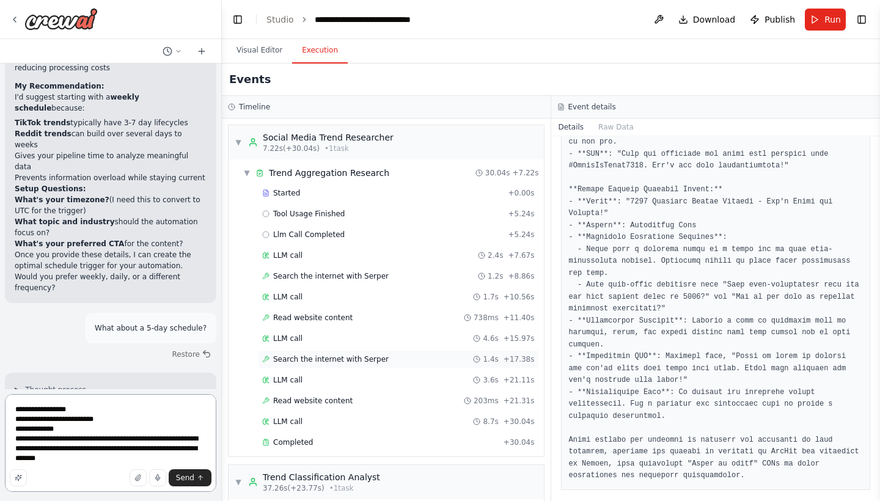
paste textarea "**********"
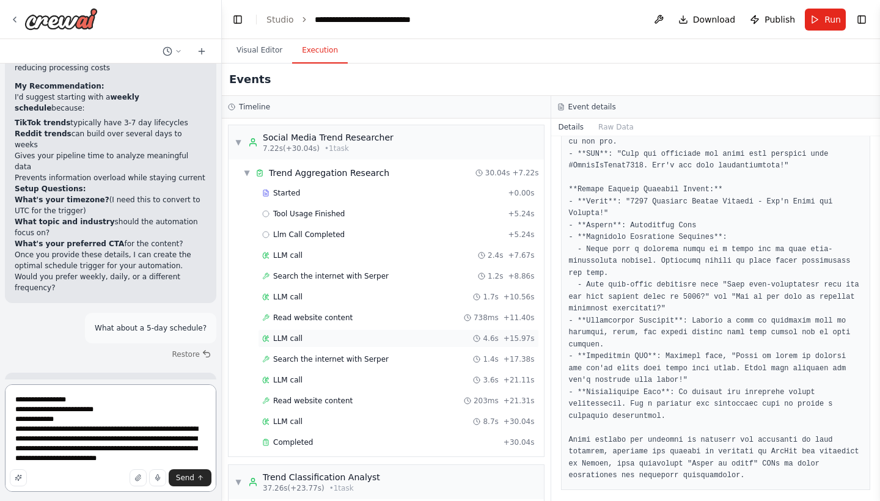
paste textarea "**********"
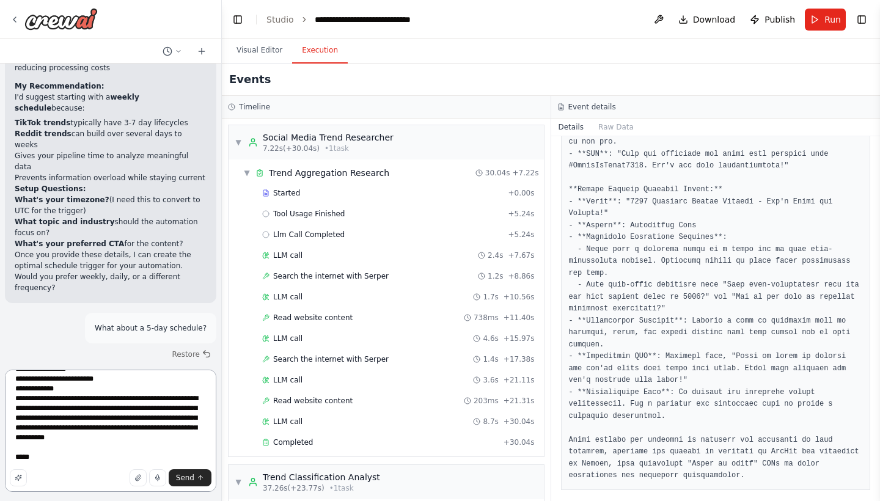
paste textarea "**********"
click at [105, 467] on textarea "**********" at bounding box center [110, 431] width 211 height 122
click at [51, 449] on textarea "**********" at bounding box center [110, 431] width 211 height 122
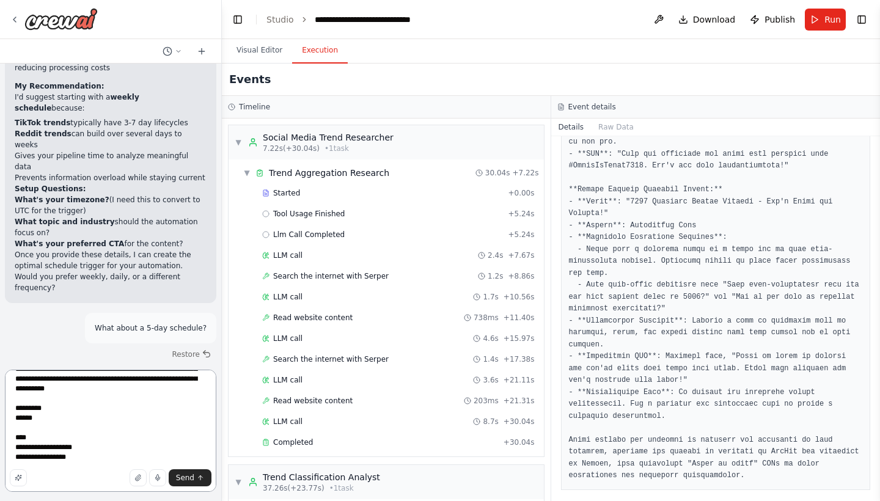
scroll to position [65, 0]
click at [111, 461] on textarea "**********" at bounding box center [110, 431] width 211 height 122
type textarea "**********"
click at [178, 474] on span "Send" at bounding box center [185, 478] width 18 height 10
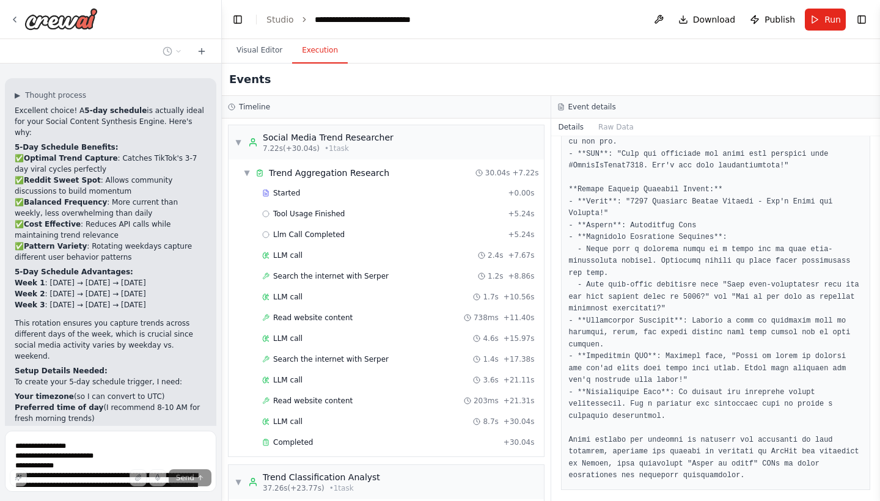
scroll to position [10152, 0]
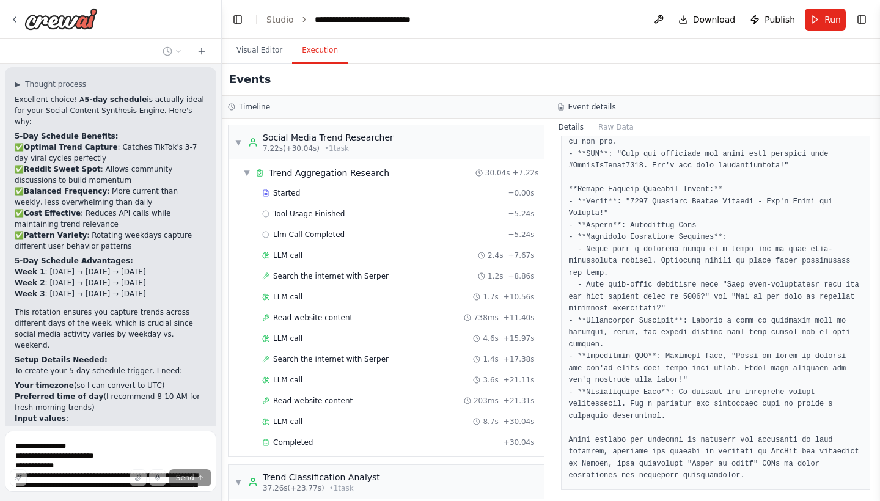
drag, startPoint x: 183, startPoint y: 335, endPoint x: 13, endPoint y: 132, distance: 265.1
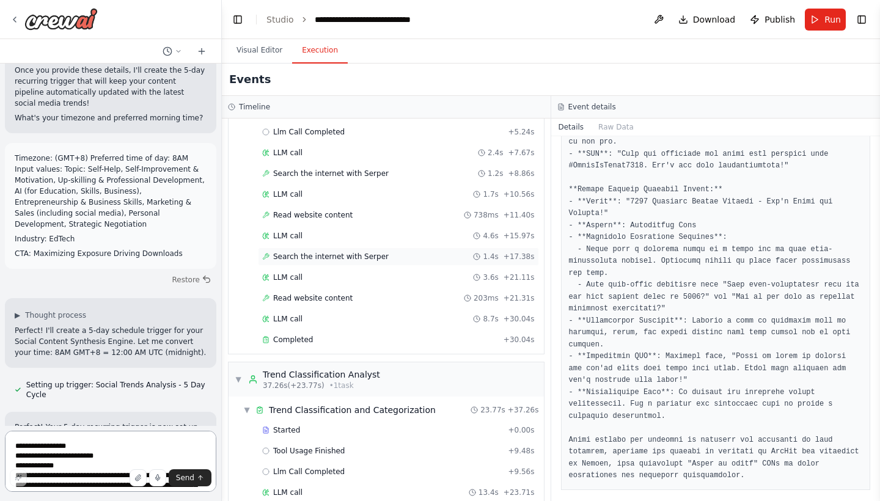
scroll to position [159, 0]
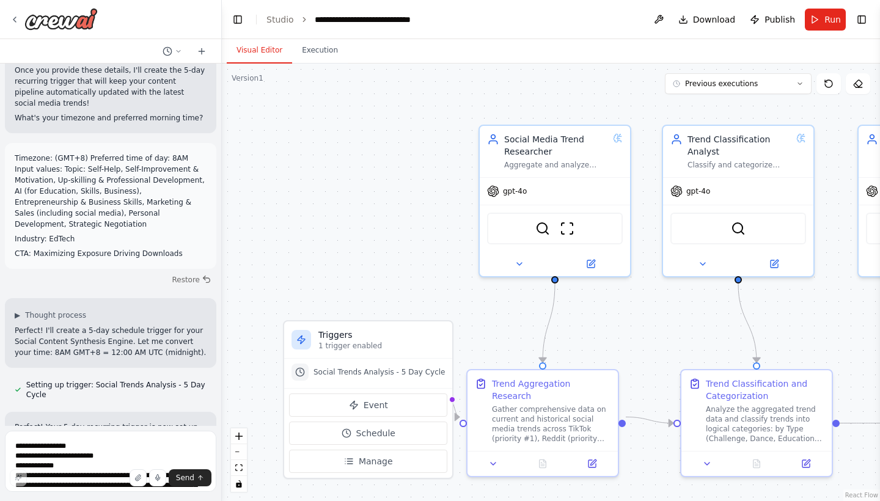
click at [264, 51] on button "Visual Editor" at bounding box center [259, 51] width 65 height 26
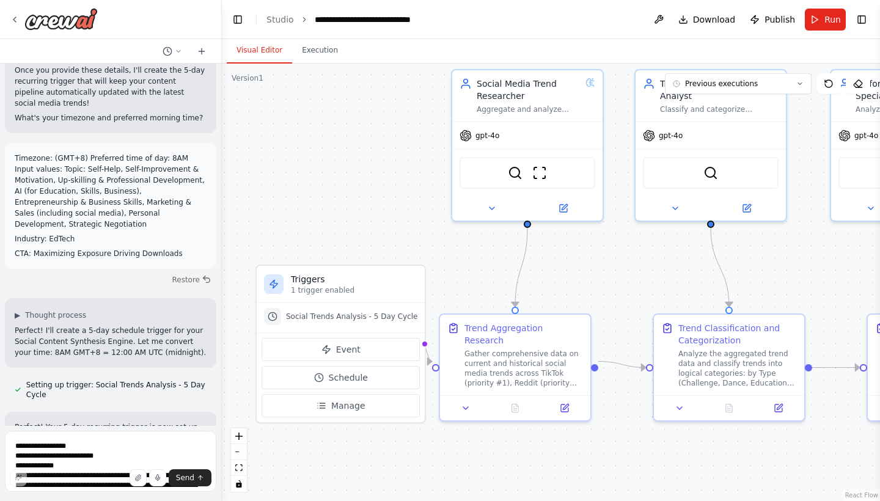
drag, startPoint x: 449, startPoint y: 280, endPoint x: 422, endPoint y: 224, distance: 62.0
click at [422, 224] on div ".deletable-edge-delete-btn { width: 20px; height: 20px; border: 0px solid #ffff…" at bounding box center [551, 283] width 658 height 438
click at [712, 25] on span "Download" at bounding box center [714, 19] width 43 height 12
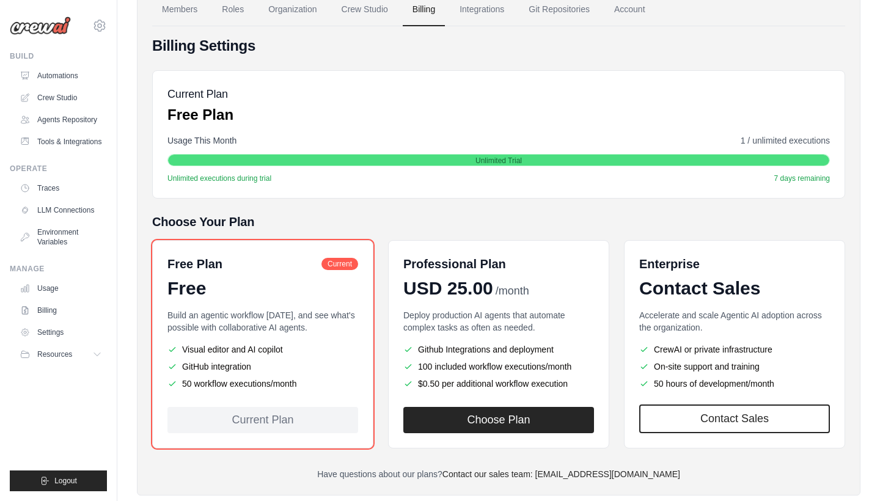
scroll to position [120, 0]
